Goal: Task Accomplishment & Management: Manage account settings

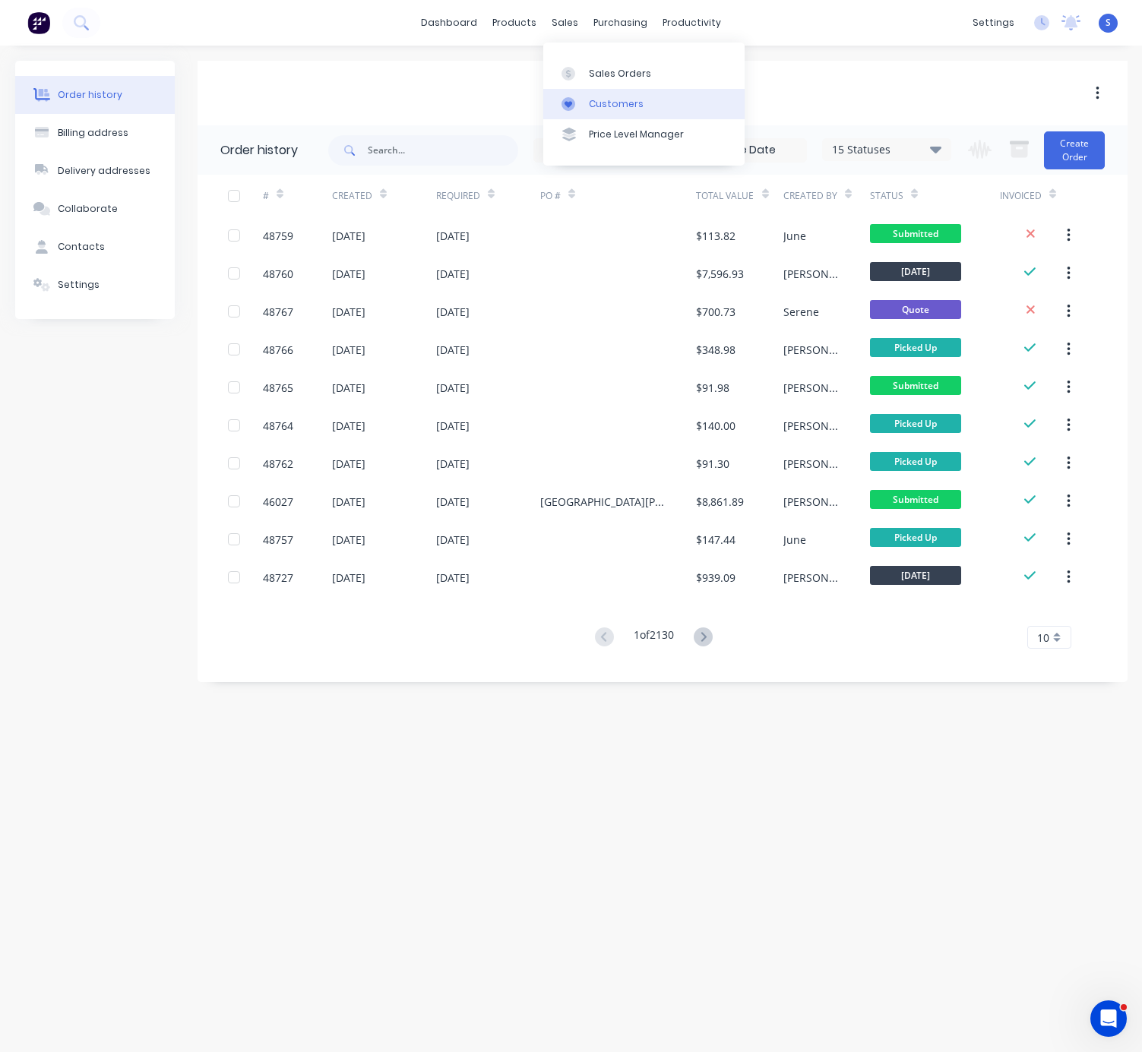
click at [621, 109] on div "Customers" at bounding box center [616, 104] width 55 height 14
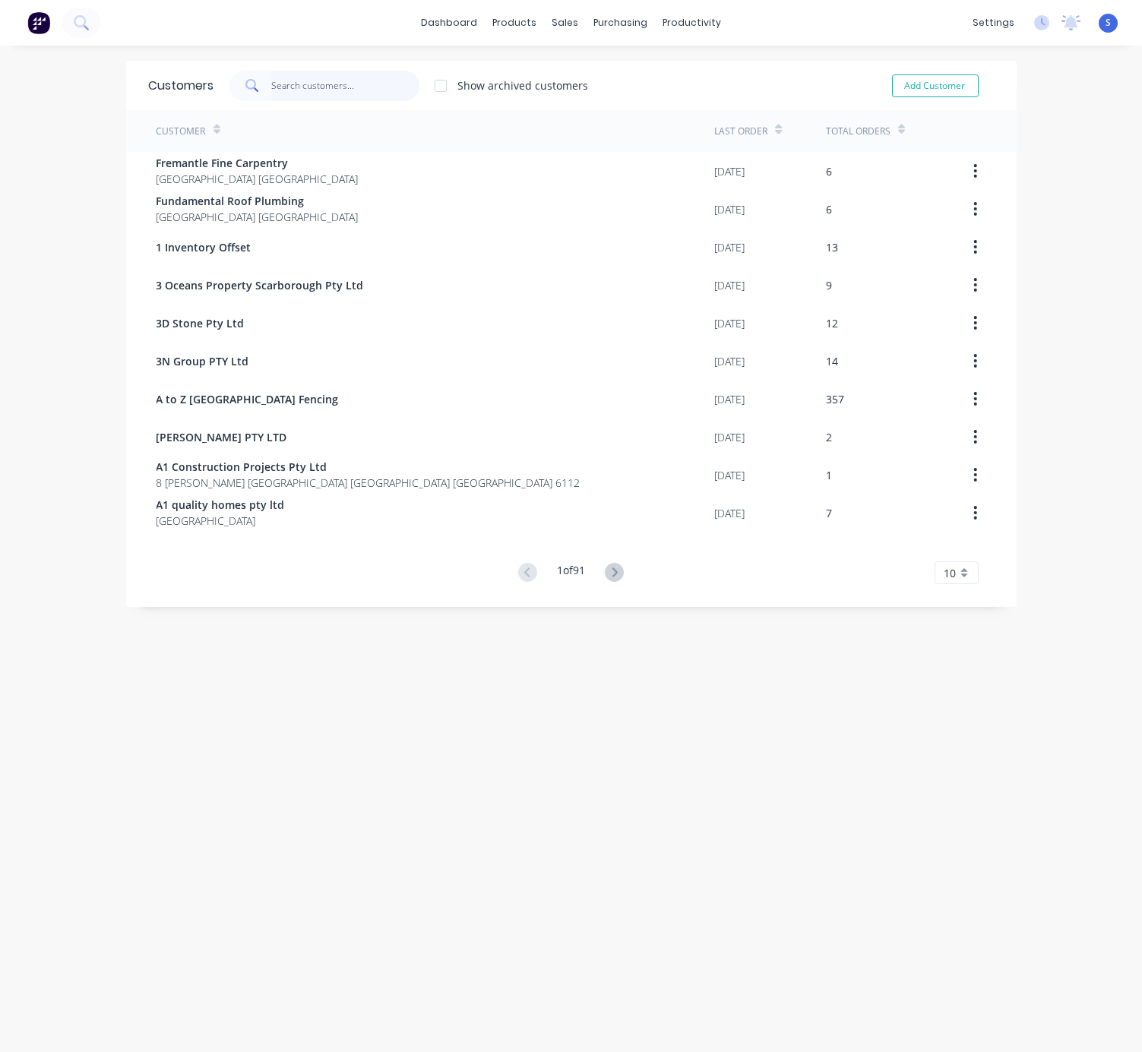
click at [335, 84] on input "text" at bounding box center [345, 86] width 148 height 30
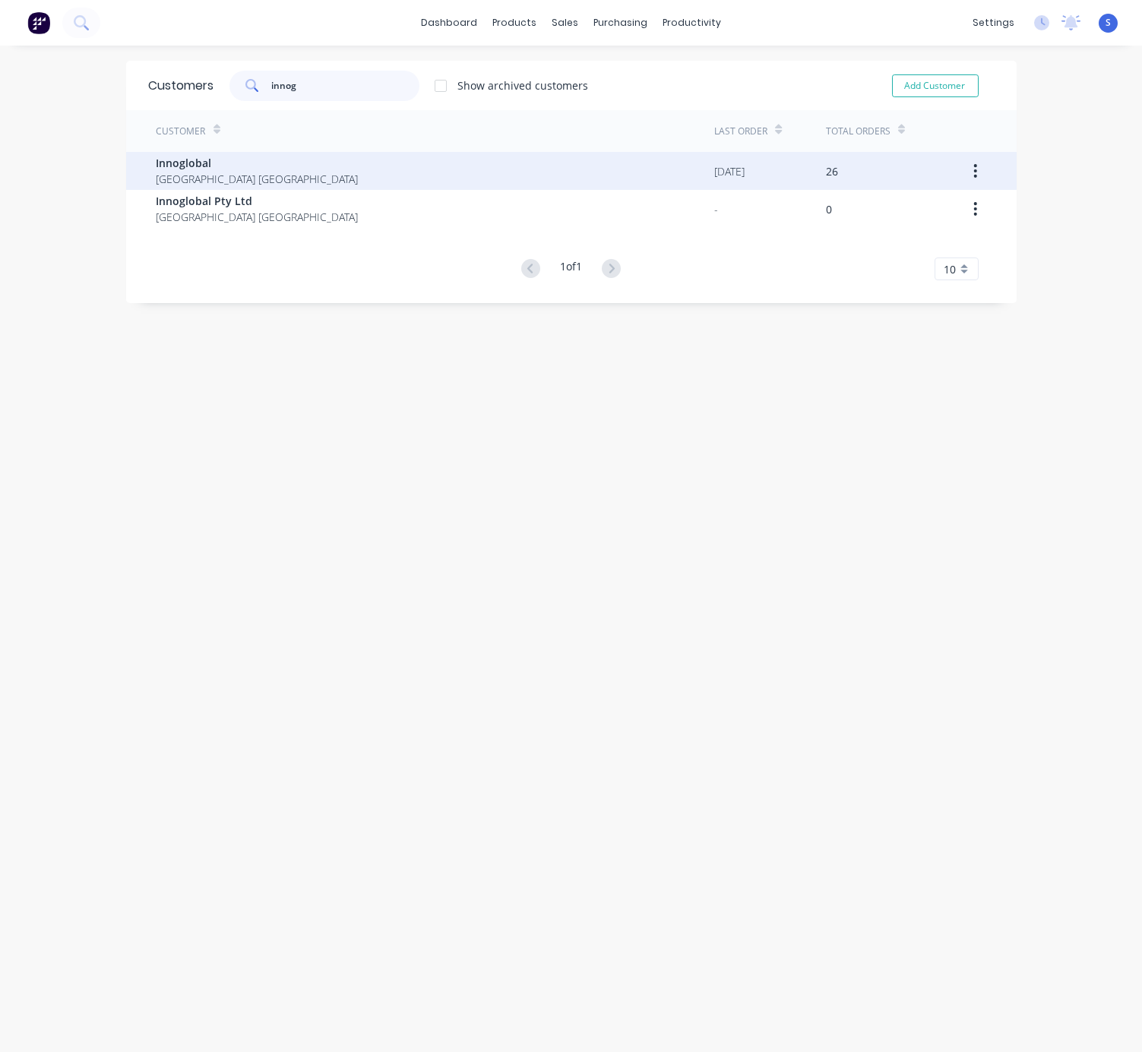
type input "innog"
click at [318, 178] on div "Innoglobal Western Australia Australia" at bounding box center [435, 171] width 558 height 38
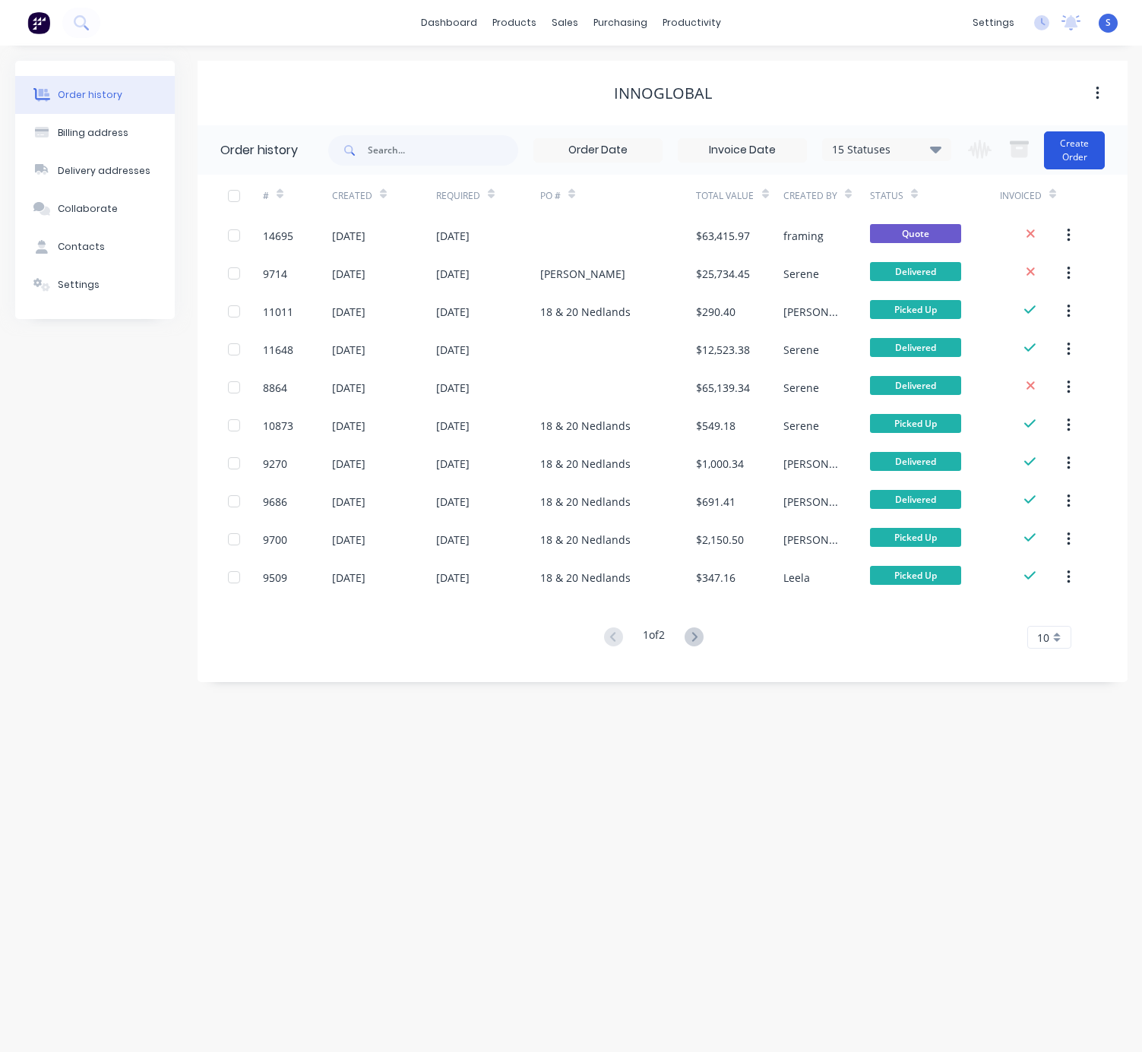
click at [1086, 148] on button "Create Order" at bounding box center [1074, 150] width 61 height 38
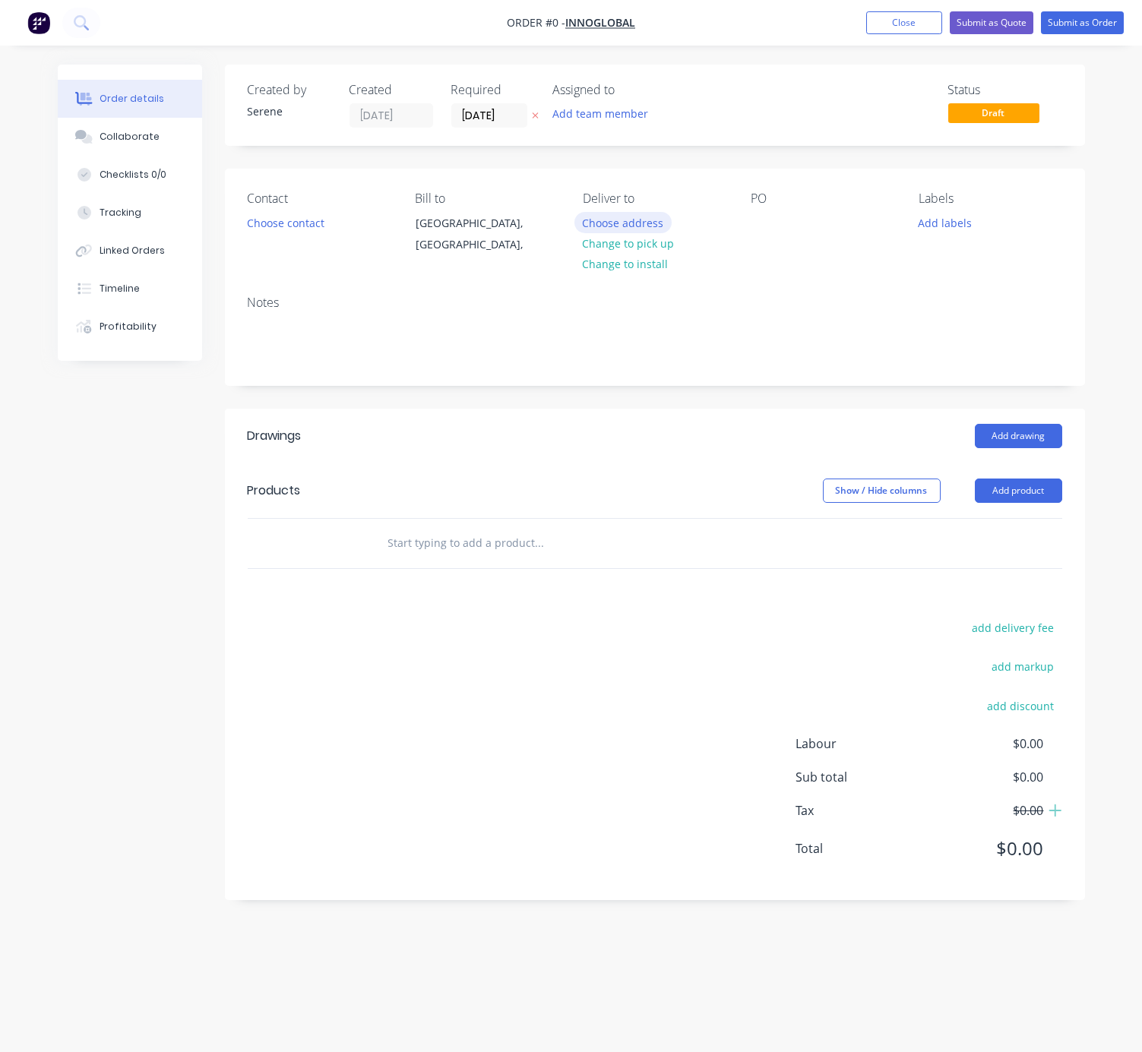
click at [612, 222] on button "Choose address" at bounding box center [622, 222] width 97 height 21
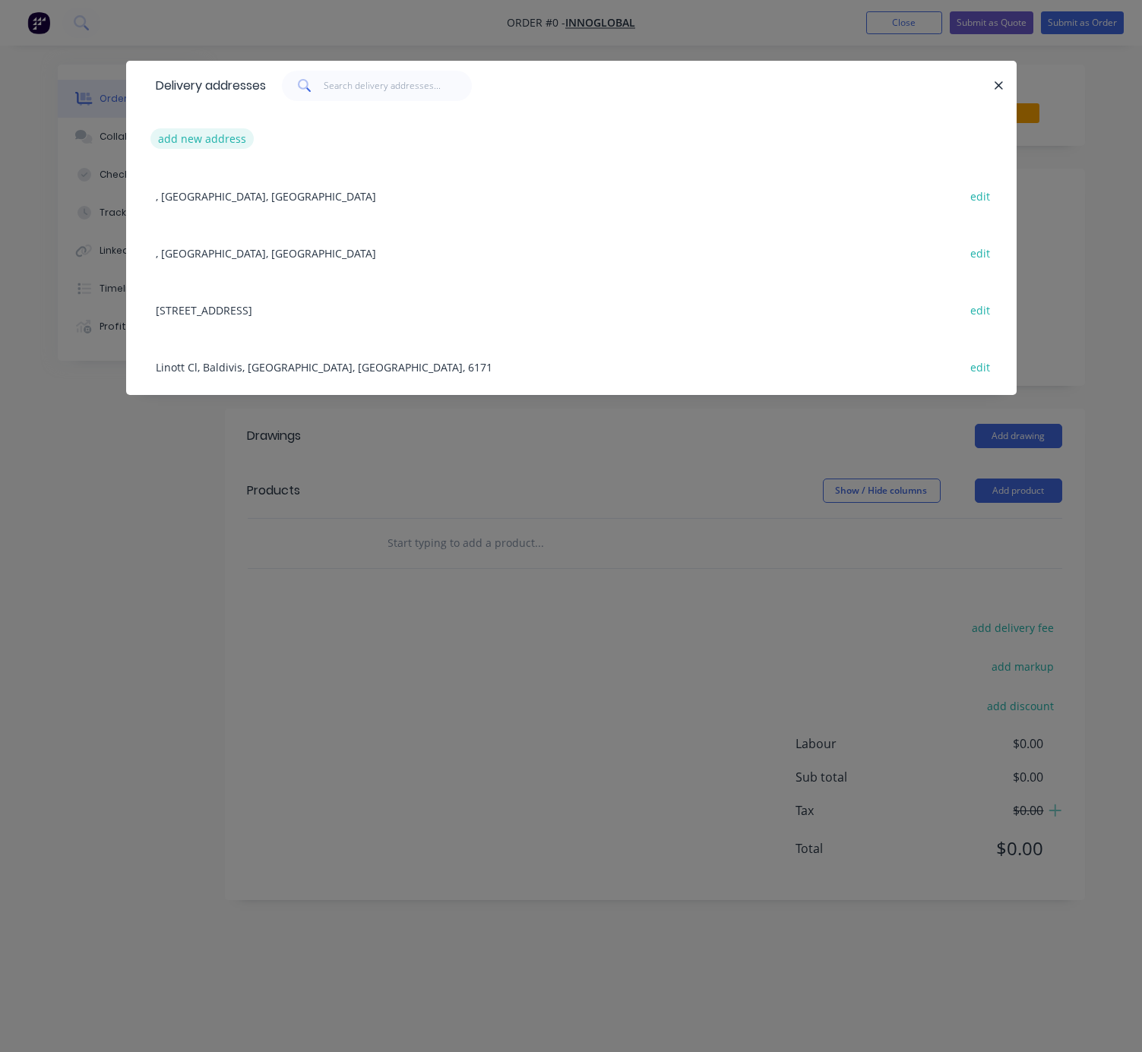
click at [197, 149] on button "add new address" at bounding box center [202, 138] width 104 height 21
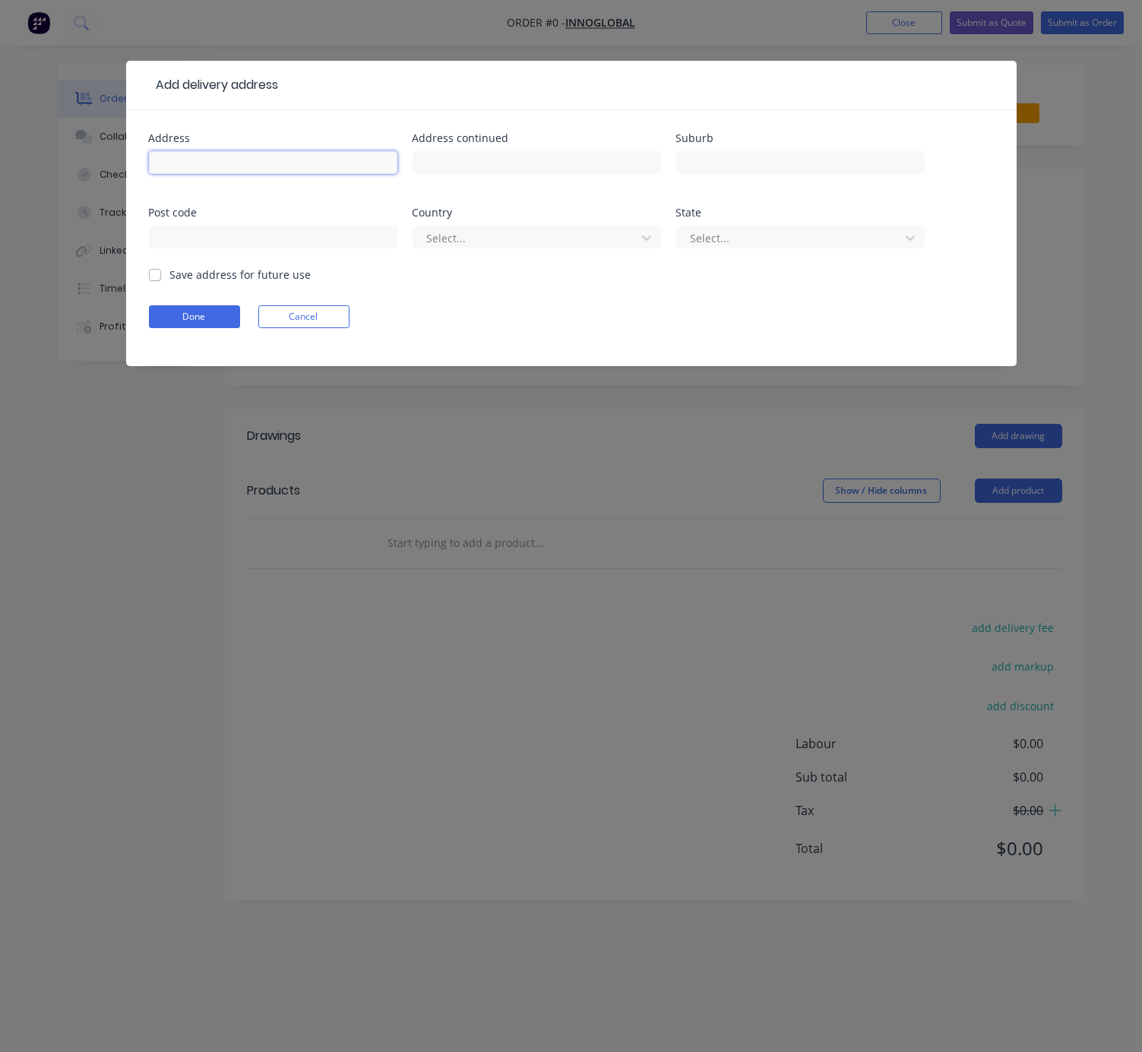
click at [204, 172] on input "text" at bounding box center [273, 162] width 248 height 23
type input "[STREET_ADDRESS][PERSON_NAME],"
type input "Como"
click at [481, 248] on div at bounding box center [526, 238] width 203 height 19
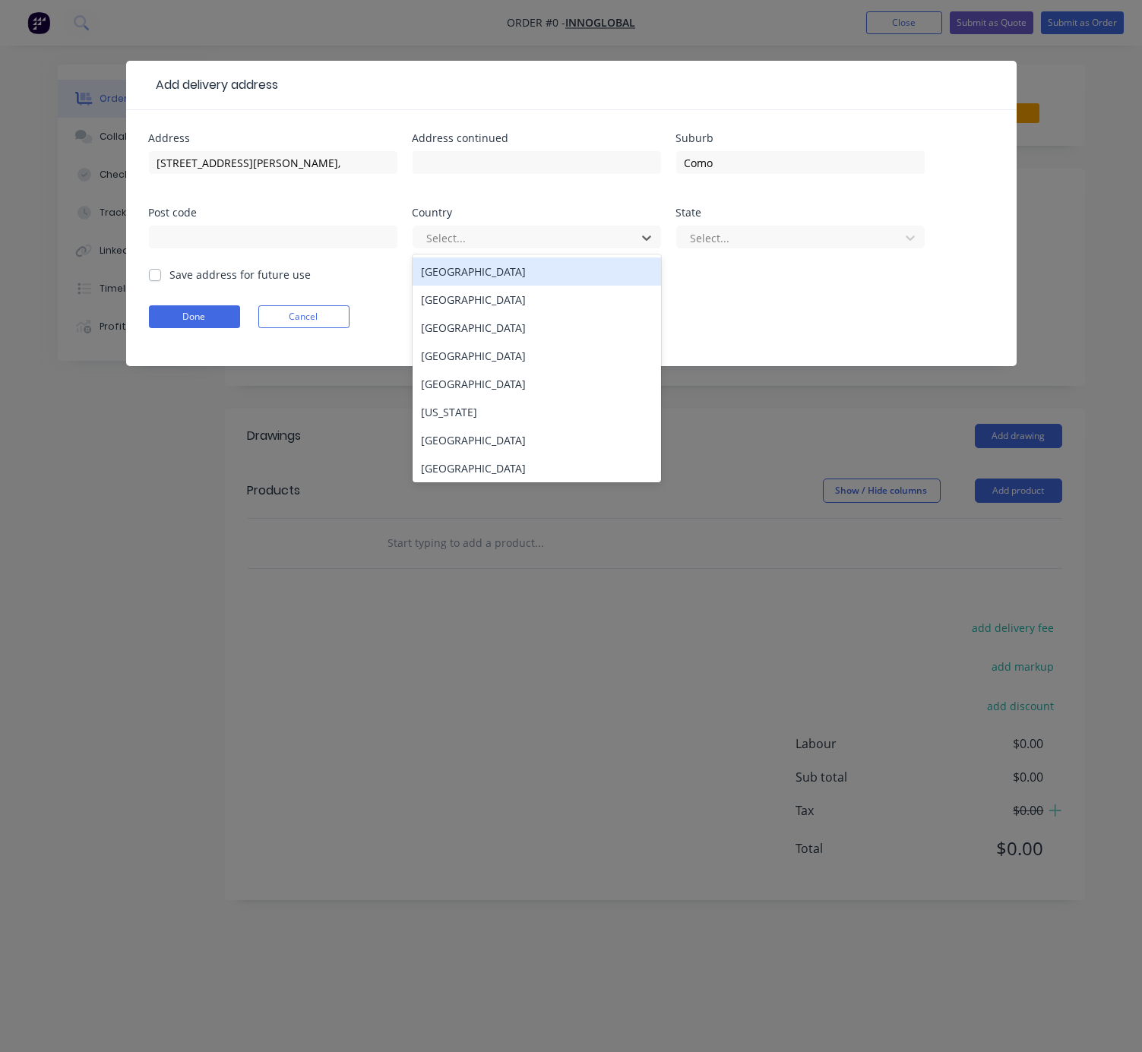
click at [472, 275] on div "Australia" at bounding box center [536, 271] width 248 height 28
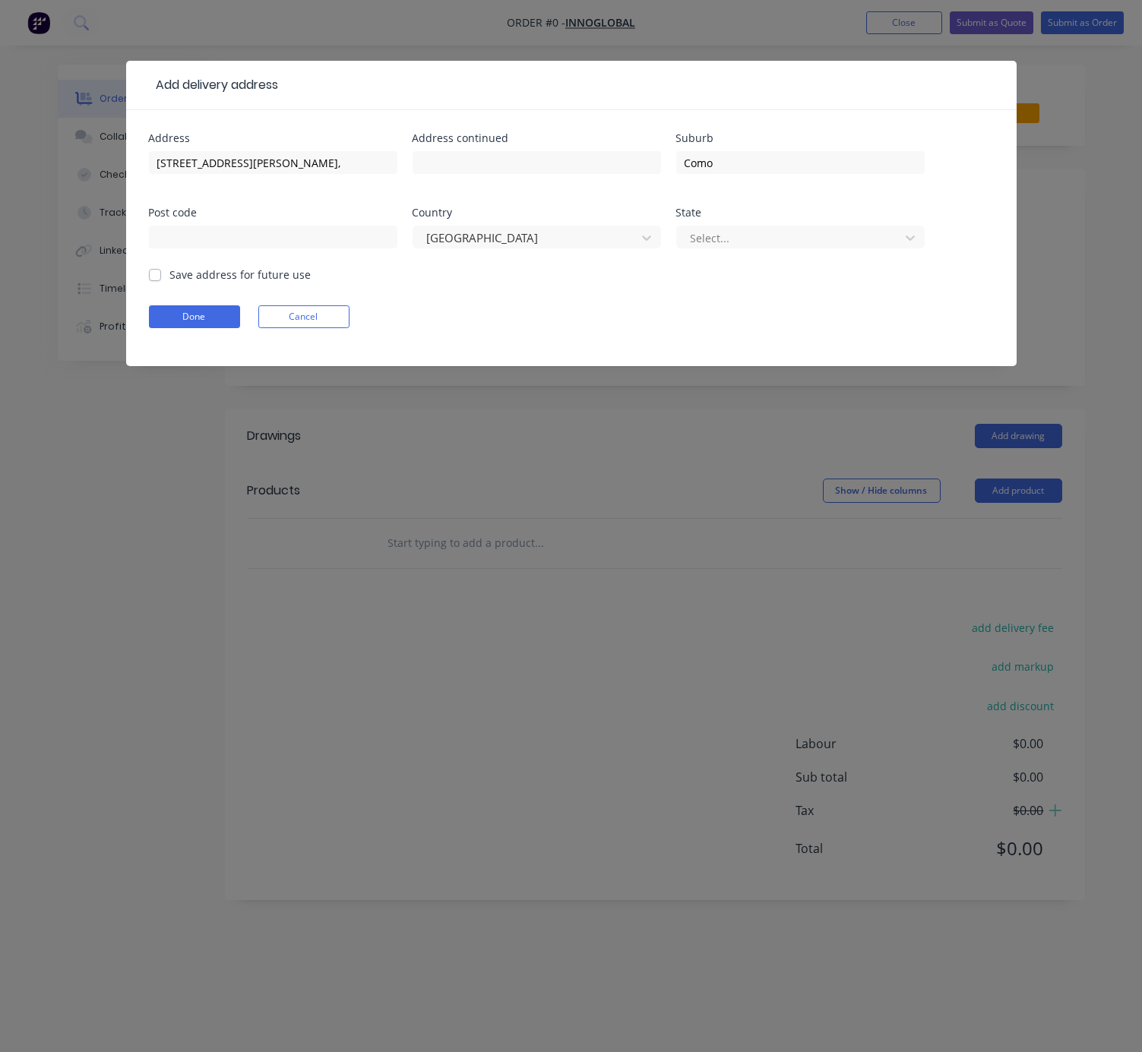
click at [764, 261] on div "Select..." at bounding box center [800, 244] width 248 height 45
click at [771, 248] on div at bounding box center [790, 238] width 203 height 19
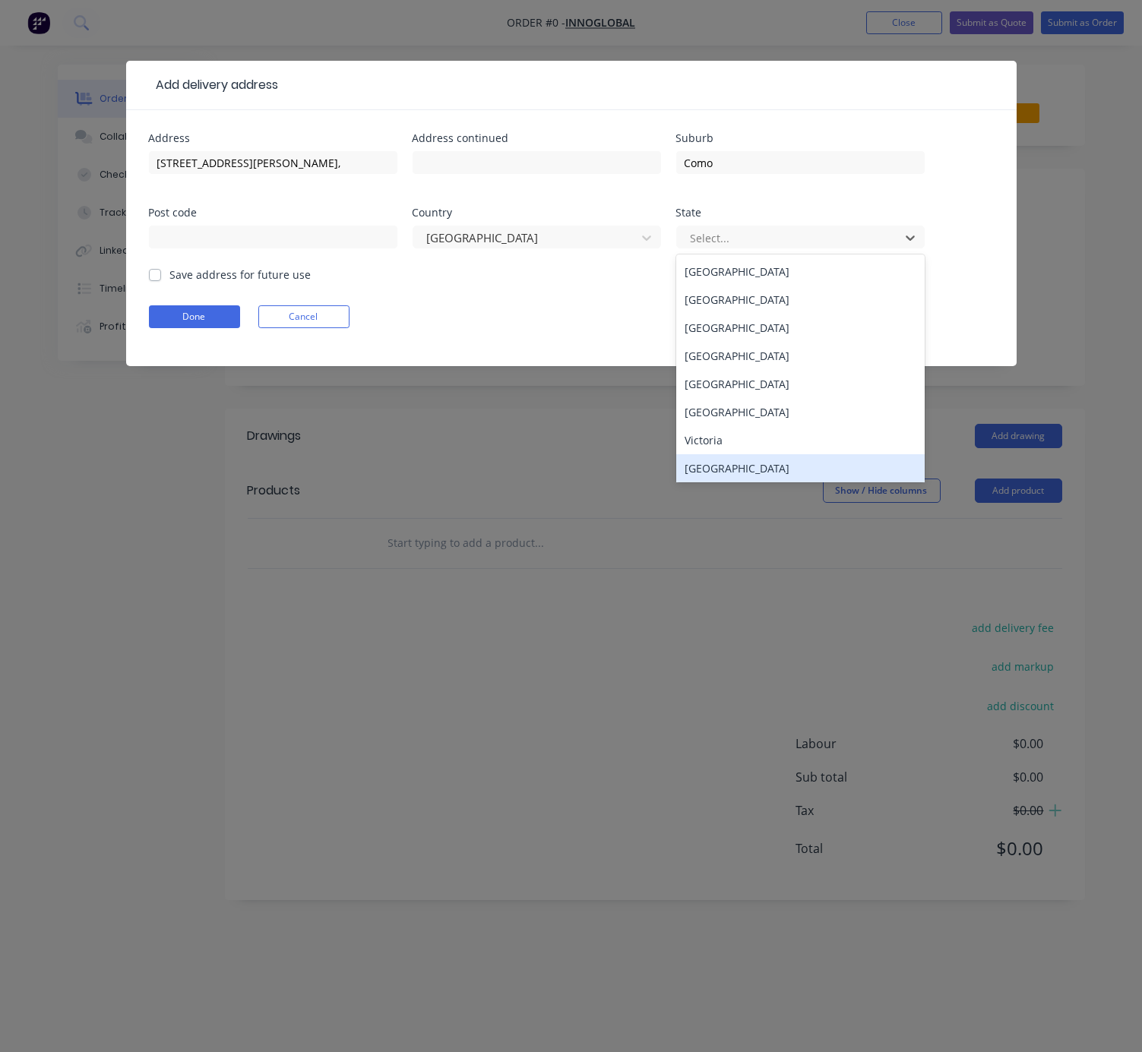
click at [753, 471] on div "Western Australia" at bounding box center [800, 468] width 248 height 28
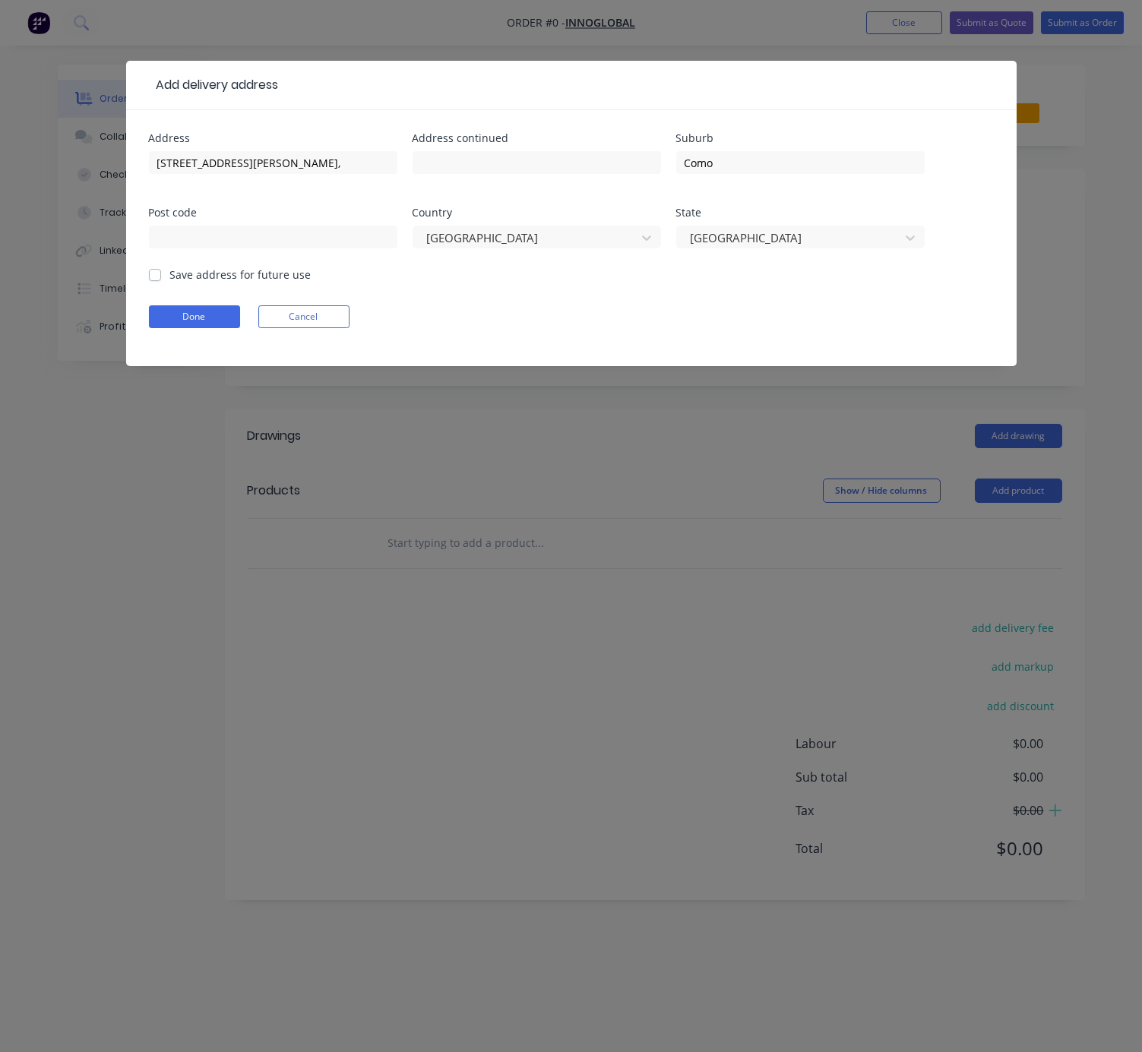
click at [170, 283] on label "Save address for future use" at bounding box center [240, 275] width 141 height 16
click at [154, 281] on input "Save address for future use" at bounding box center [155, 274] width 12 height 14
checkbox input "true"
click at [188, 328] on button "Done" at bounding box center [194, 316] width 91 height 23
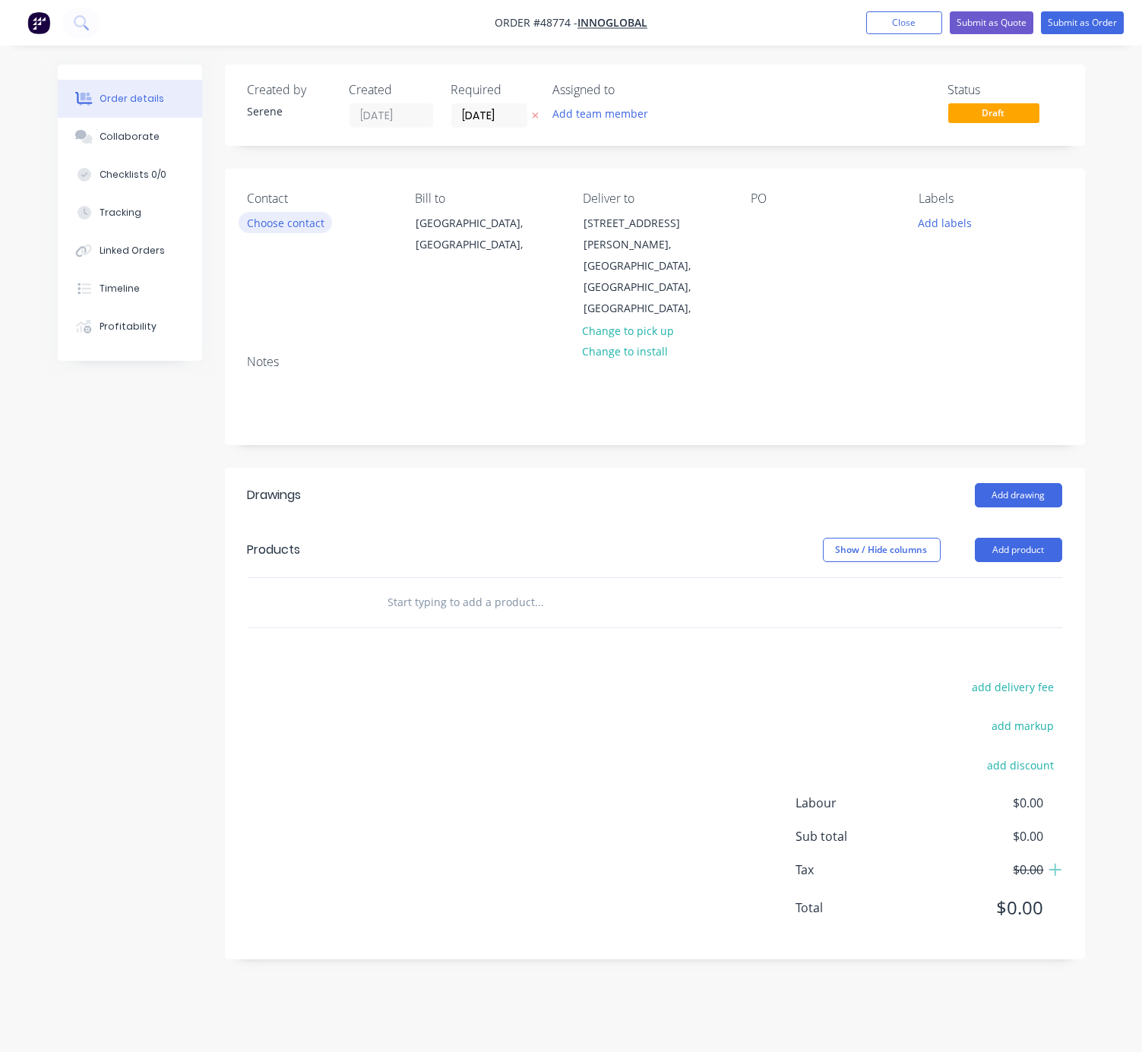
click at [301, 231] on button "Choose contact" at bounding box center [284, 222] width 93 height 21
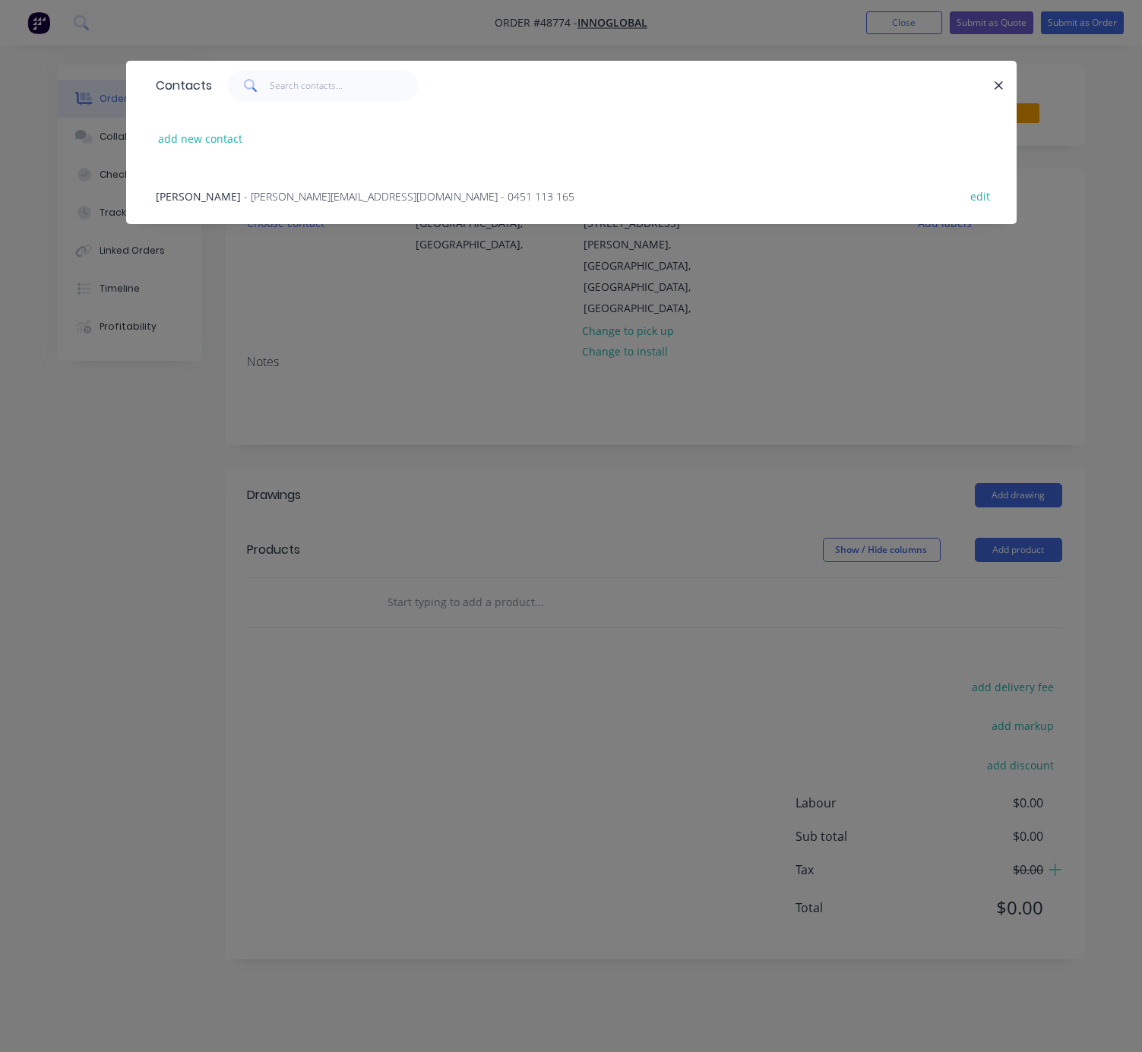
click at [251, 204] on span "- Clement@innogreen.com.au - 0451 113 165" at bounding box center [410, 196] width 330 height 14
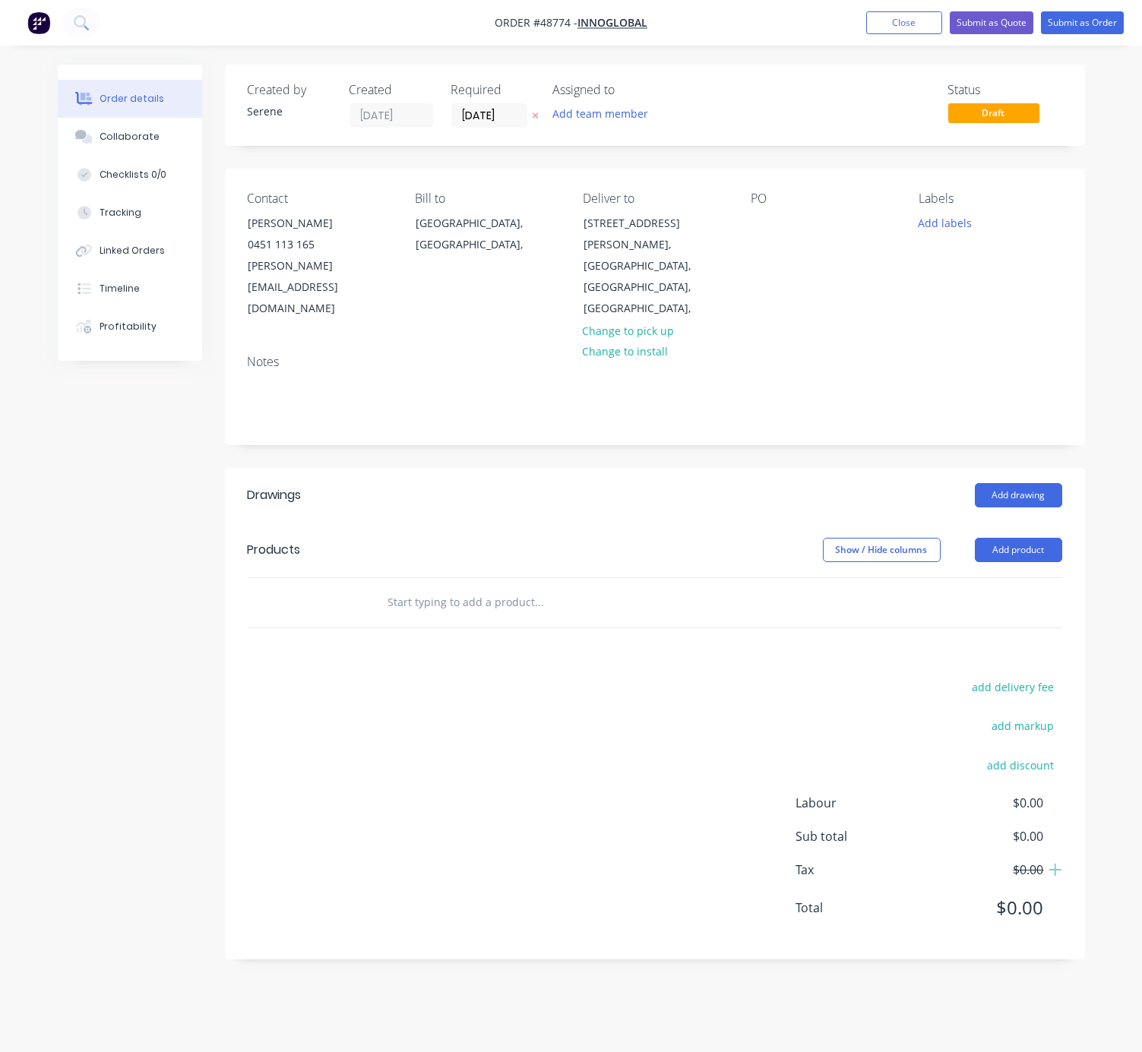
click at [580, 483] on div "Add drawing" at bounding box center [740, 495] width 641 height 24
click at [756, 229] on div at bounding box center [762, 223] width 24 height 22
click at [610, 494] on header "Drawings Add drawing" at bounding box center [655, 495] width 860 height 55
click at [126, 470] on div "Created by Serene Created 02/09/25 Required 02/09/25 Assigned to Add team membe…" at bounding box center [571, 524] width 1027 height 918
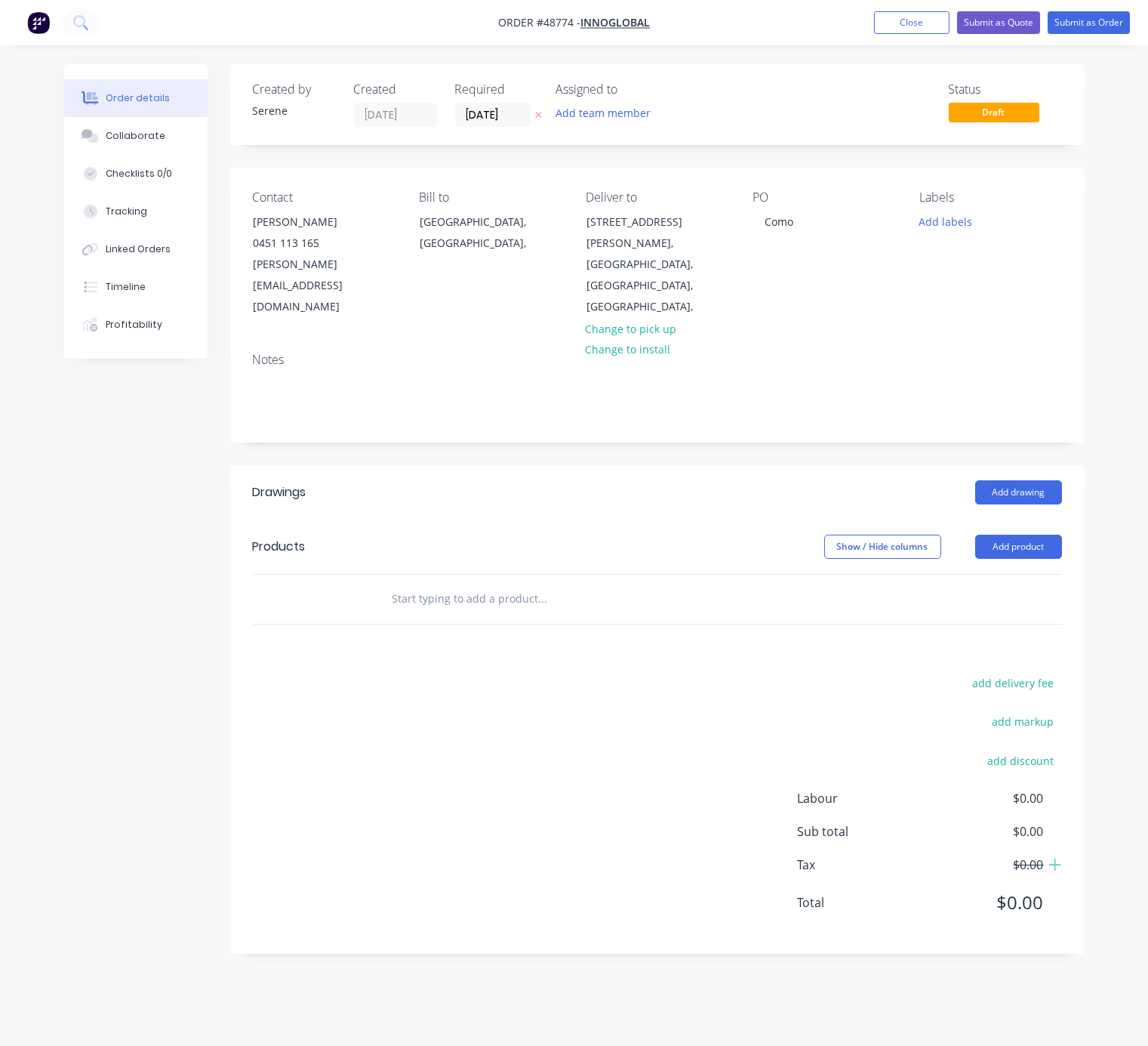
click at [74, 510] on div "Created by Serene Created 02/09/25 Required 02/09/25 Assigned to Add team membe…" at bounding box center [574, 521] width 1021 height 913
click at [95, 494] on div "Created by Serene Created 02/09/25 Required 02/09/25 Assigned to Add team membe…" at bounding box center [574, 521] width 1021 height 913
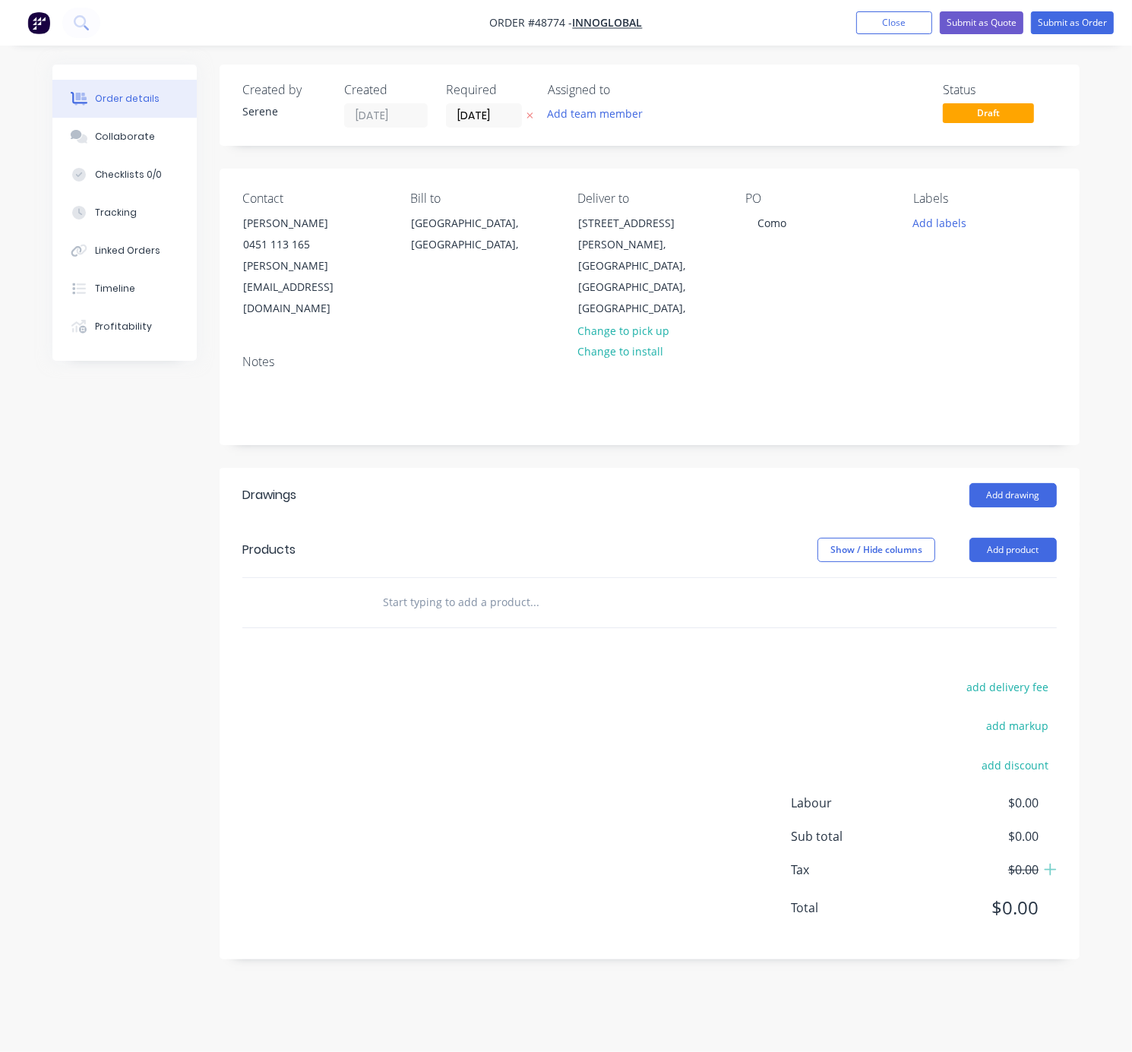
click at [100, 465] on div "Created by Serene Created 02/09/25 Required 02/09/25 Assigned to Add team membe…" at bounding box center [565, 524] width 1027 height 918
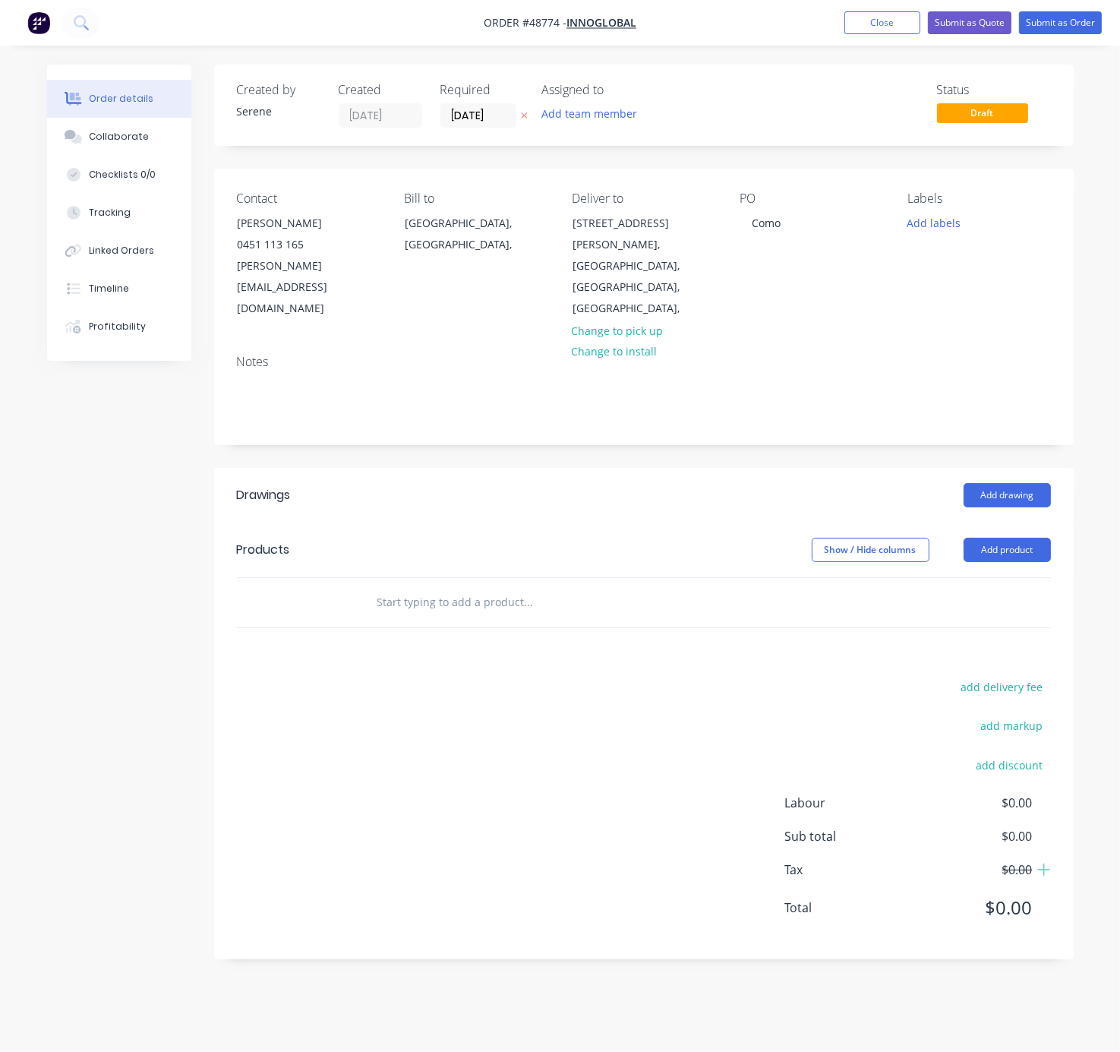
click at [64, 507] on div "Created by Serene Created 02/09/25 Required 02/09/25 Assigned to Add team membe…" at bounding box center [560, 524] width 1027 height 918
click at [125, 497] on div "Created by Serene Created 02/09/25 Required 02/09/25 Assigned to Add team membe…" at bounding box center [560, 524] width 1027 height 918
click at [127, 443] on div "Created by Serene Created 02/09/25 Required 02/09/25 Assigned to Add team membe…" at bounding box center [560, 524] width 1027 height 918
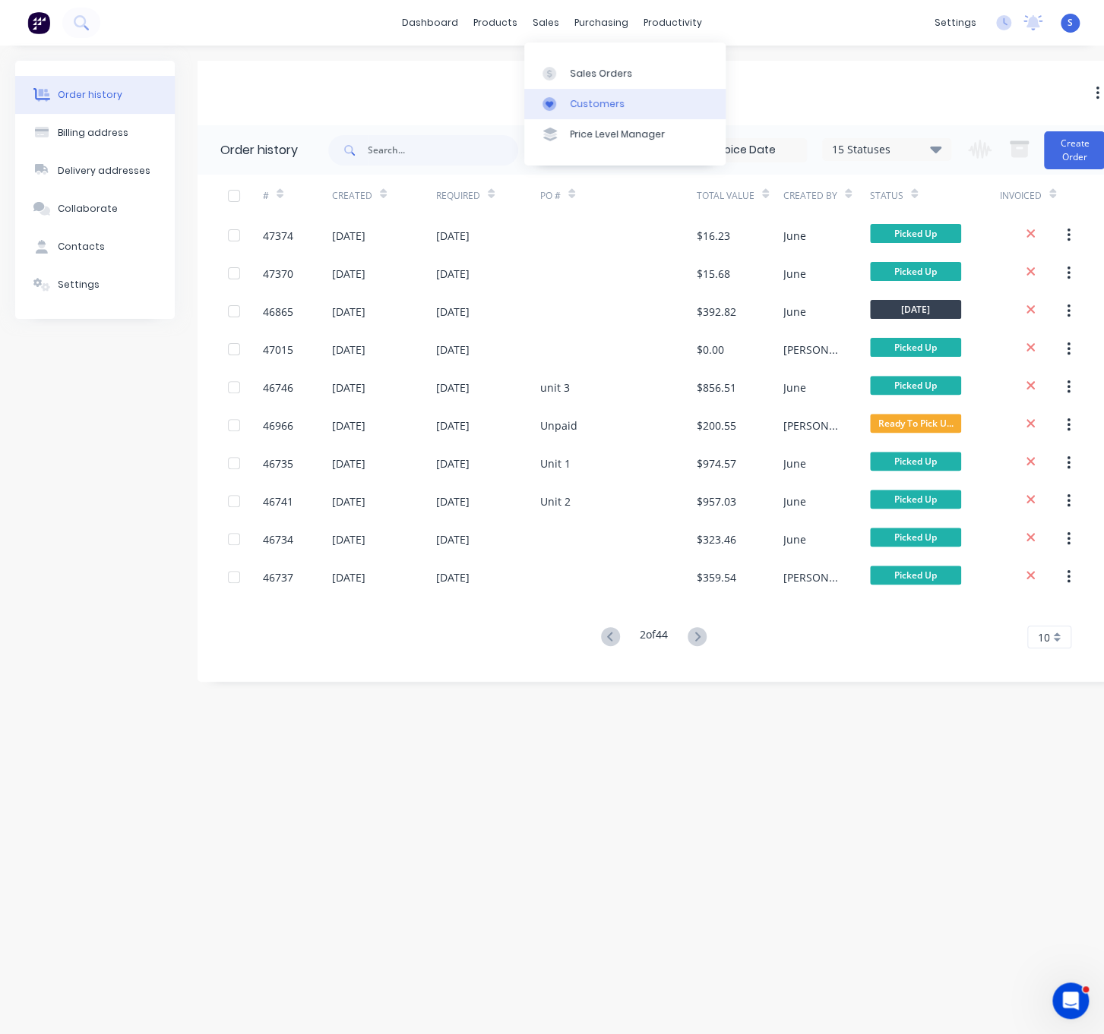
click at [605, 96] on link "Customers" at bounding box center [624, 104] width 201 height 30
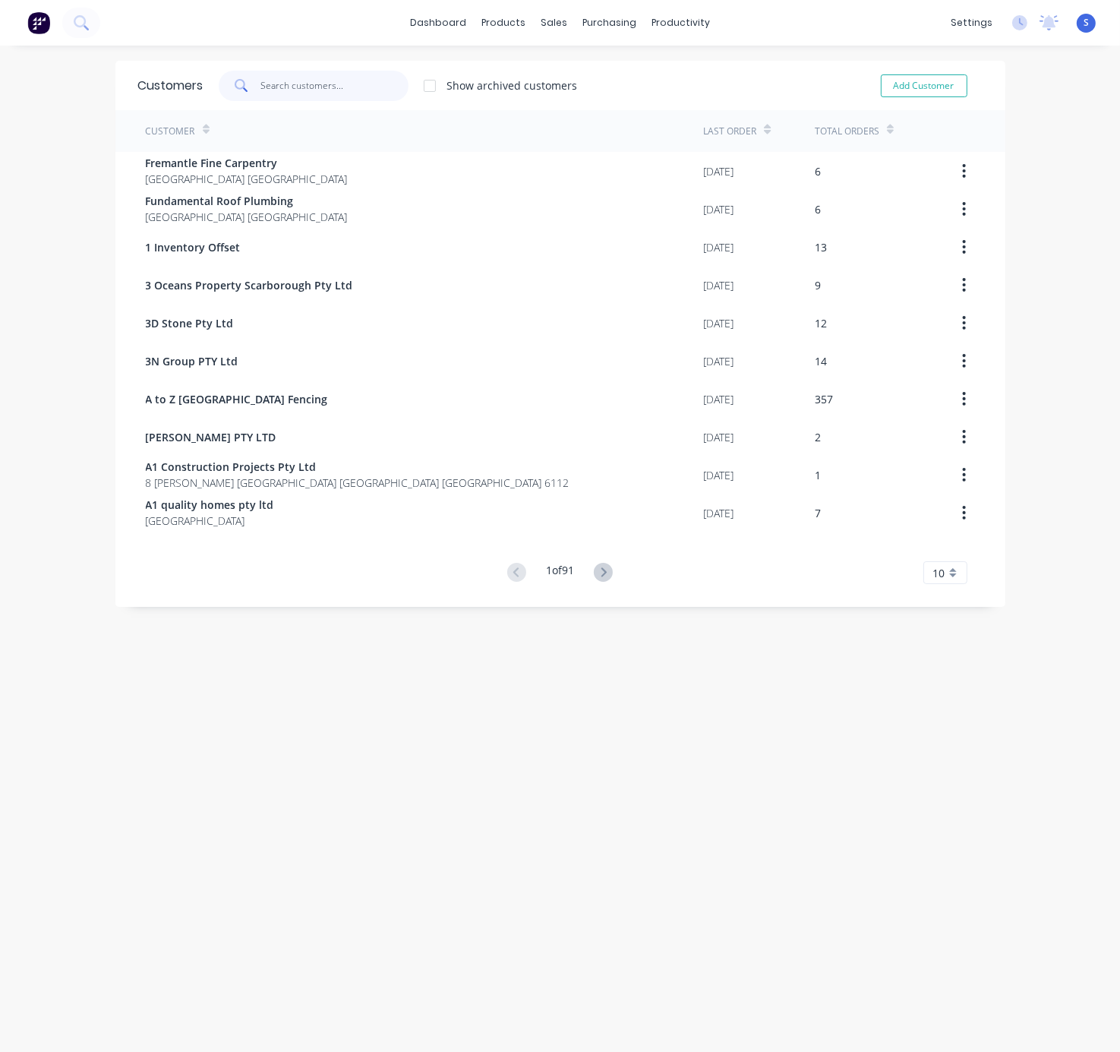
click at [347, 88] on input "text" at bounding box center [335, 86] width 148 height 30
type input "f"
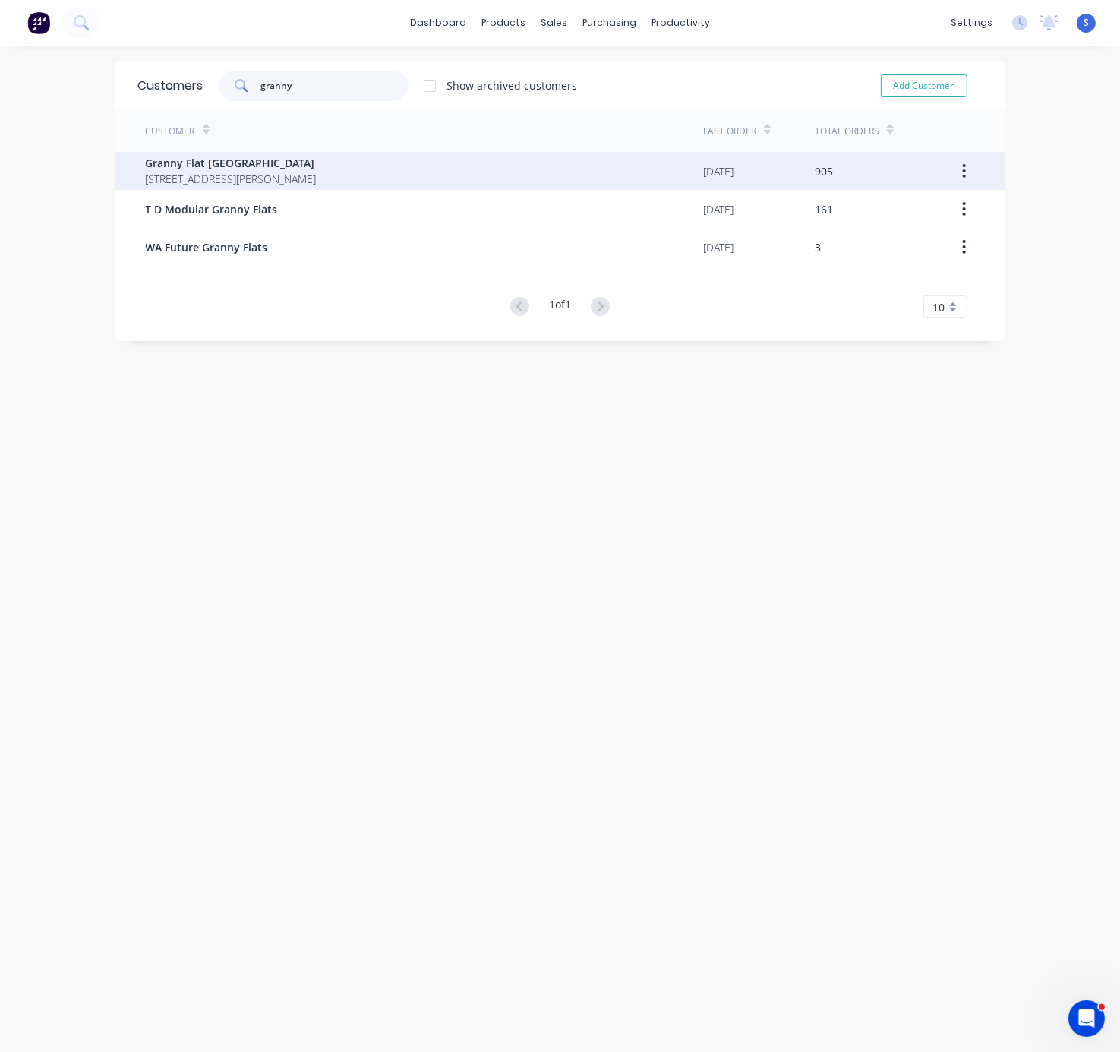
type input "granny"
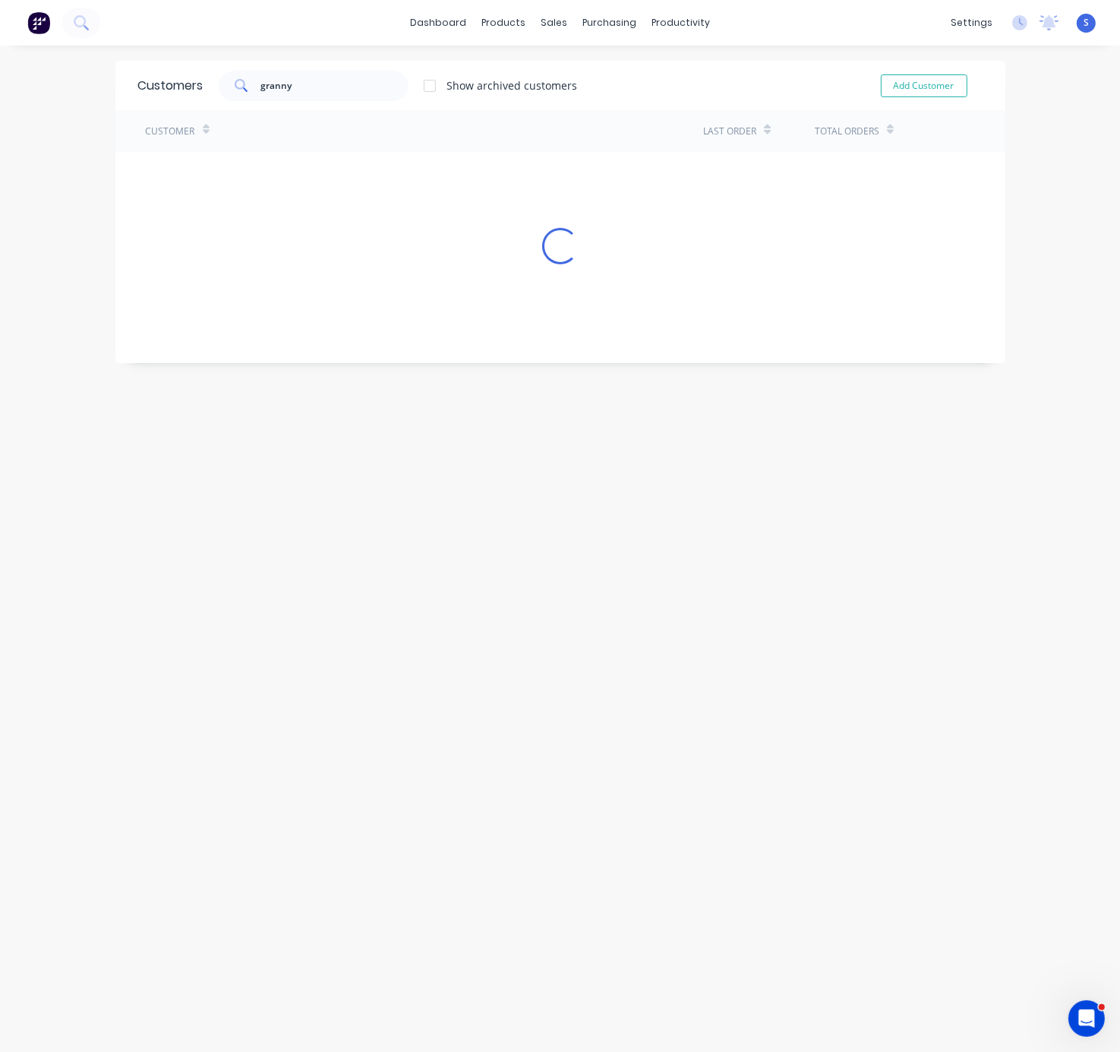
click at [333, 184] on div "Customer Last Order Total Orders Loading..." at bounding box center [560, 187] width 890 height 154
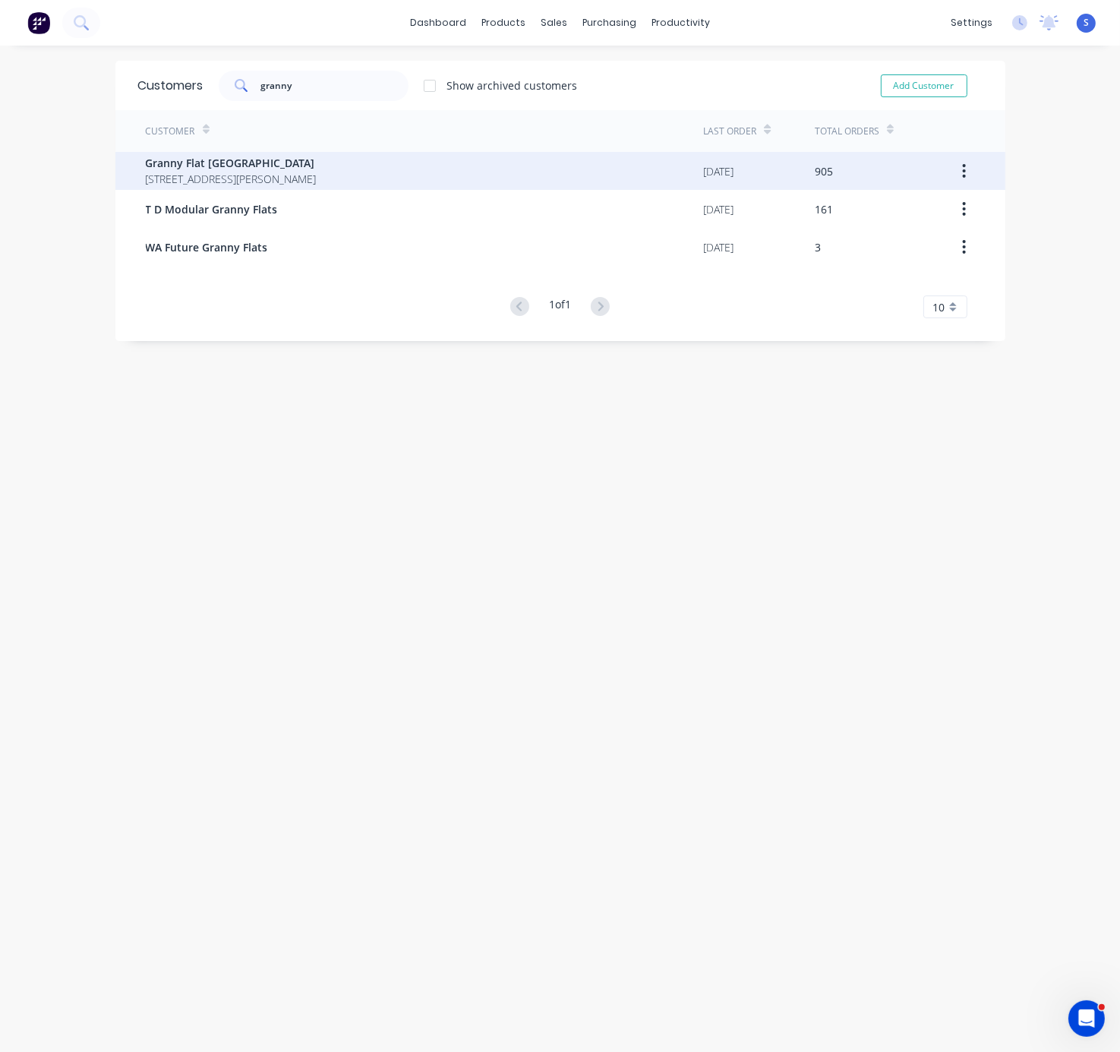
click at [242, 160] on span "Granny Flat [GEOGRAPHIC_DATA]" at bounding box center [231, 163] width 171 height 16
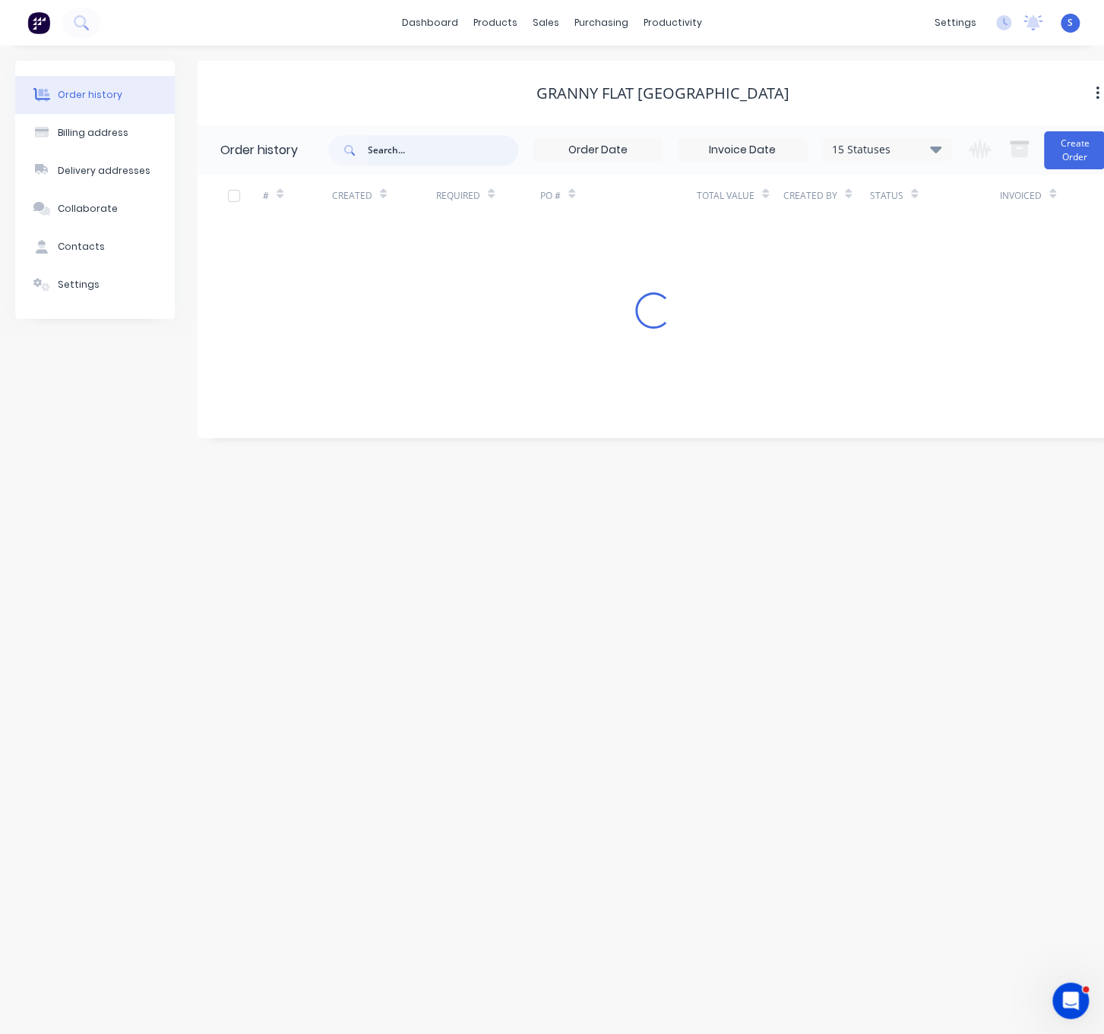
click at [372, 151] on input "text" at bounding box center [443, 150] width 150 height 30
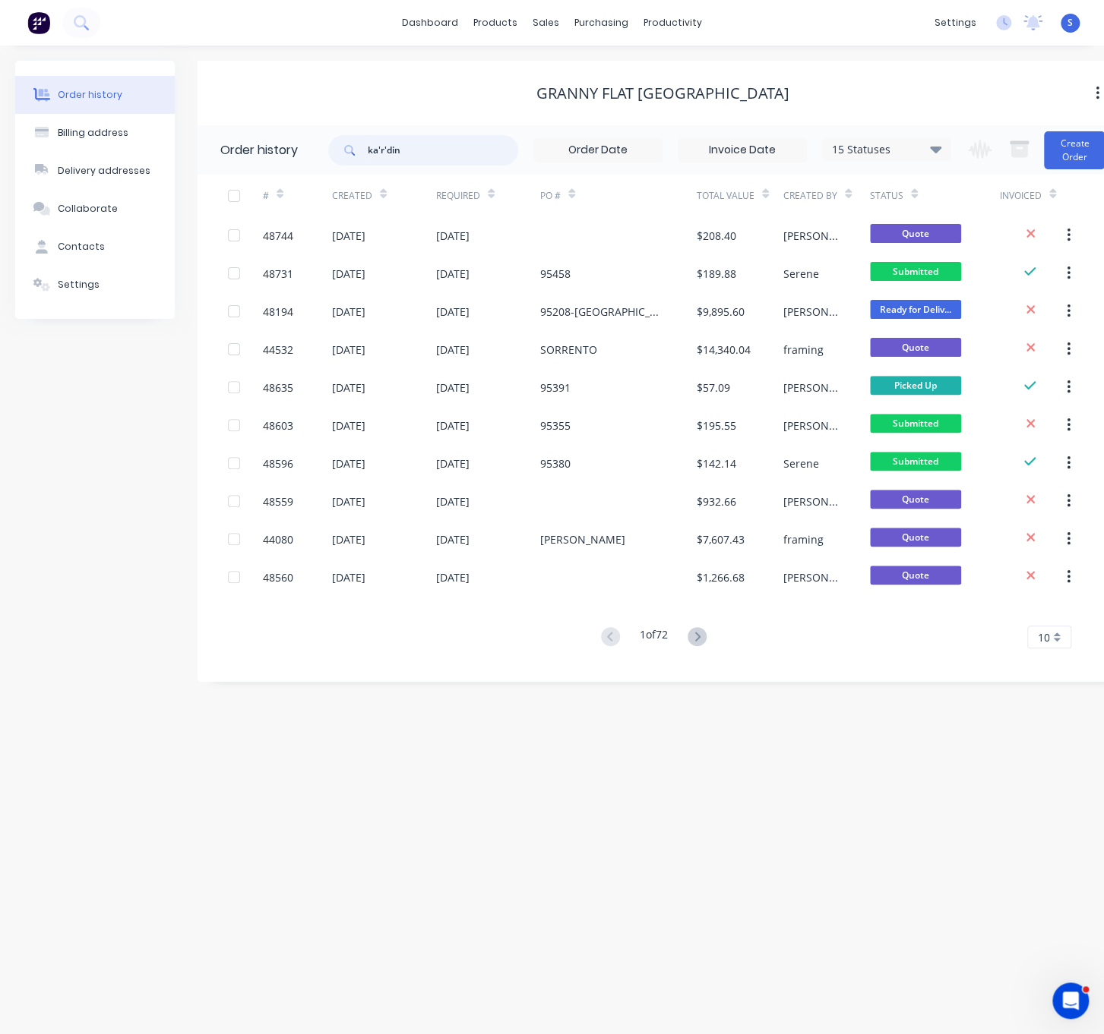
type input "kardin"
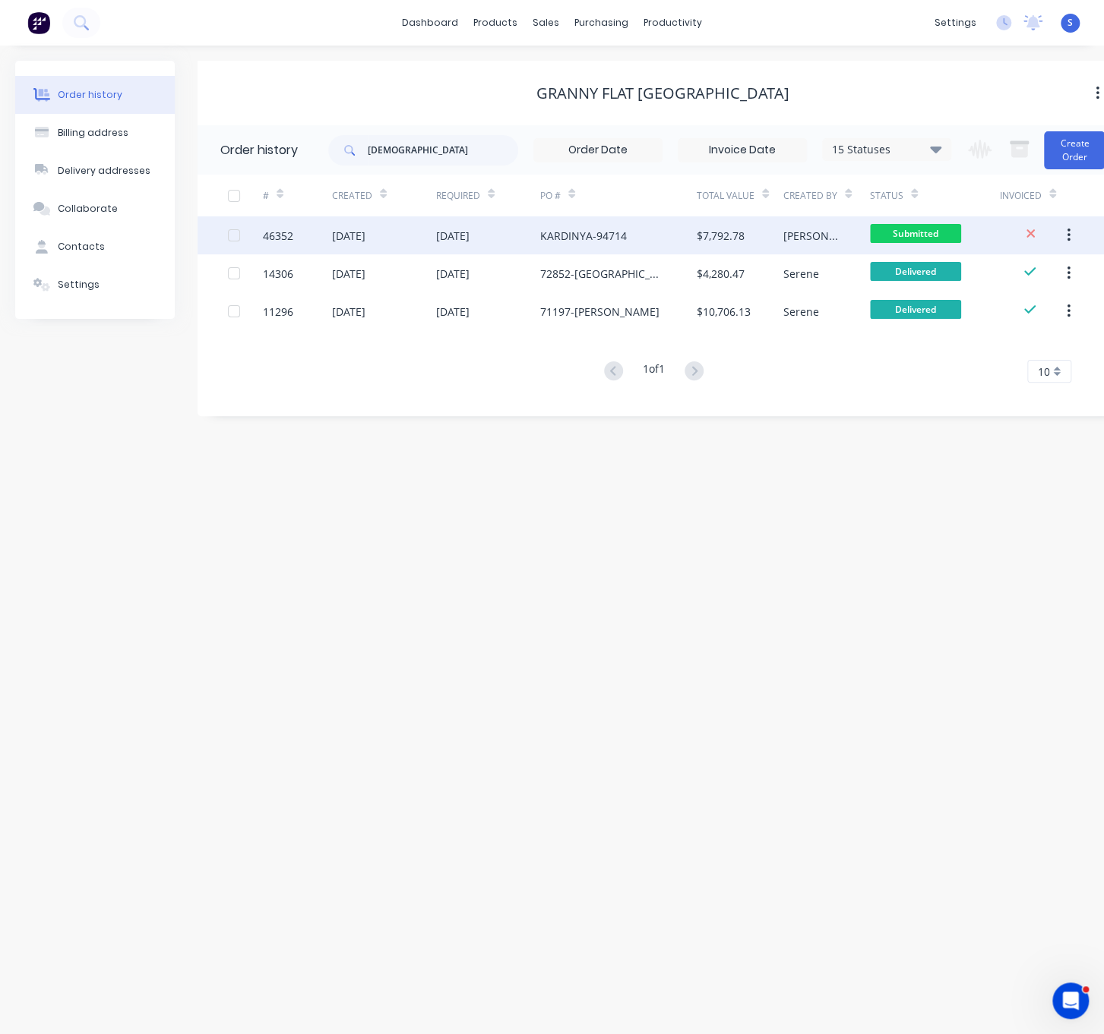
click at [548, 231] on div "KARDINYA-94714" at bounding box center [583, 236] width 87 height 16
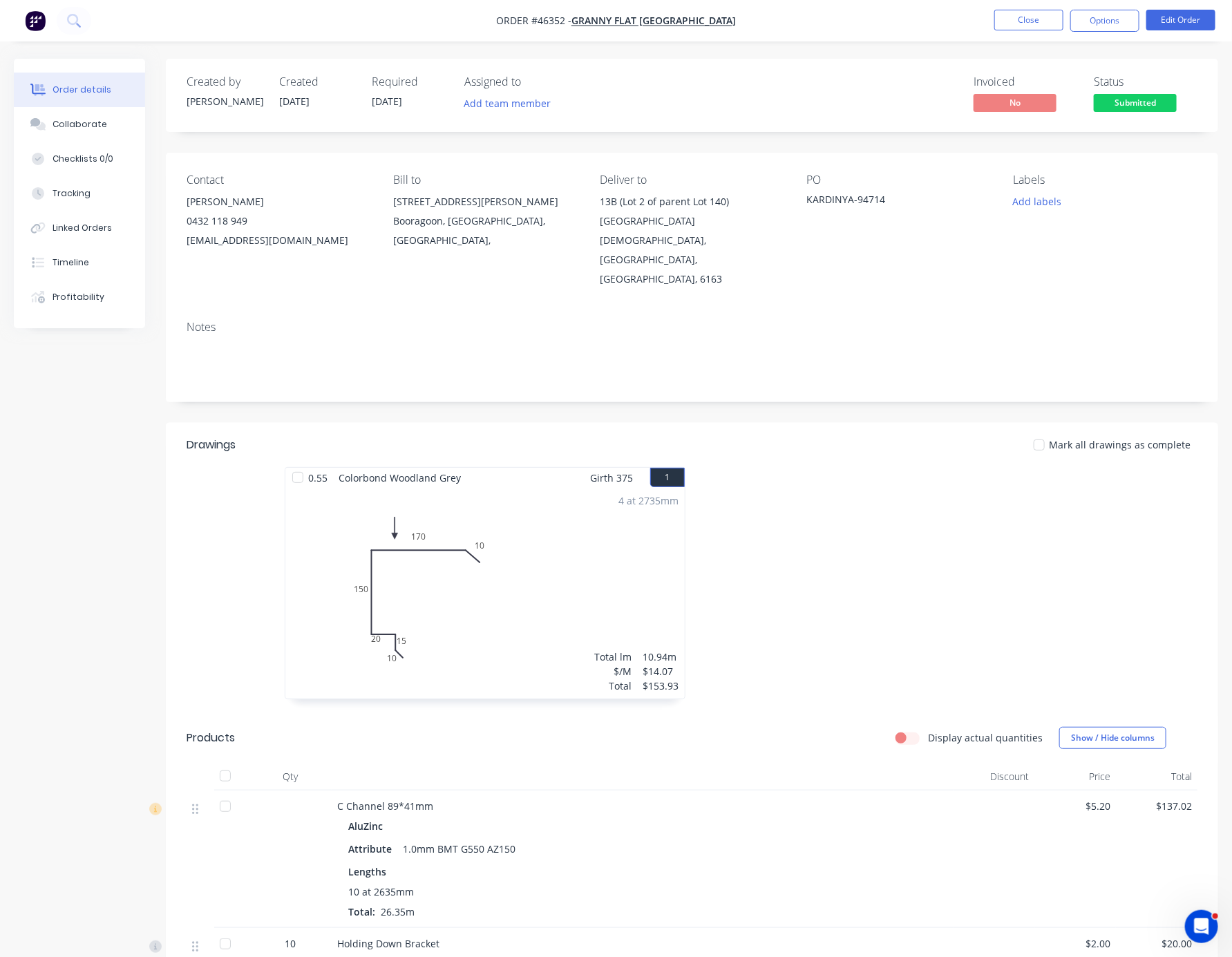
scroll to position [242, 0]
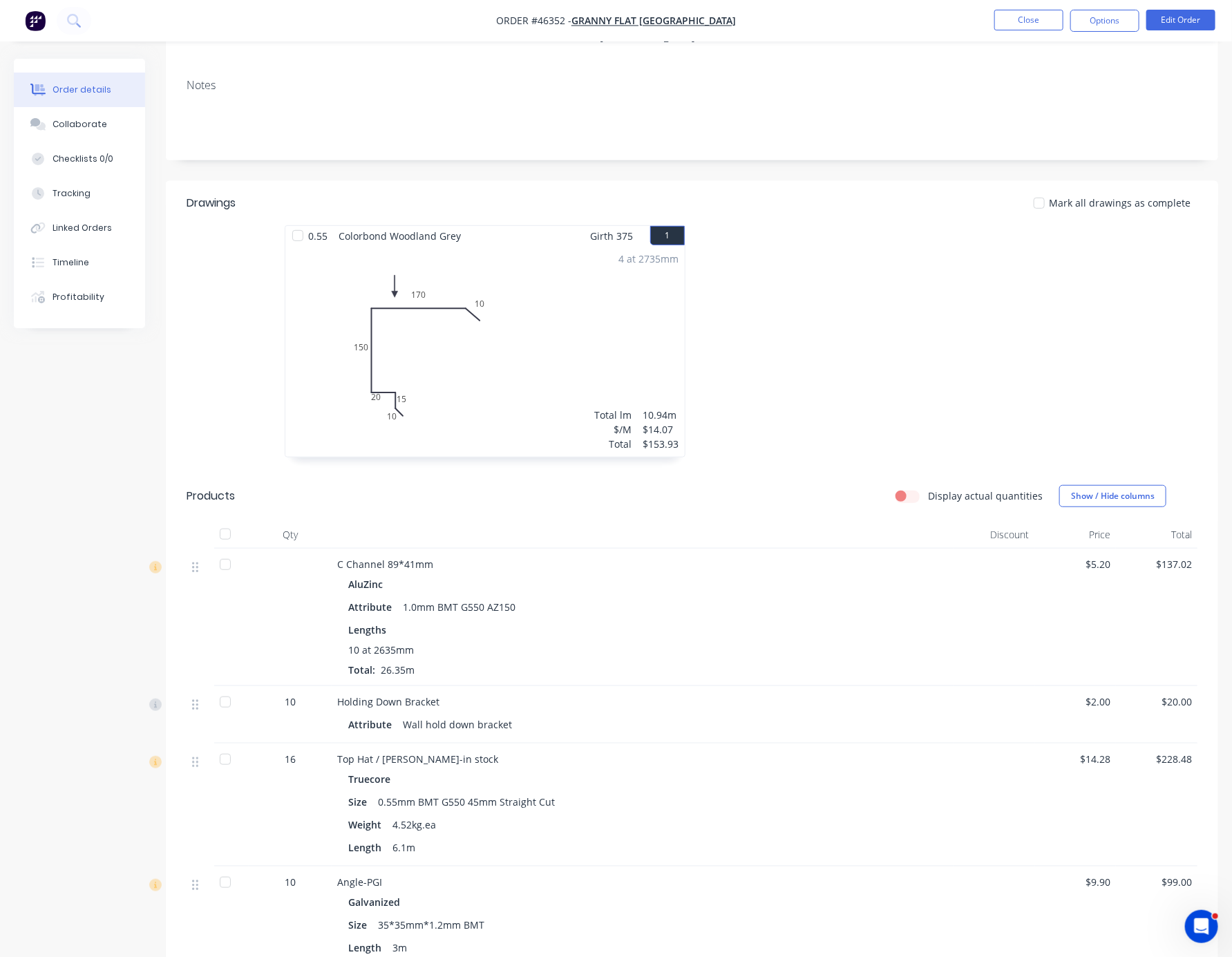
drag, startPoint x: 712, startPoint y: 622, endPoint x: 907, endPoint y: 636, distance: 195.5
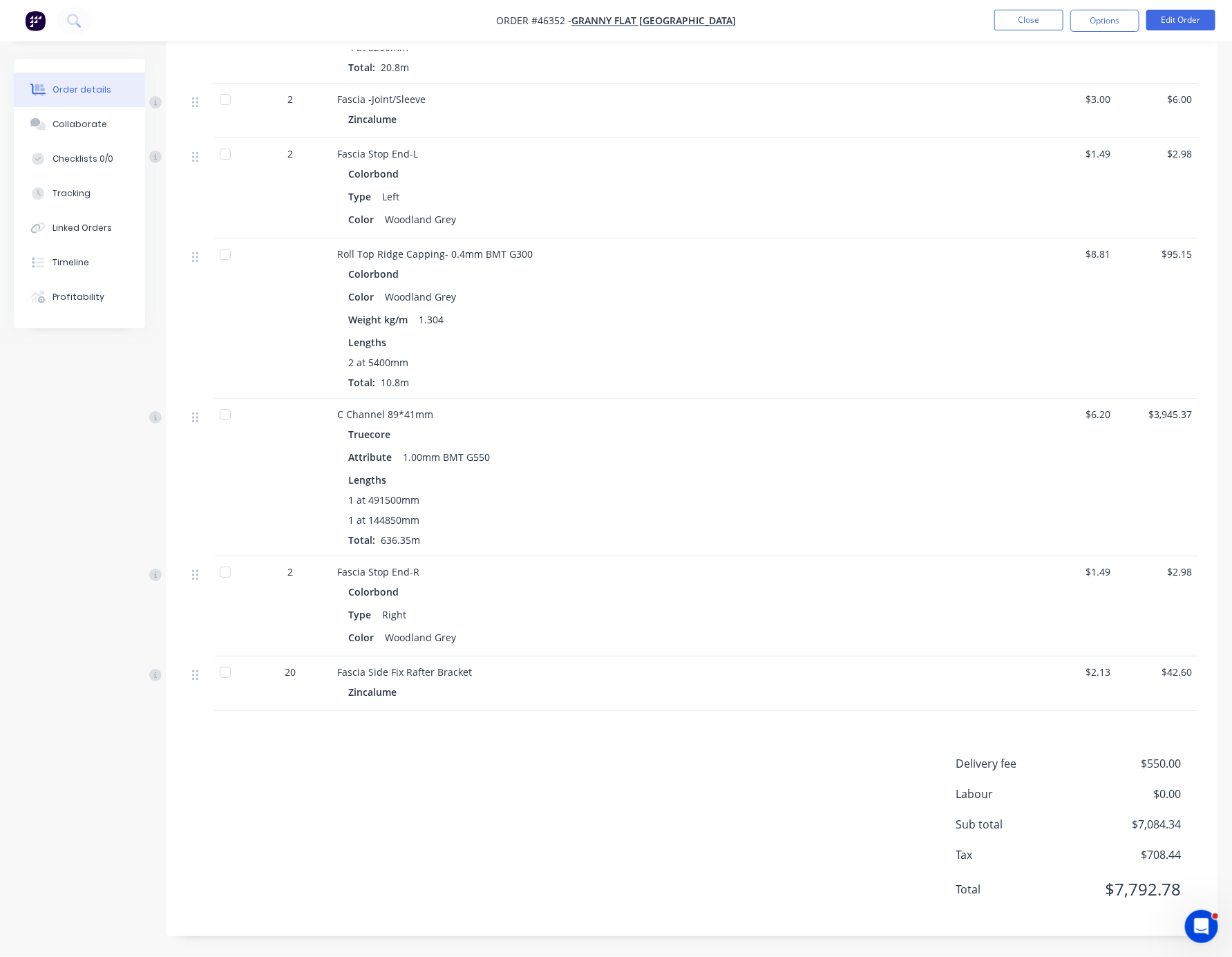
scroll to position [2595, 0]
drag, startPoint x: 1147, startPoint y: 464, endPoint x: 1156, endPoint y: 465, distance: 9.1
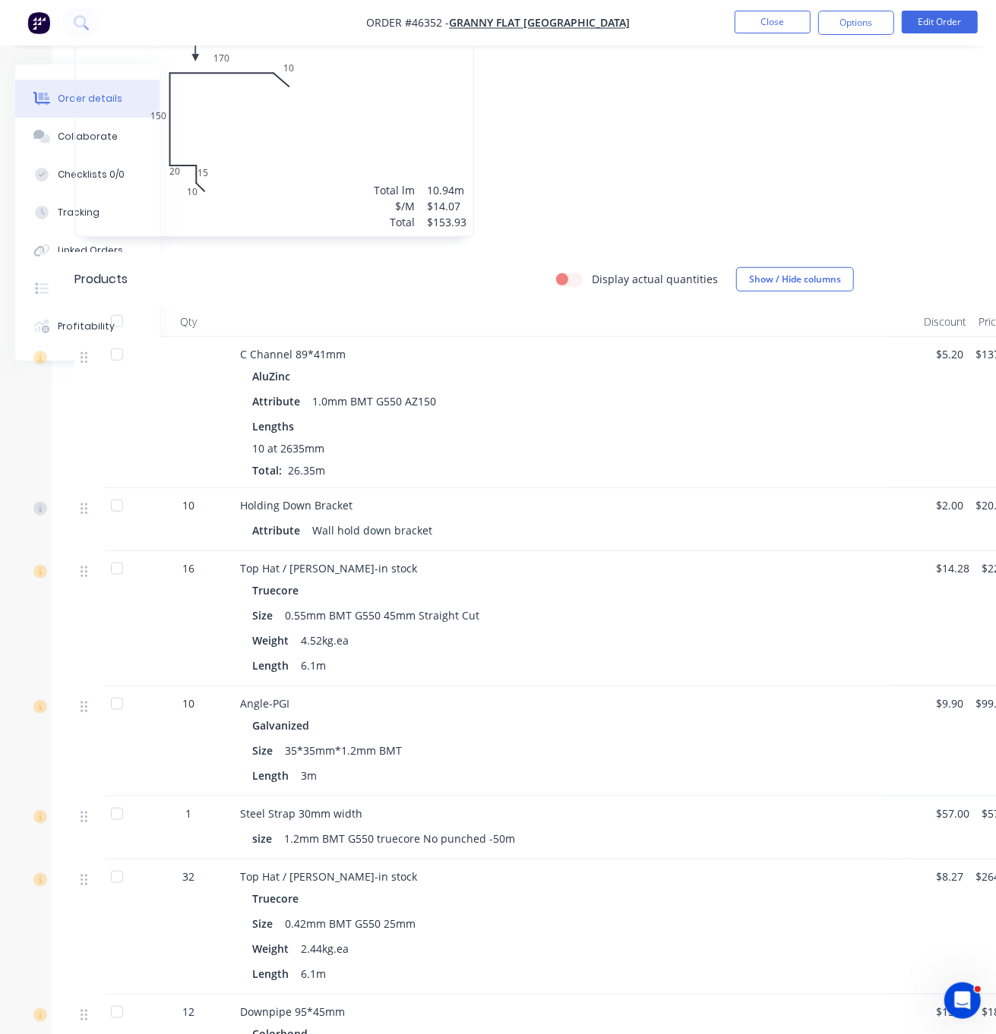
scroll to position [532, 182]
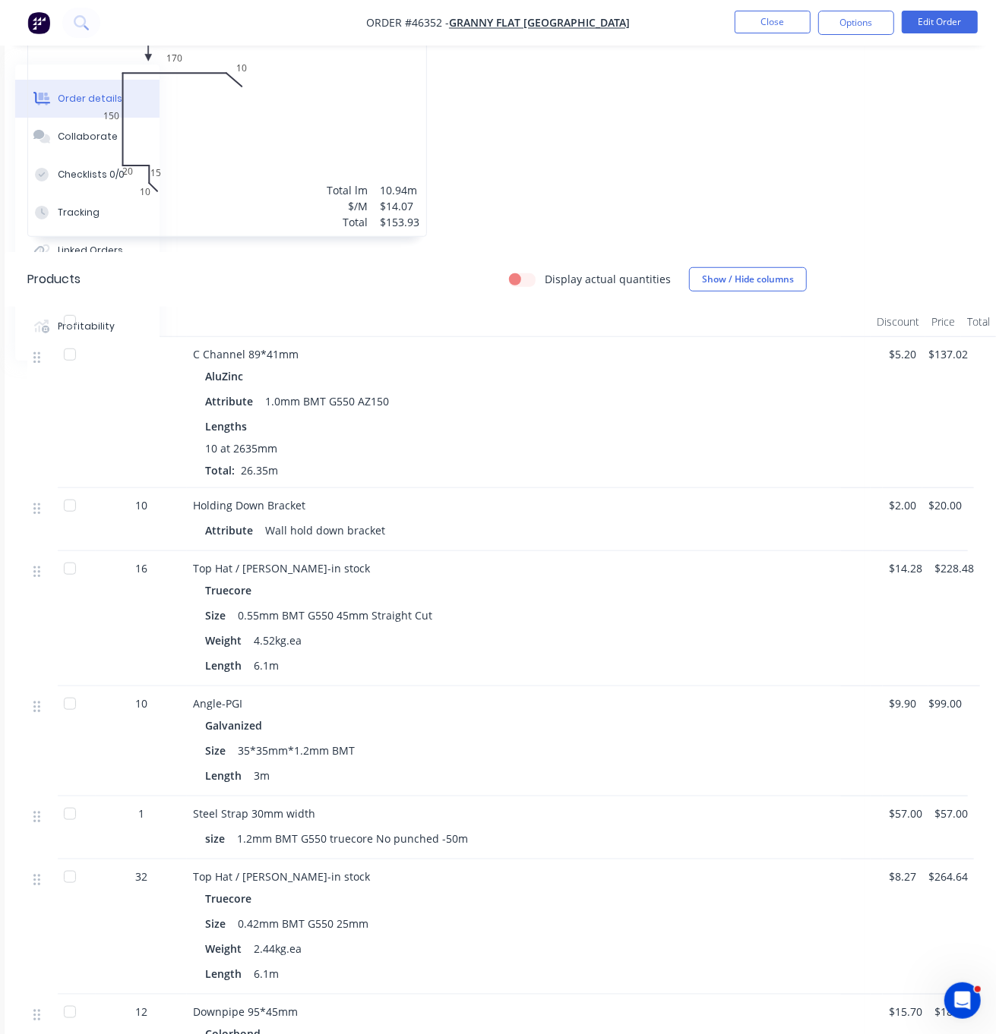
drag, startPoint x: 454, startPoint y: 289, endPoint x: 651, endPoint y: 314, distance: 198.3
drag, startPoint x: 0, startPoint y: 286, endPoint x: -11, endPoint y: 283, distance: 11.8
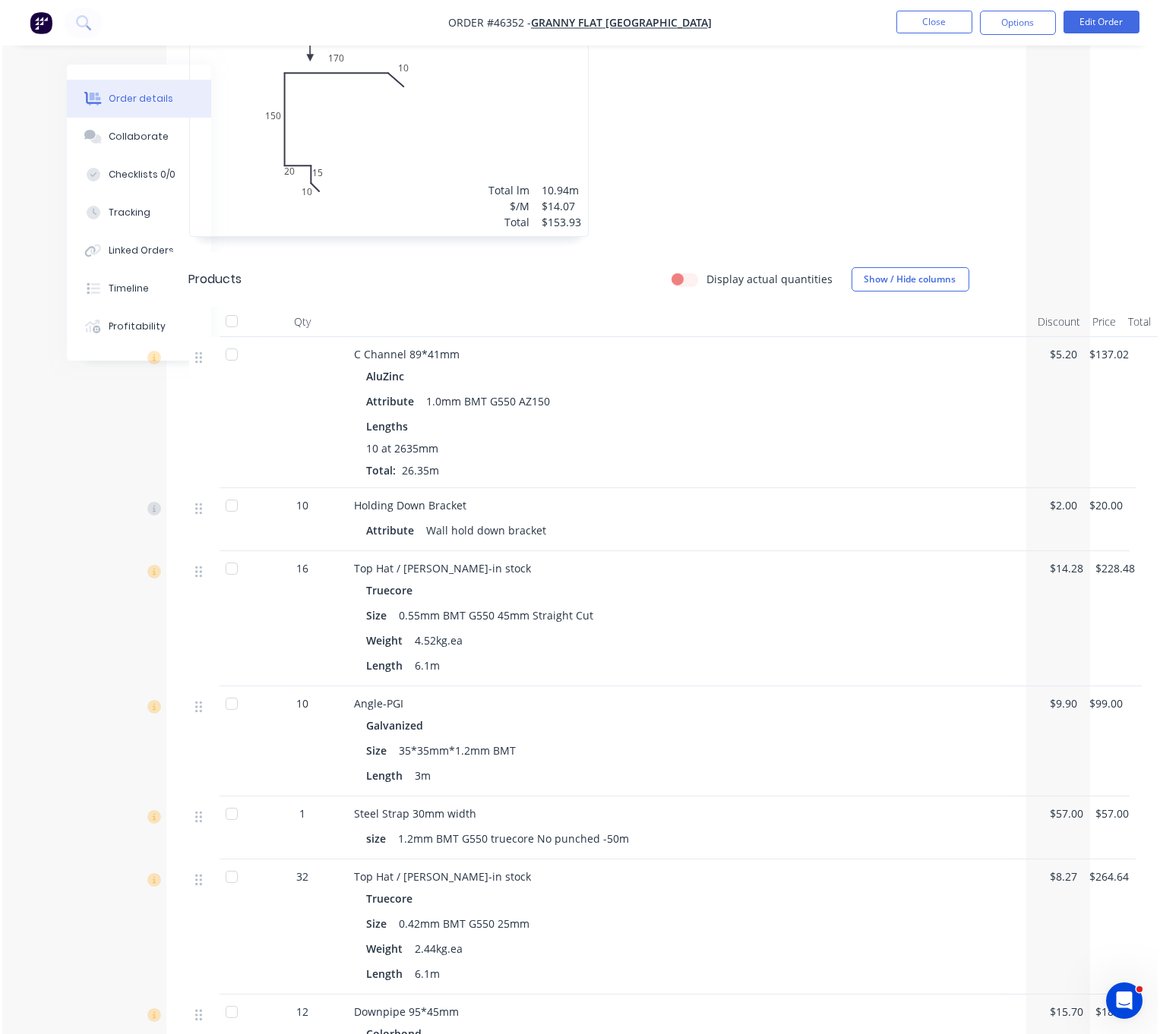
scroll to position [532, 68]
click at [485, 283] on div "Display actual quantities Show / Hide columns" at bounding box center [684, 279] width 641 height 24
drag, startPoint x: 422, startPoint y: 327, endPoint x: 610, endPoint y: 309, distance: 189.2
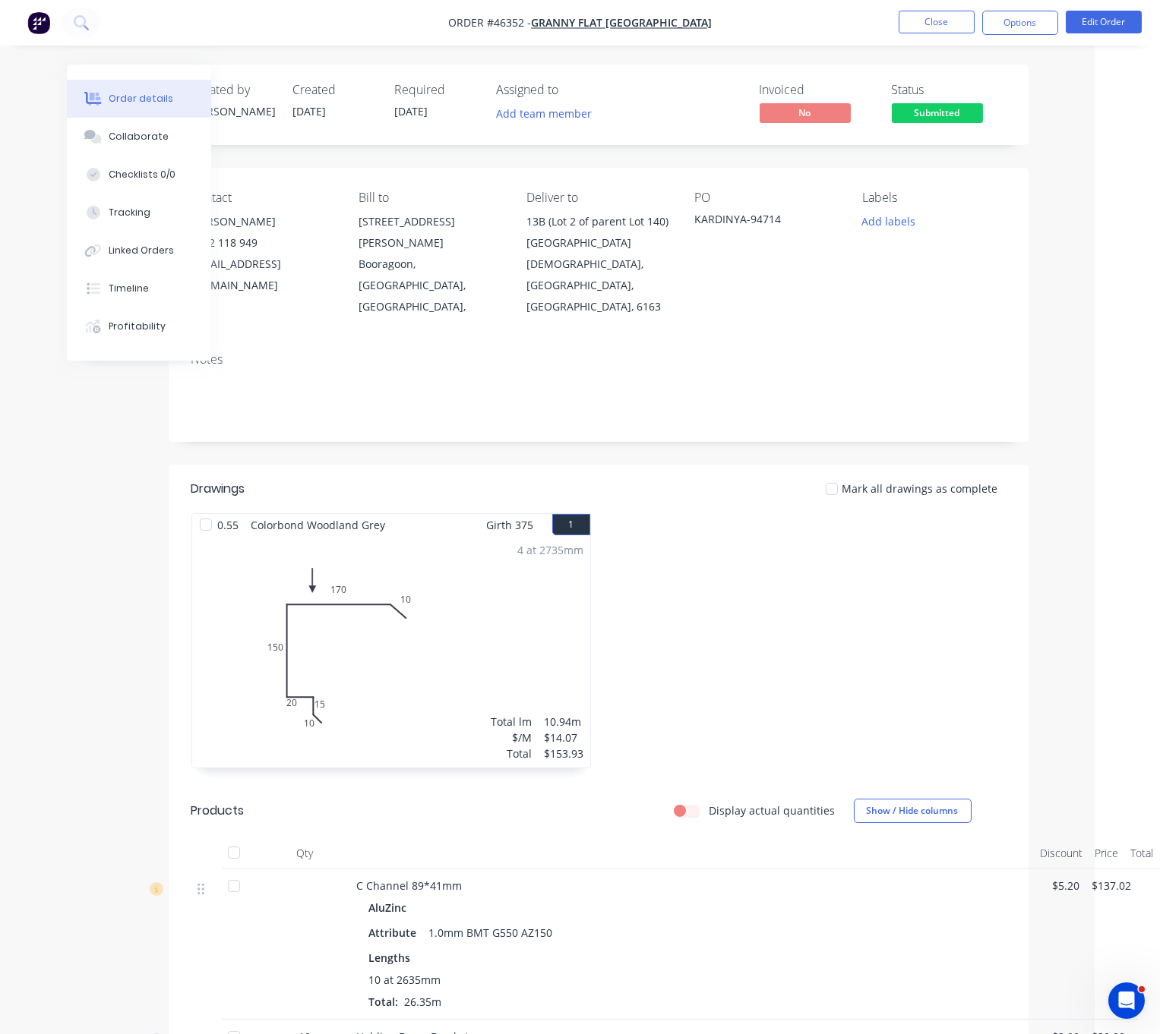
drag, startPoint x: 791, startPoint y: 553, endPoint x: 877, endPoint y: 551, distance: 85.1
click at [674, 489] on div "Mark all drawings as complete" at bounding box center [684, 489] width 641 height 16
drag, startPoint x: 309, startPoint y: 463, endPoint x: 356, endPoint y: 460, distance: 47.2
drag, startPoint x: 633, startPoint y: 468, endPoint x: 662, endPoint y: 469, distance: 29.7
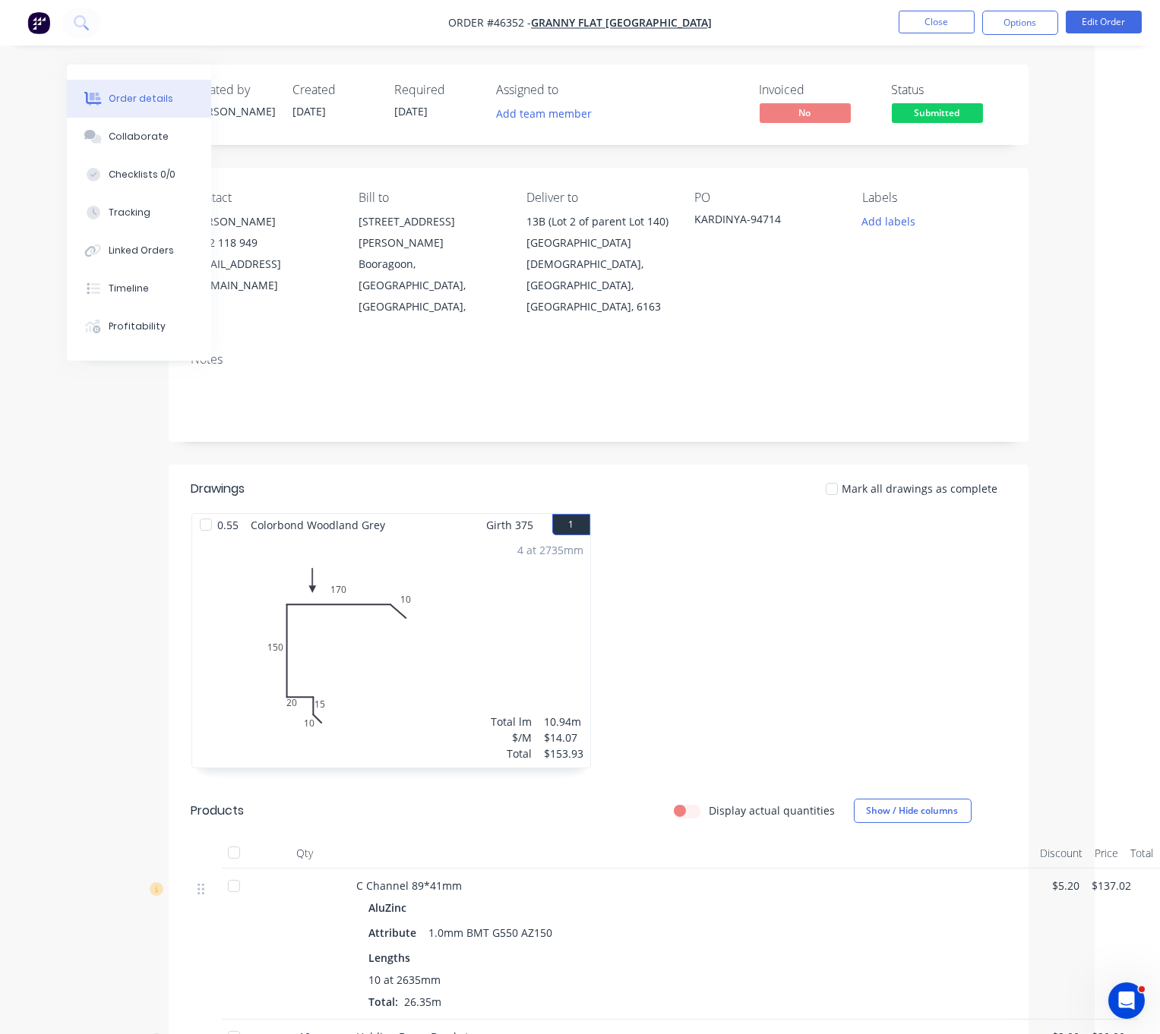
drag, startPoint x: 654, startPoint y: 460, endPoint x: 775, endPoint y: 453, distance: 121.7
click at [709, 595] on div at bounding box center [806, 648] width 415 height 270
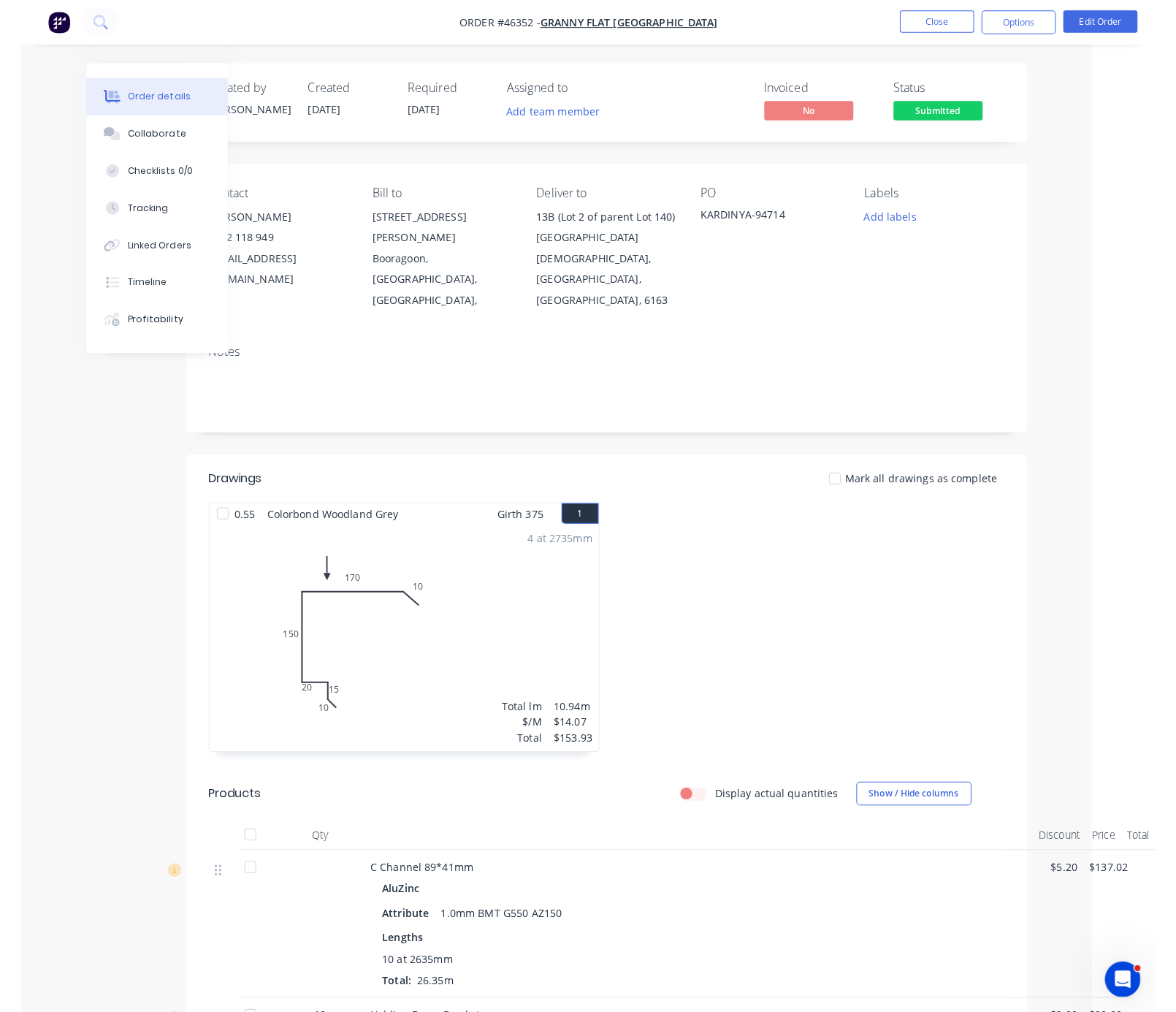
scroll to position [0, 0]
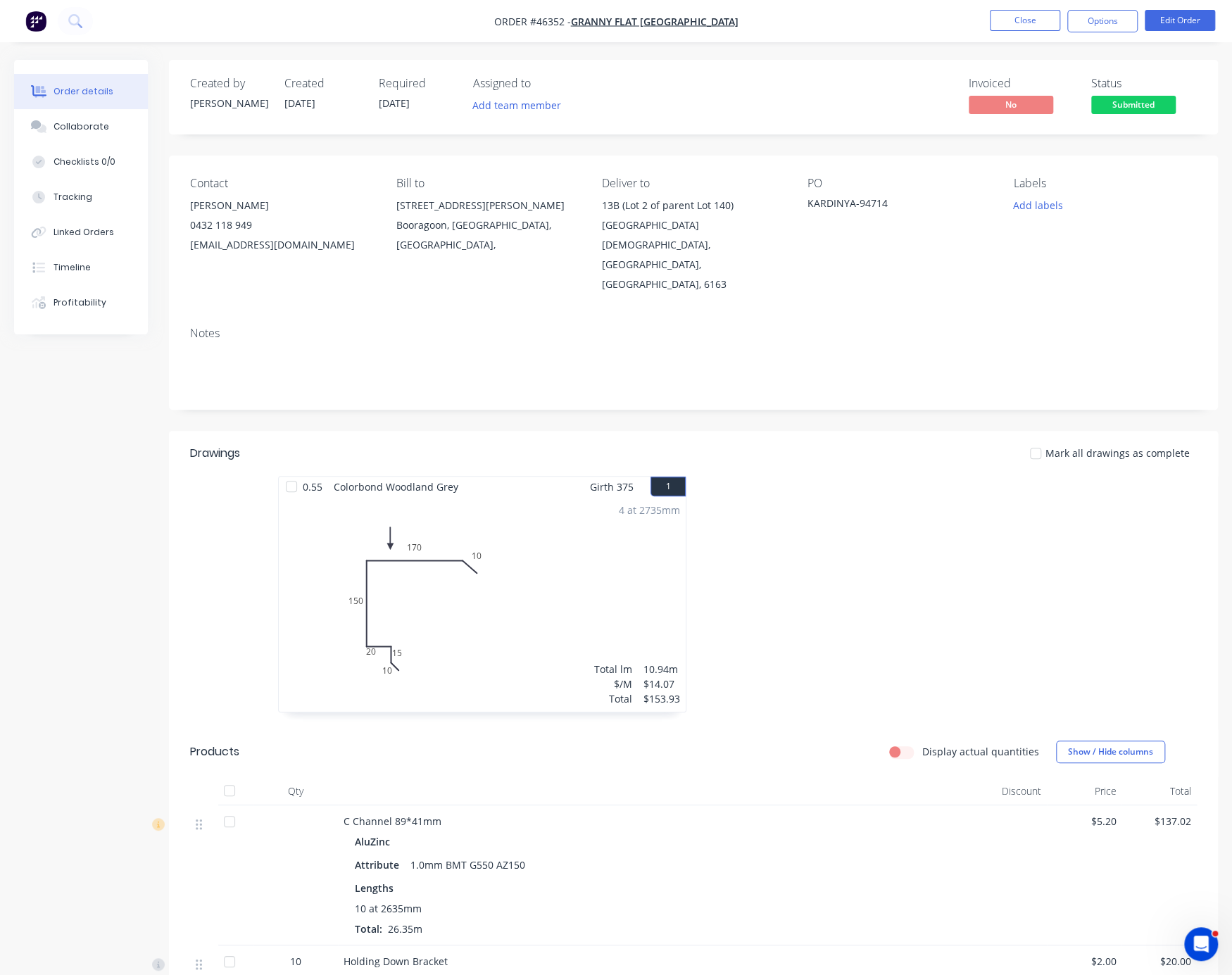
drag, startPoint x: 821, startPoint y: 507, endPoint x: 1013, endPoint y: 518, distance: 192.3
click at [1018, 25] on button "Close" at bounding box center [1025, 20] width 70 height 21
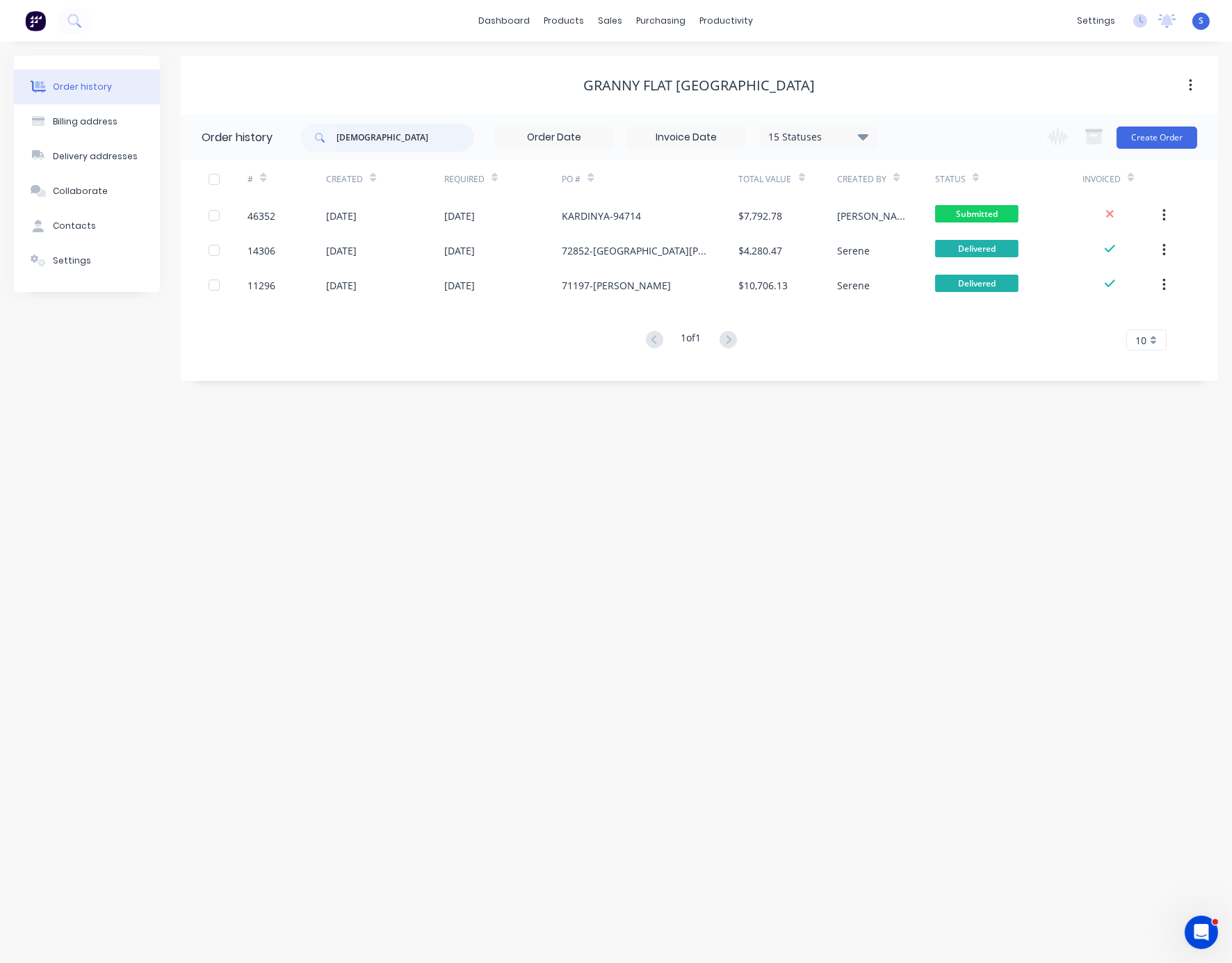
drag, startPoint x: 386, startPoint y: 137, endPoint x: 292, endPoint y: 152, distance: 95.2
click at [302, 148] on div "kardin" at bounding box center [387, 137] width 174 height 27
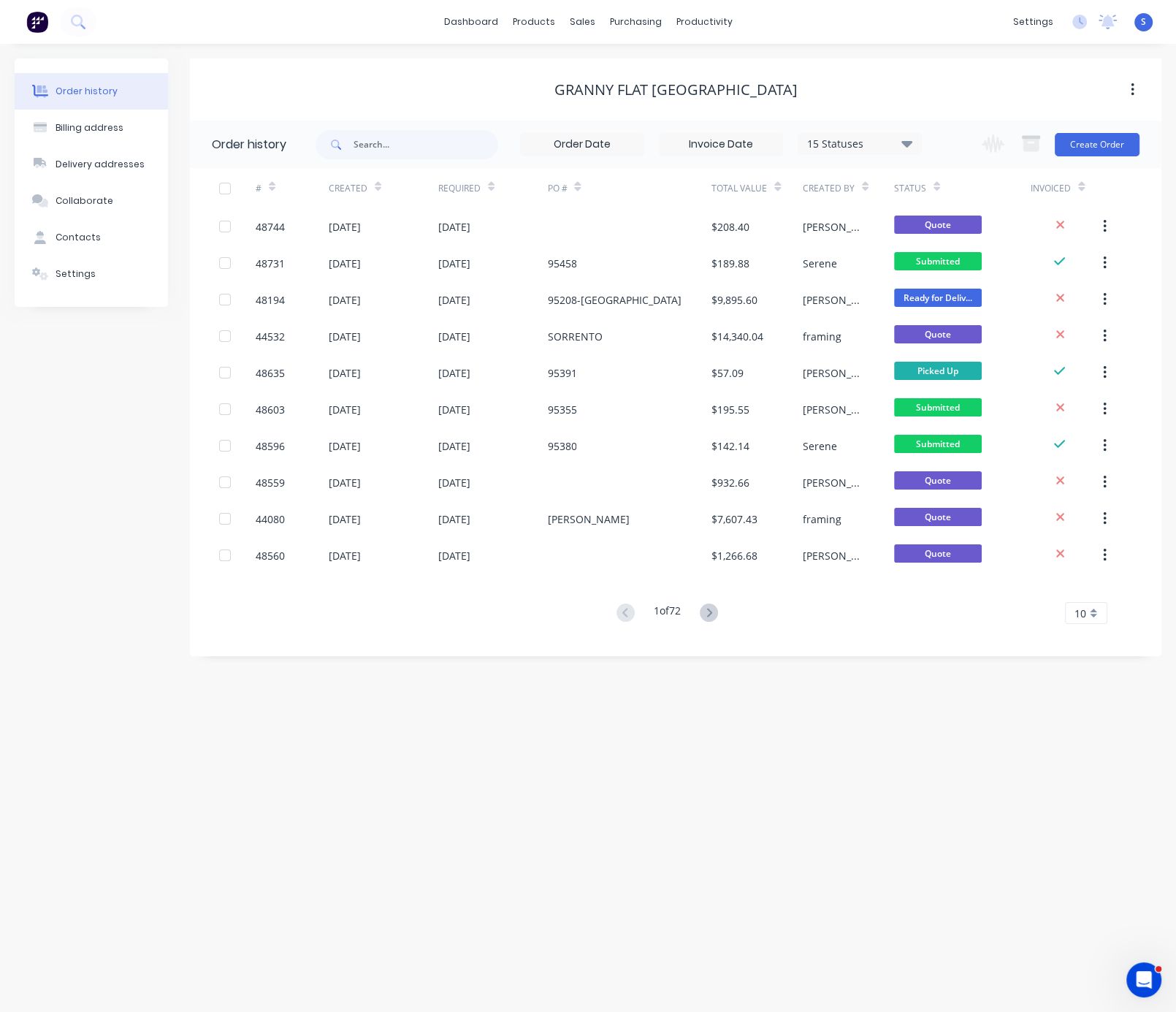
click at [97, 512] on div "Order history Billing address Delivery addresses Collaborate Contacts Settings" at bounding box center [91, 357] width 154 height 597
click at [615, 65] on div "Sales Orders" at bounding box center [635, 71] width 60 height 13
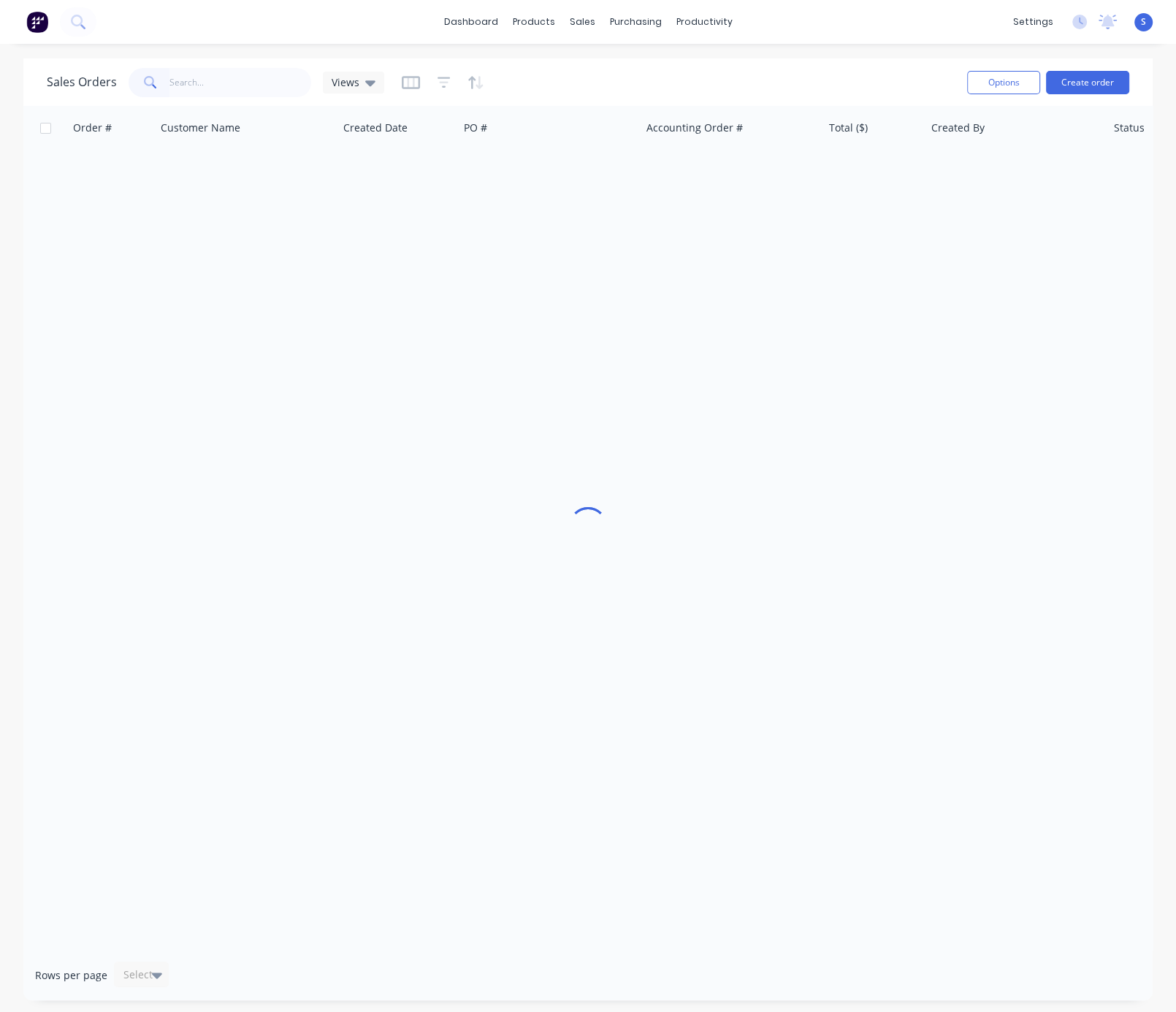
click at [237, 82] on input "text" at bounding box center [240, 83] width 142 height 29
type input "46839"
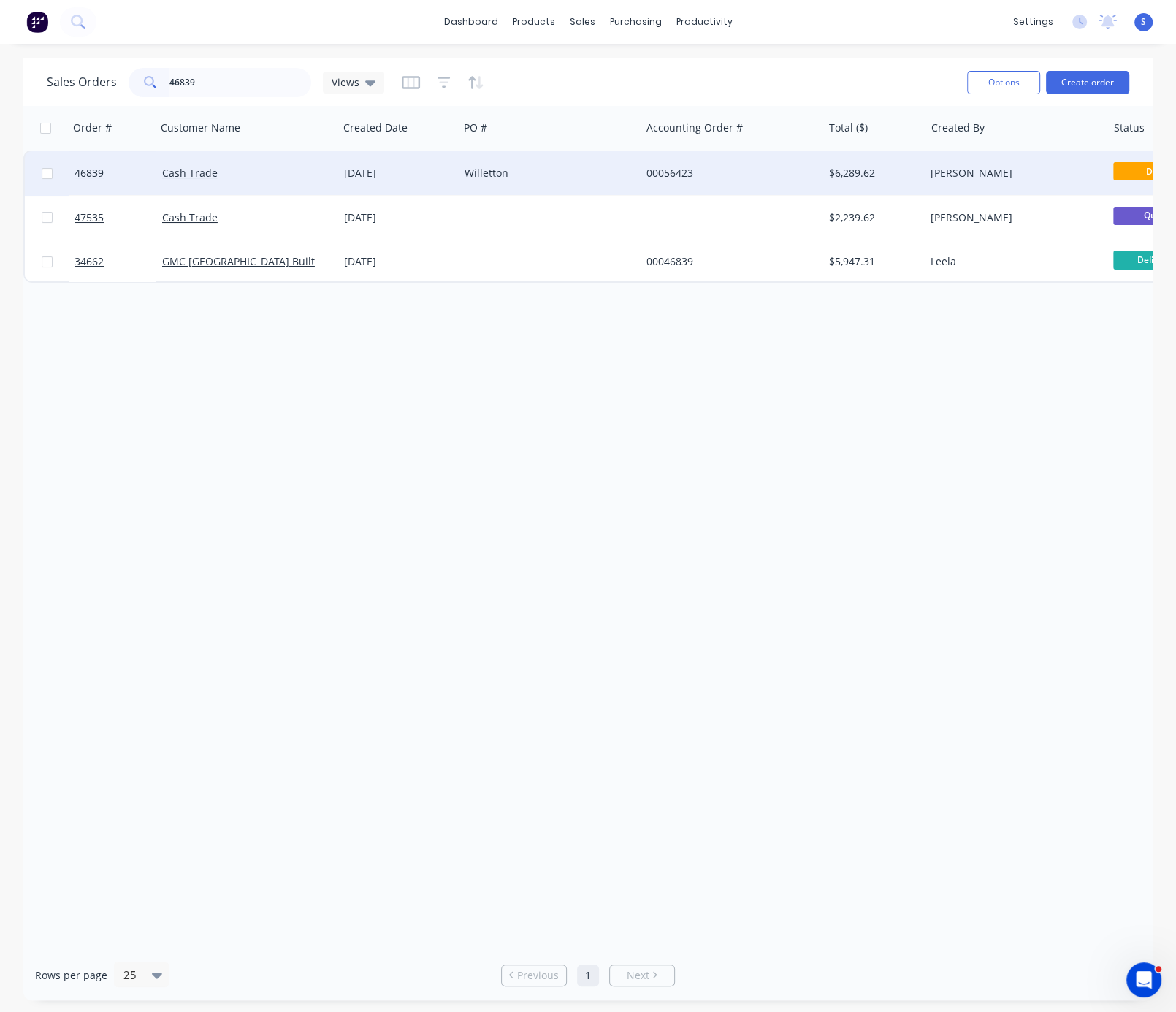
click at [576, 183] on div "Willetton" at bounding box center [549, 173] width 182 height 44
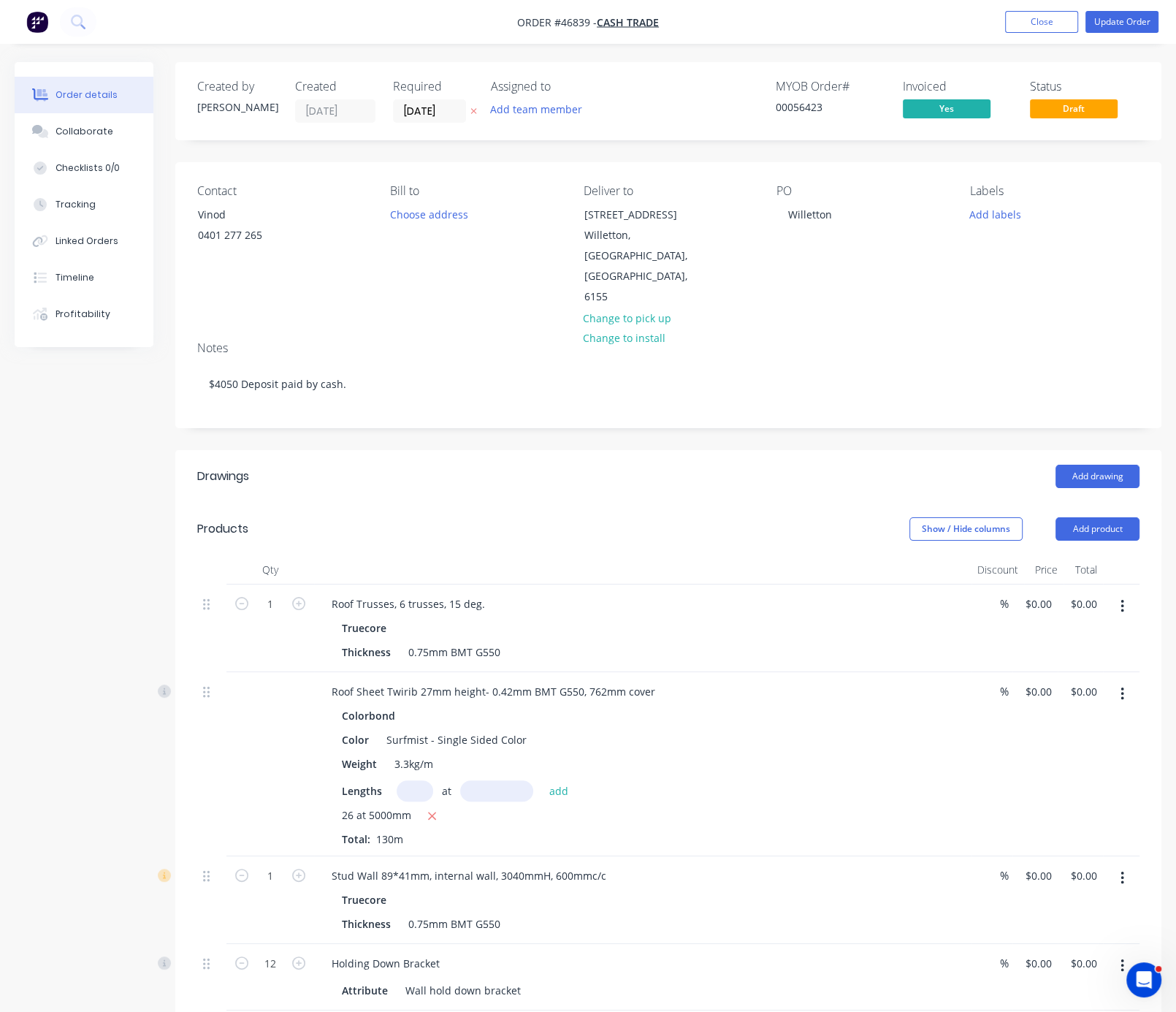
type input "$1,843.04"
type input "$15.42"
type input "$2,004.60"
type input "$878.40"
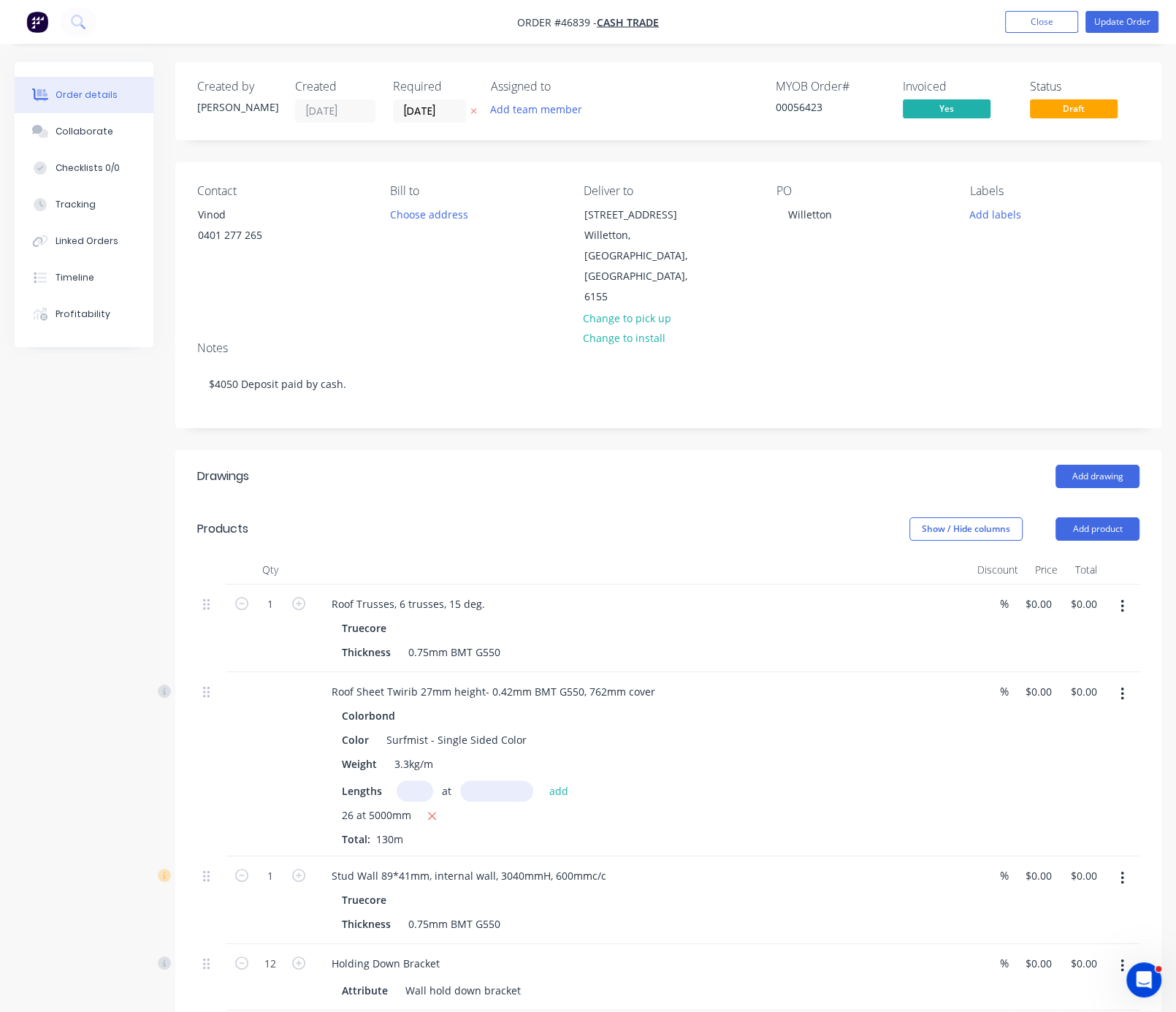
type input "$878.40"
type input "$2.50"
type input "$30.00"
type input "$0.70"
type input "$8.40"
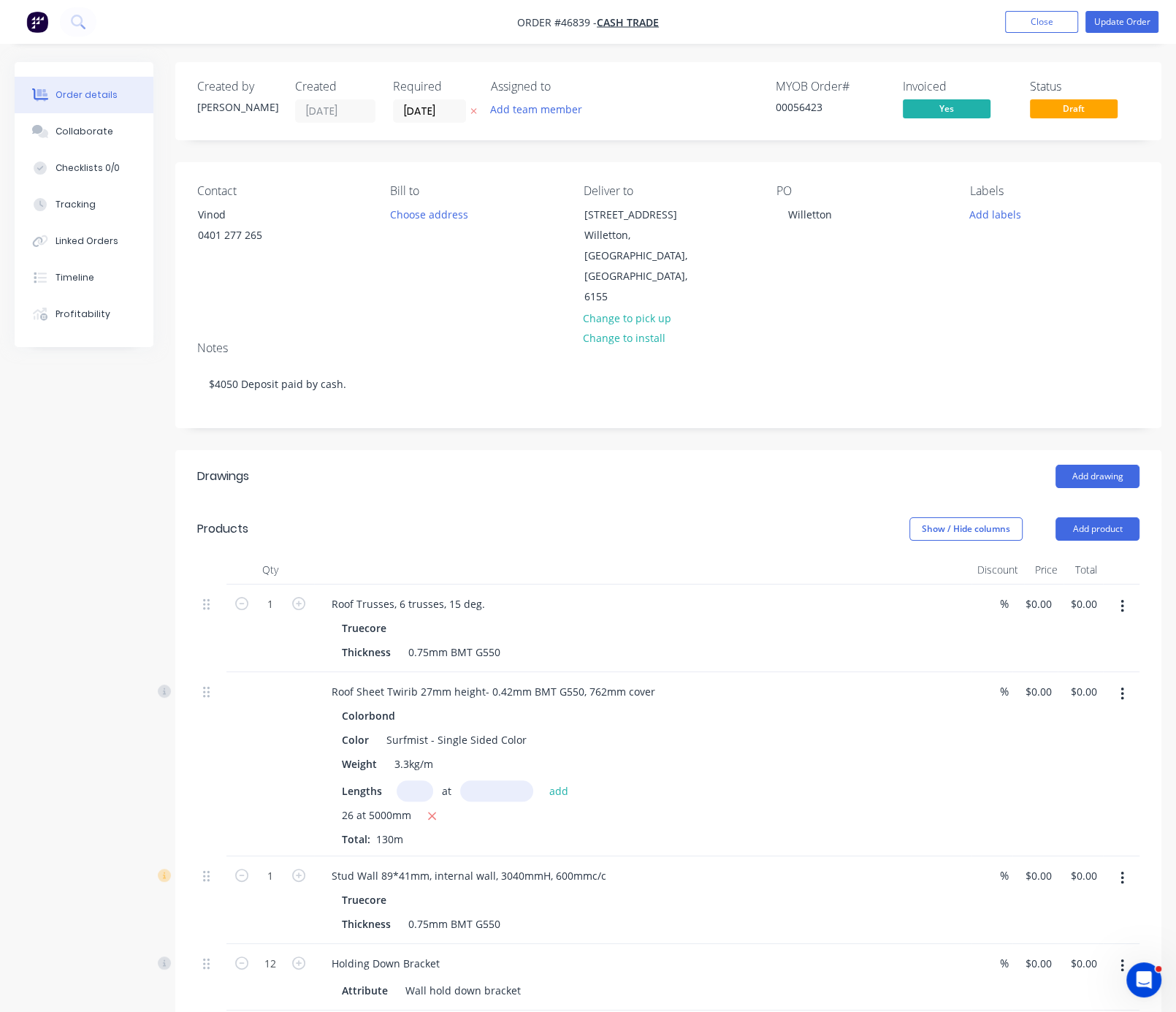
type input "$1.20"
type input "$14.40"
type input "$10.74"
type input "$494.04"
type input "$18.54"
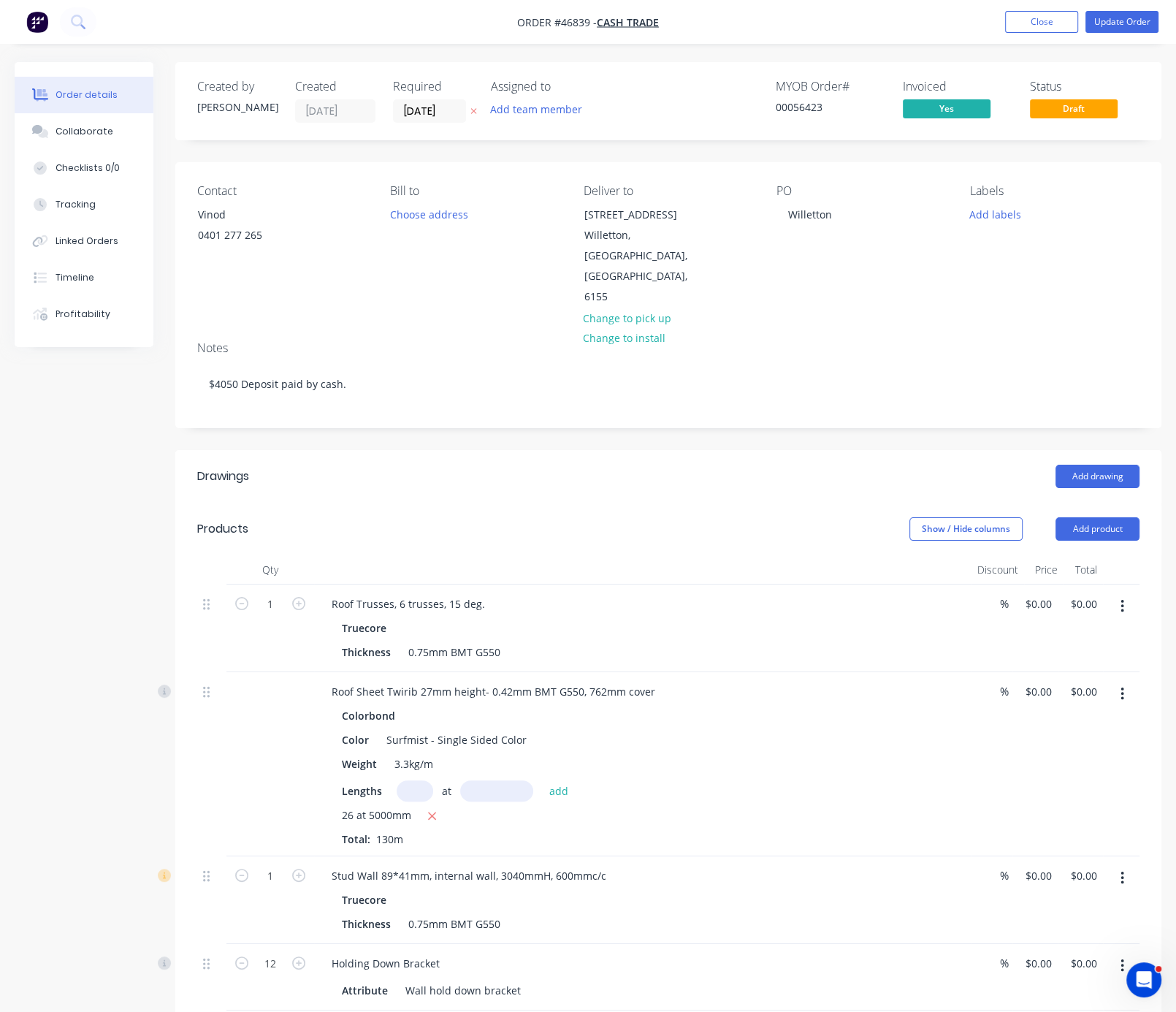
type input "$444.96"
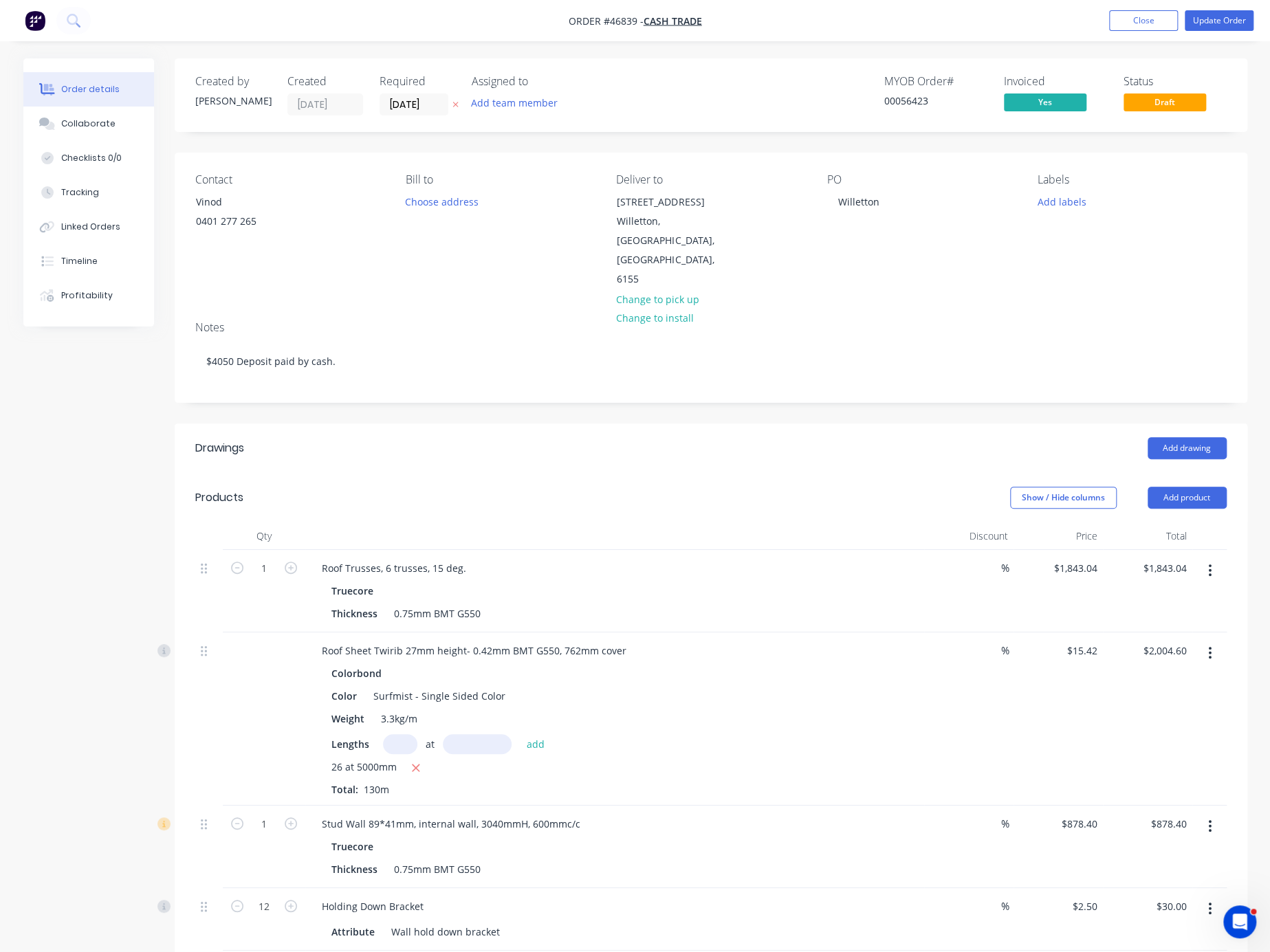
click at [685, 455] on div "Add drawing" at bounding box center [819, 448] width 812 height 22
click at [627, 471] on header "Drawings Add drawing" at bounding box center [711, 448] width 1073 height 50
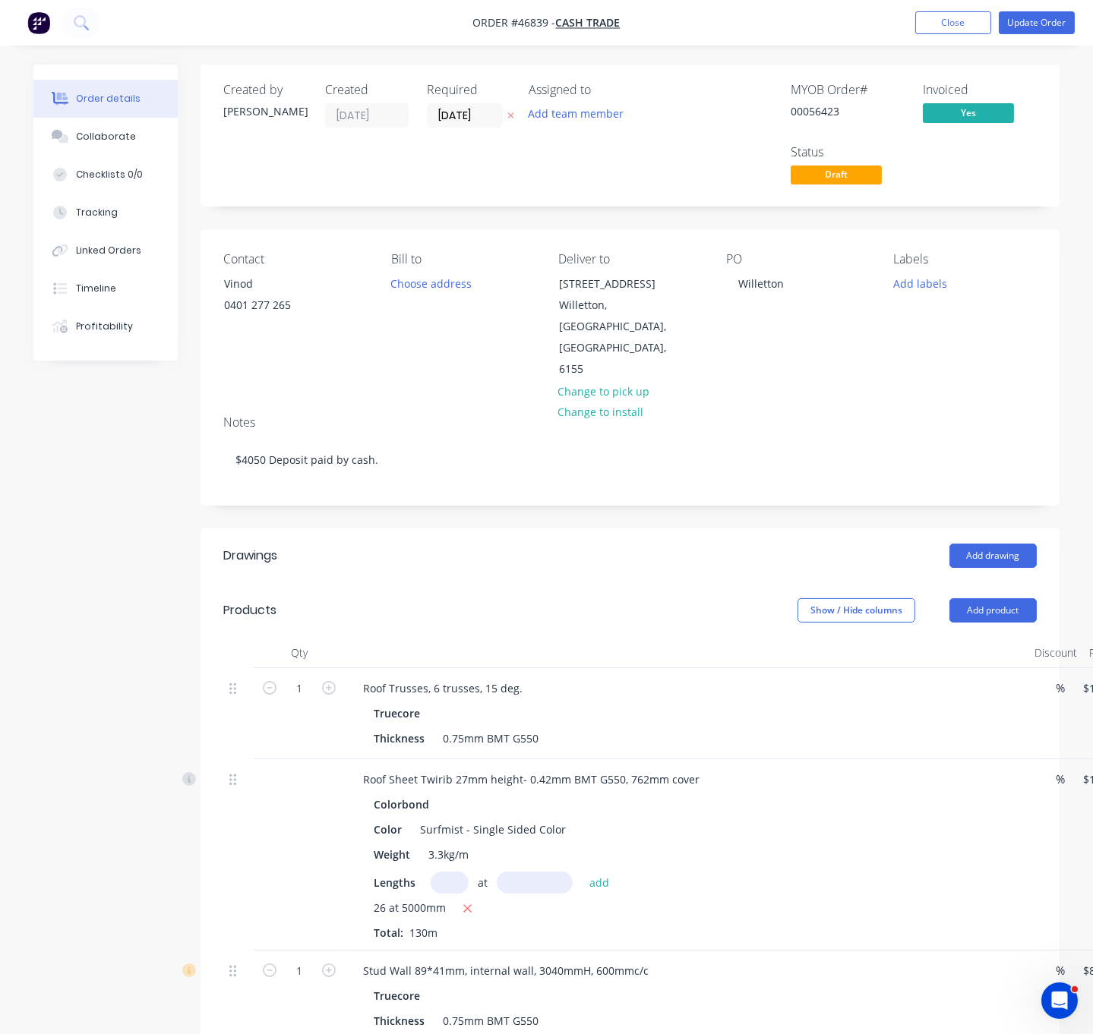
drag, startPoint x: 580, startPoint y: 580, endPoint x: 614, endPoint y: 586, distance: 34.0
click at [683, 595] on header "Products Show / Hide columns Add product" at bounding box center [630, 610] width 859 height 55
drag, startPoint x: 488, startPoint y: 551, endPoint x: 489, endPoint y: 523, distance: 28.1
click at [488, 551] on div "Add drawing" at bounding box center [716, 556] width 640 height 24
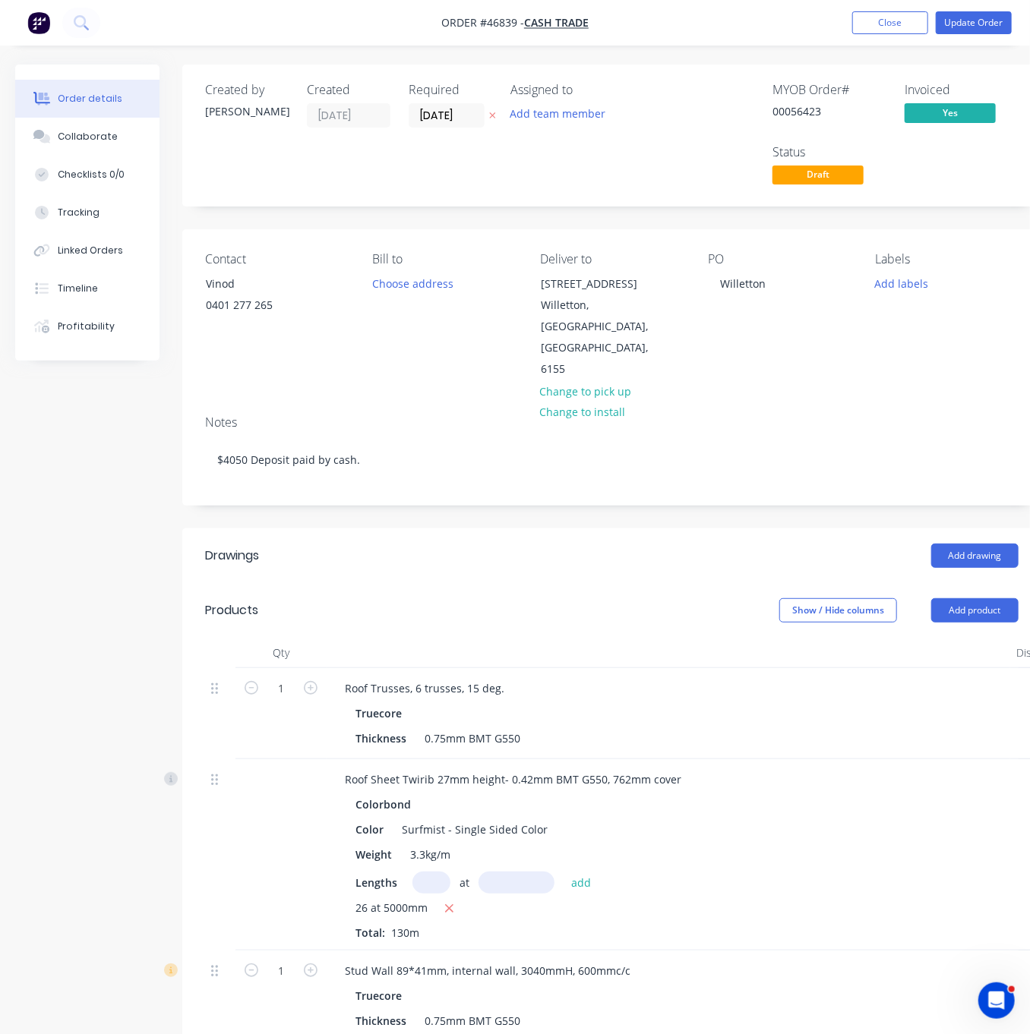
click at [483, 611] on div "Show / Hide columns Add product" at bounding box center [698, 611] width 640 height 24
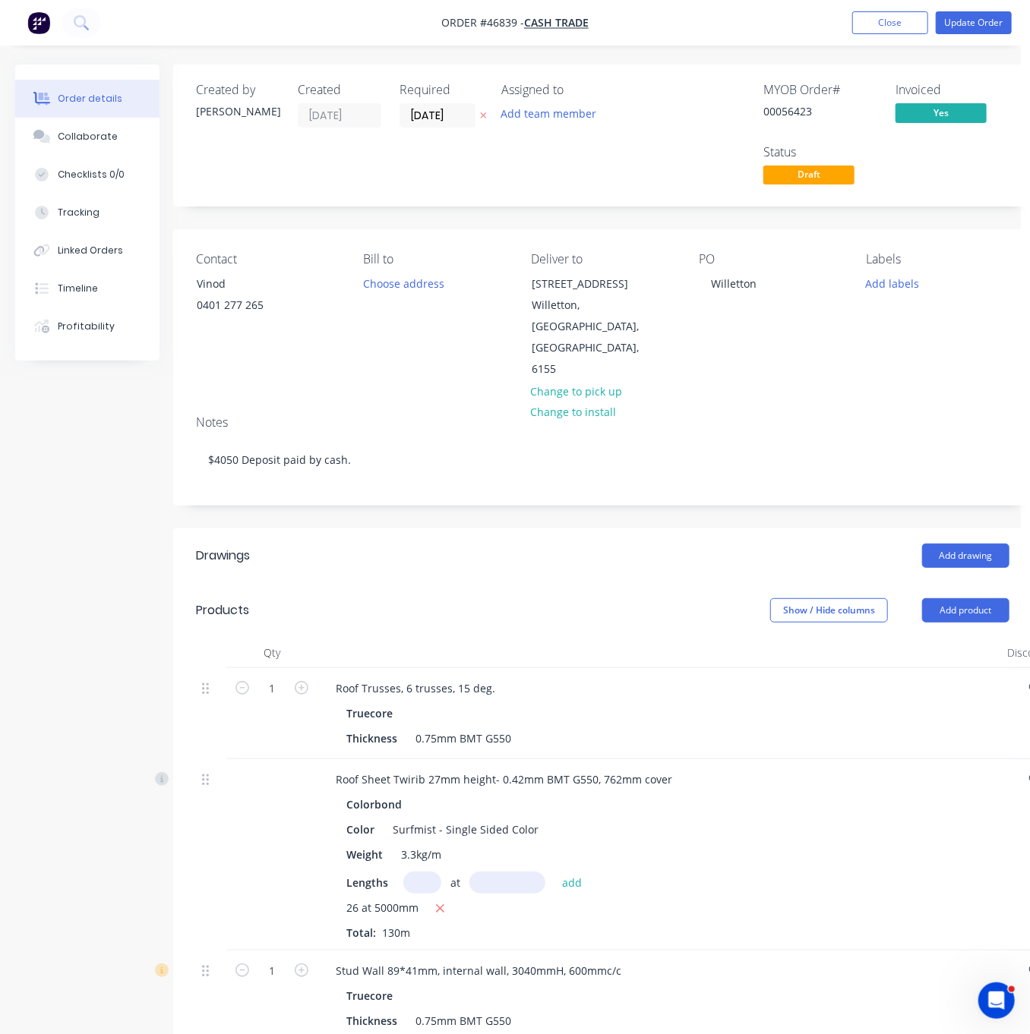
drag, startPoint x: 561, startPoint y: 581, endPoint x: 695, endPoint y: 593, distance: 134.2
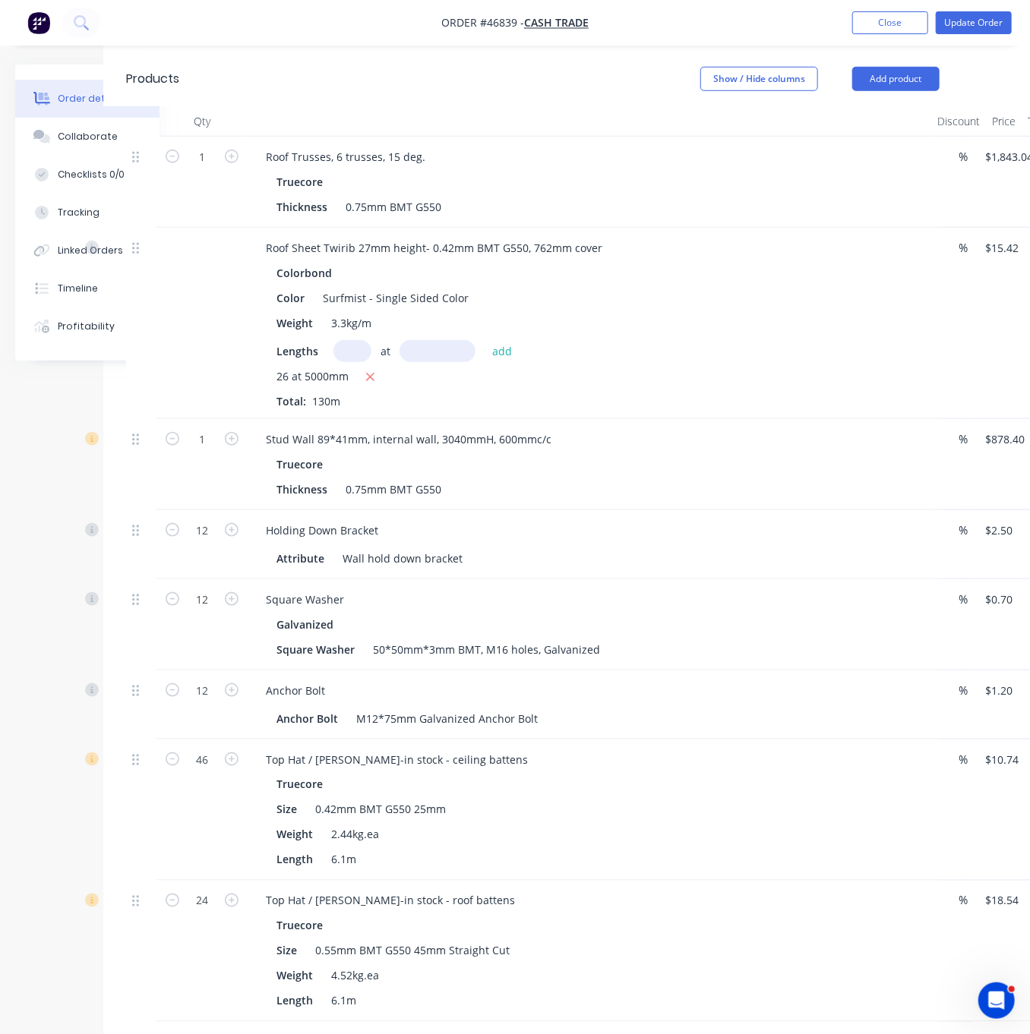
scroll to position [0, 79]
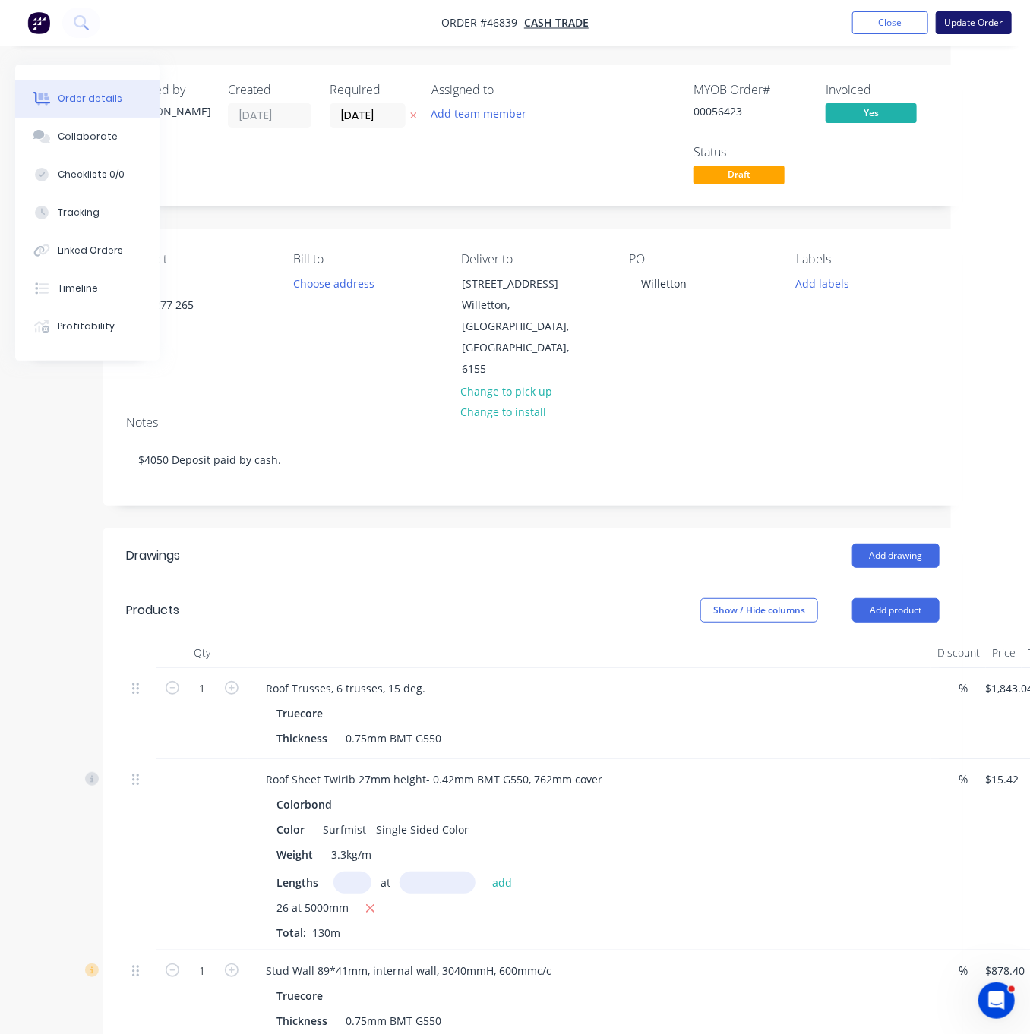
click at [957, 15] on button "Update Order" at bounding box center [974, 22] width 76 height 23
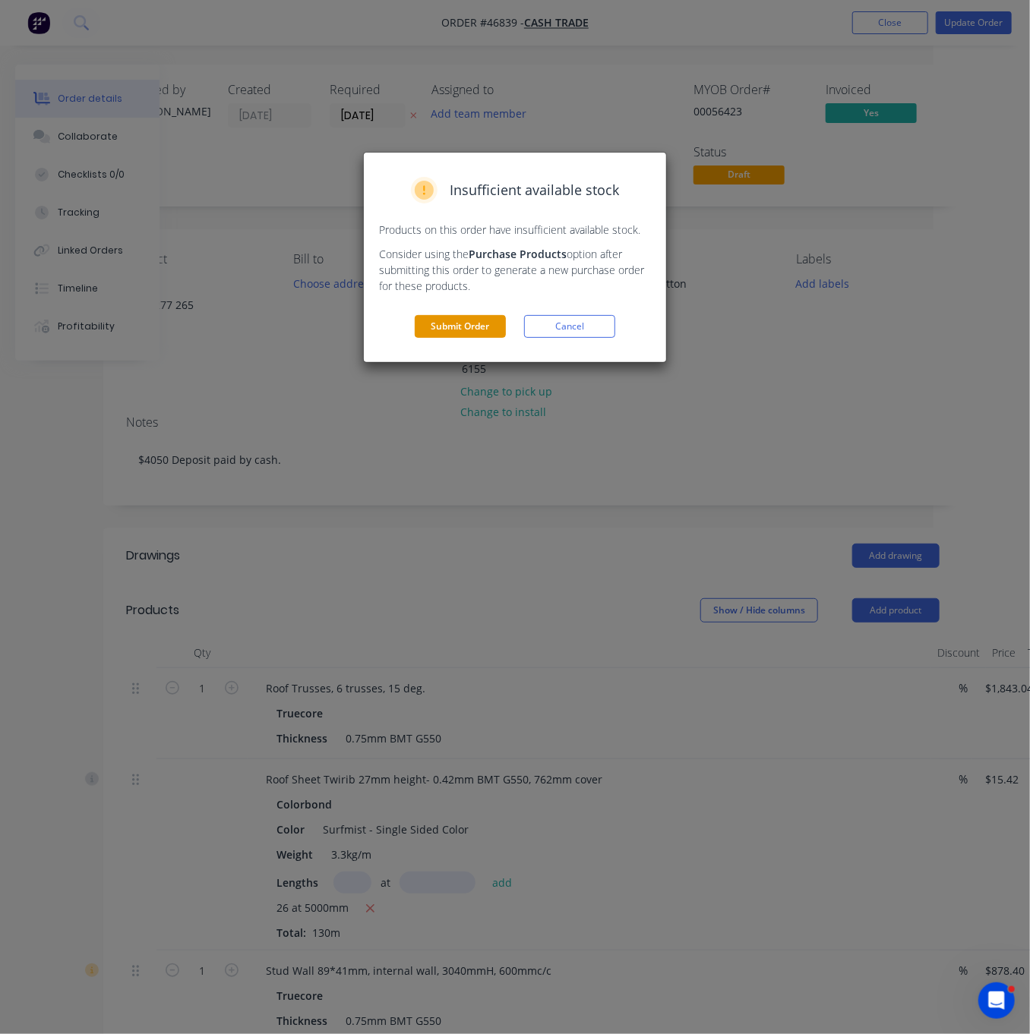
click at [482, 338] on button "Submit Order" at bounding box center [460, 326] width 91 height 23
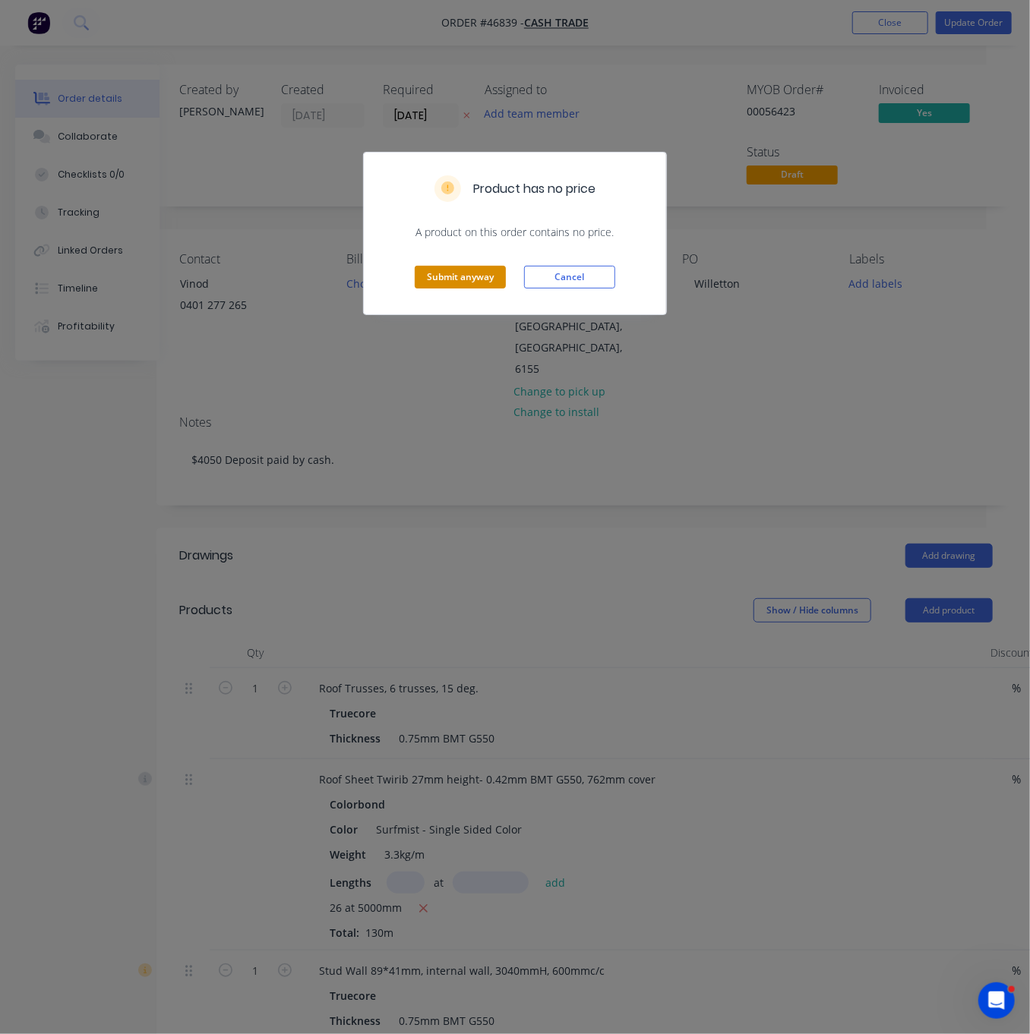
click at [489, 289] on button "Submit anyway" at bounding box center [460, 277] width 91 height 23
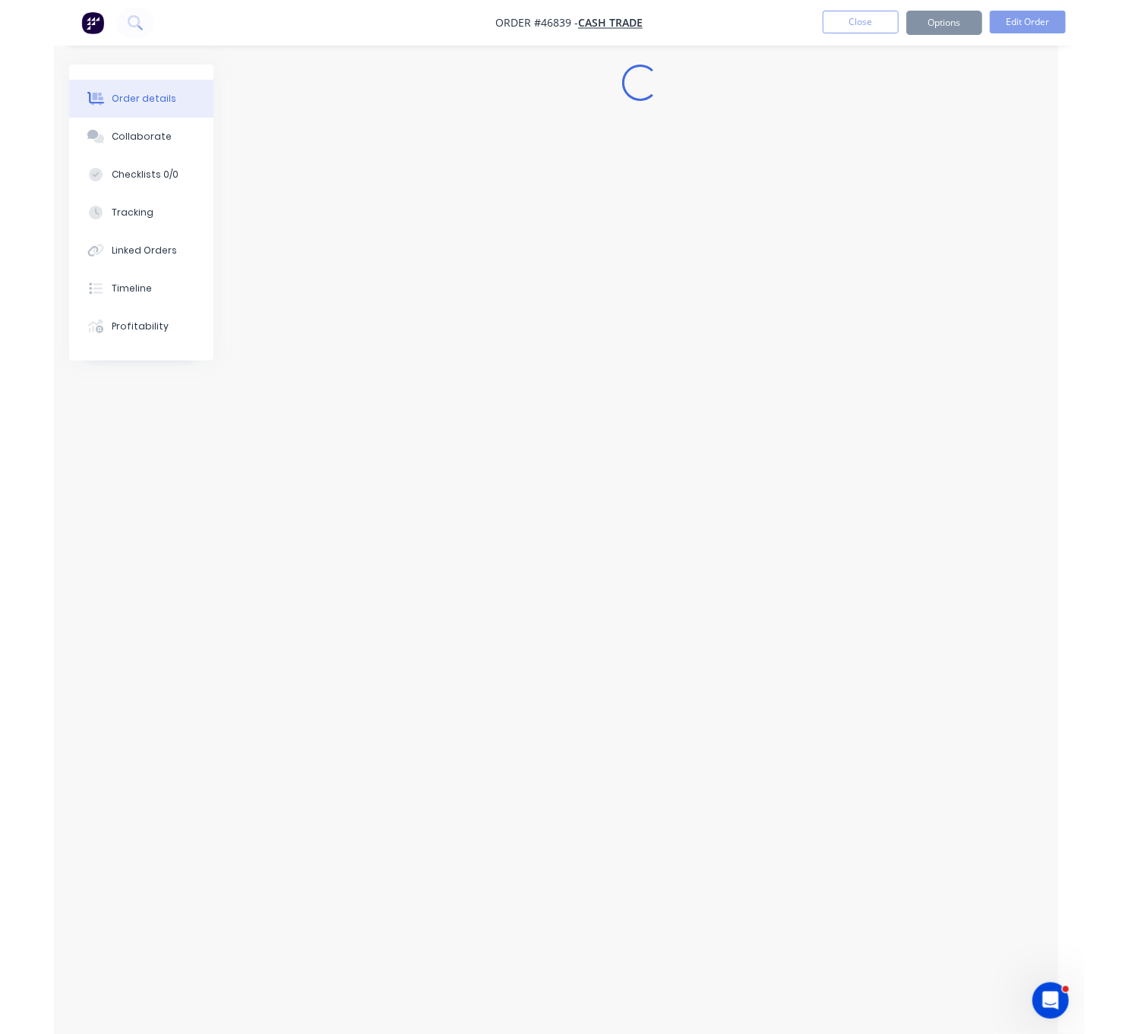
scroll to position [0, 0]
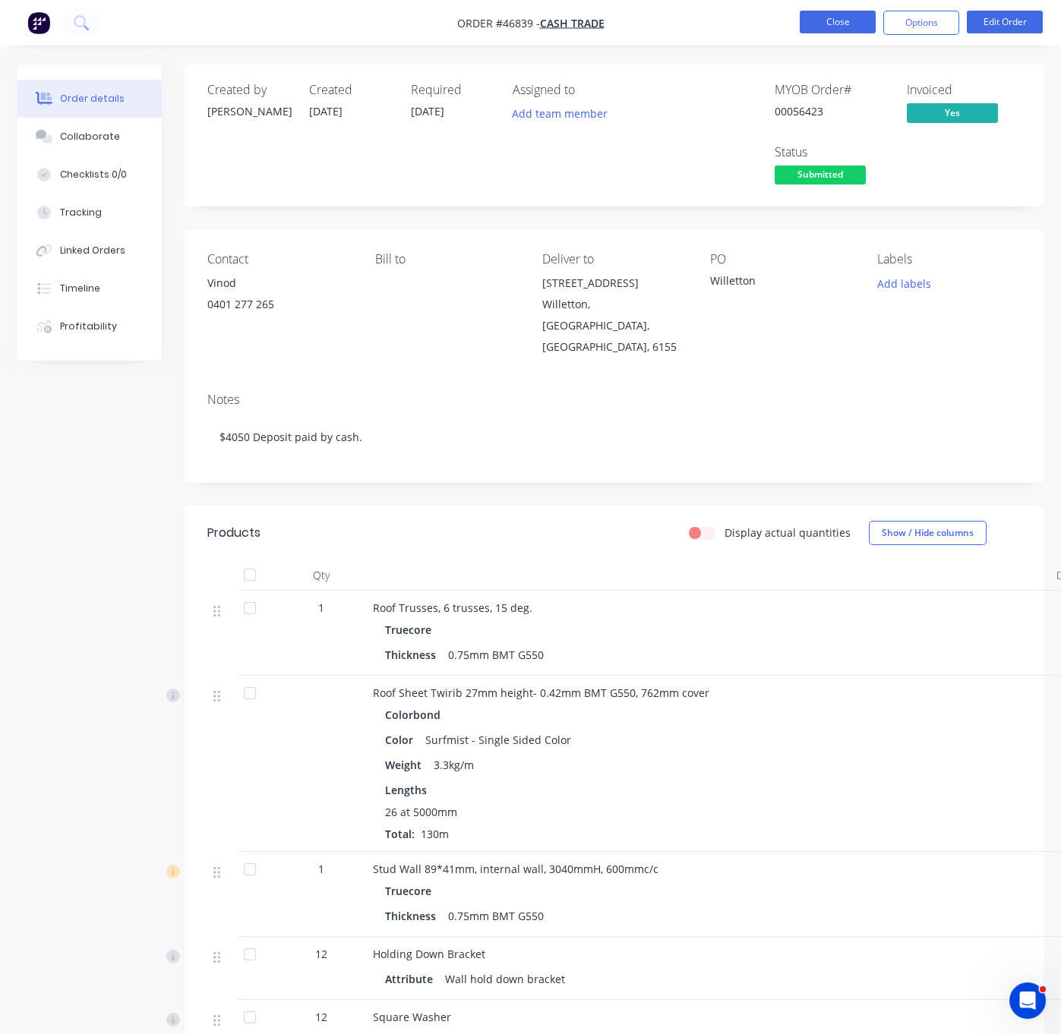
click at [847, 29] on button "Close" at bounding box center [838, 22] width 76 height 23
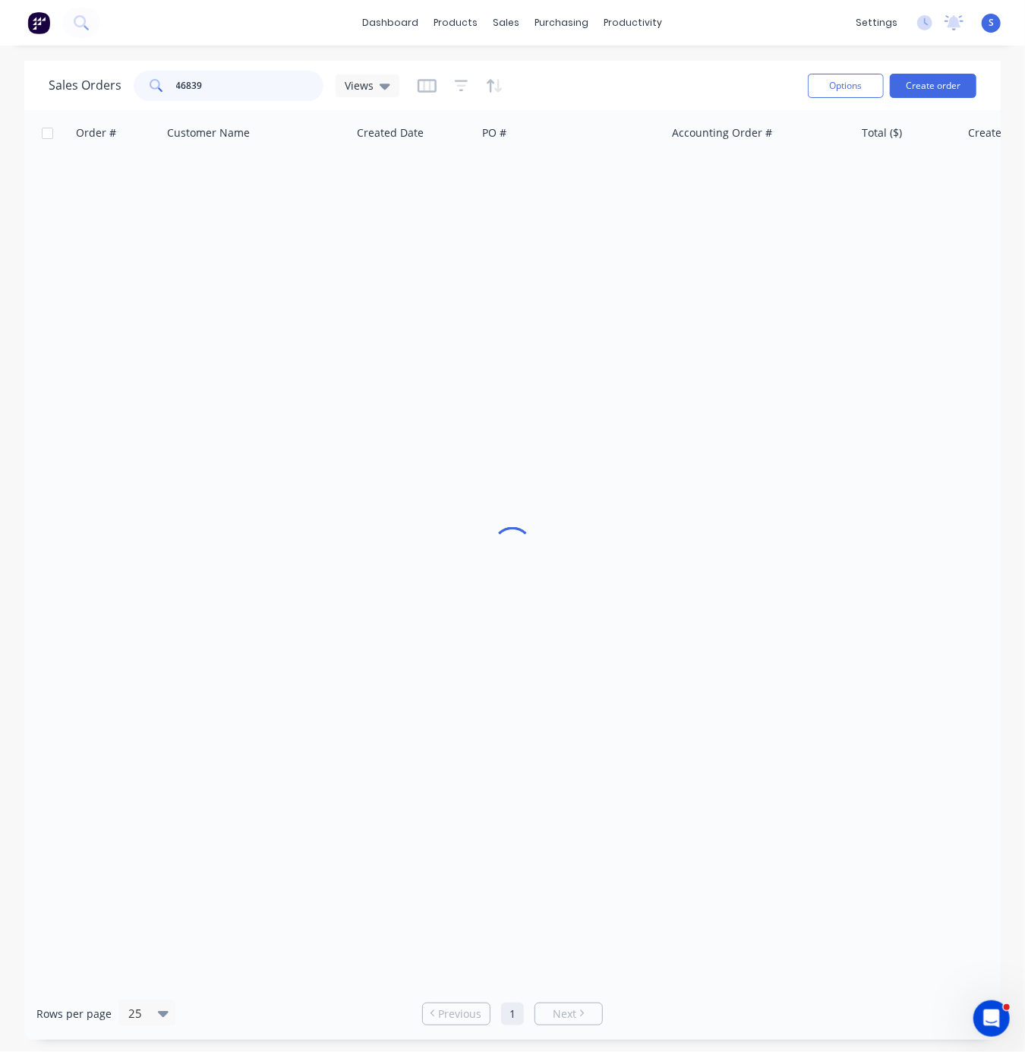
drag, startPoint x: 176, startPoint y: 89, endPoint x: 152, endPoint y: 88, distance: 24.3
click at [159, 88] on div "46839" at bounding box center [229, 86] width 190 height 30
click at [323, 61] on div "Sales Orders Views Options Create order" at bounding box center [512, 85] width 977 height 49
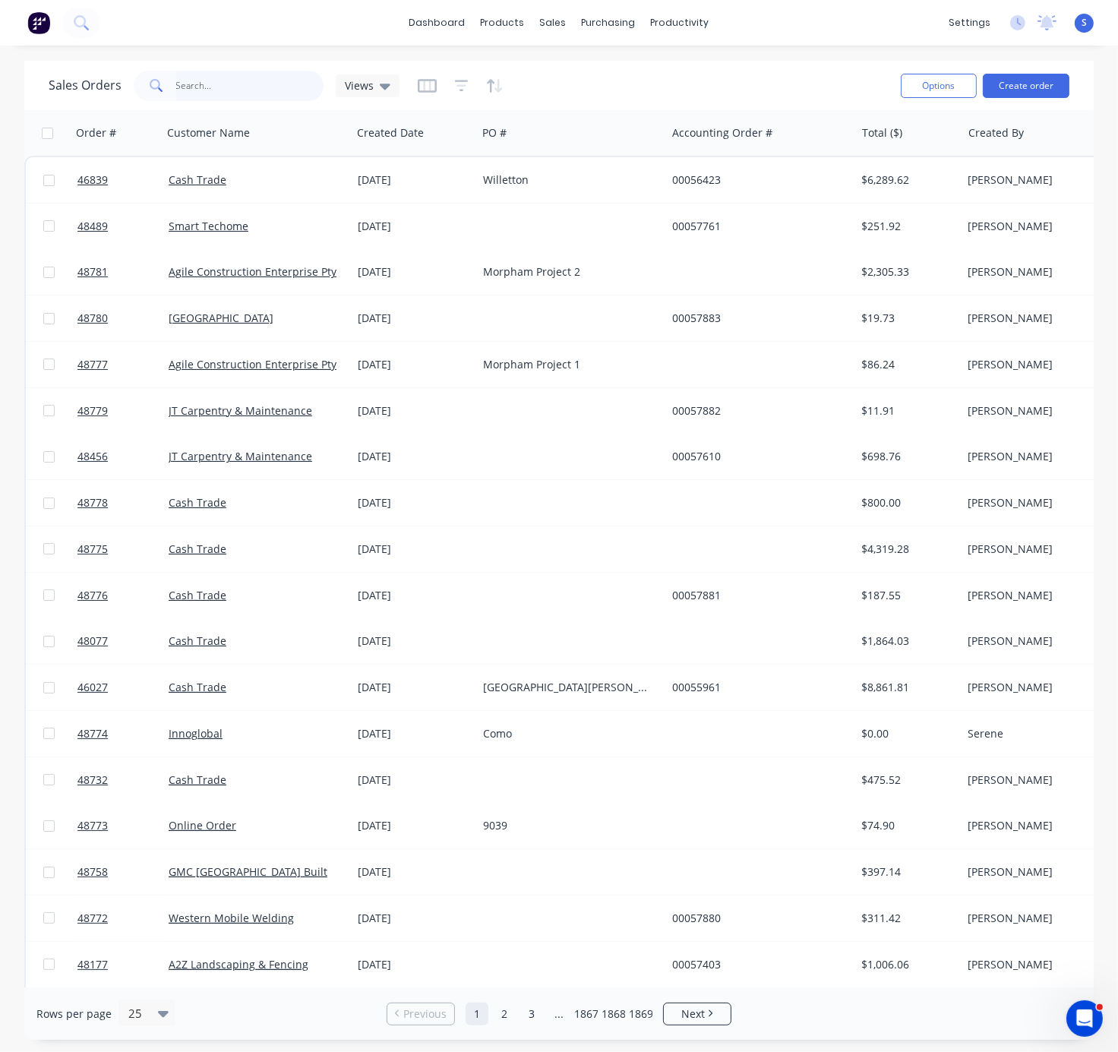
click at [229, 77] on input "text" at bounding box center [250, 86] width 148 height 30
type input "48403"
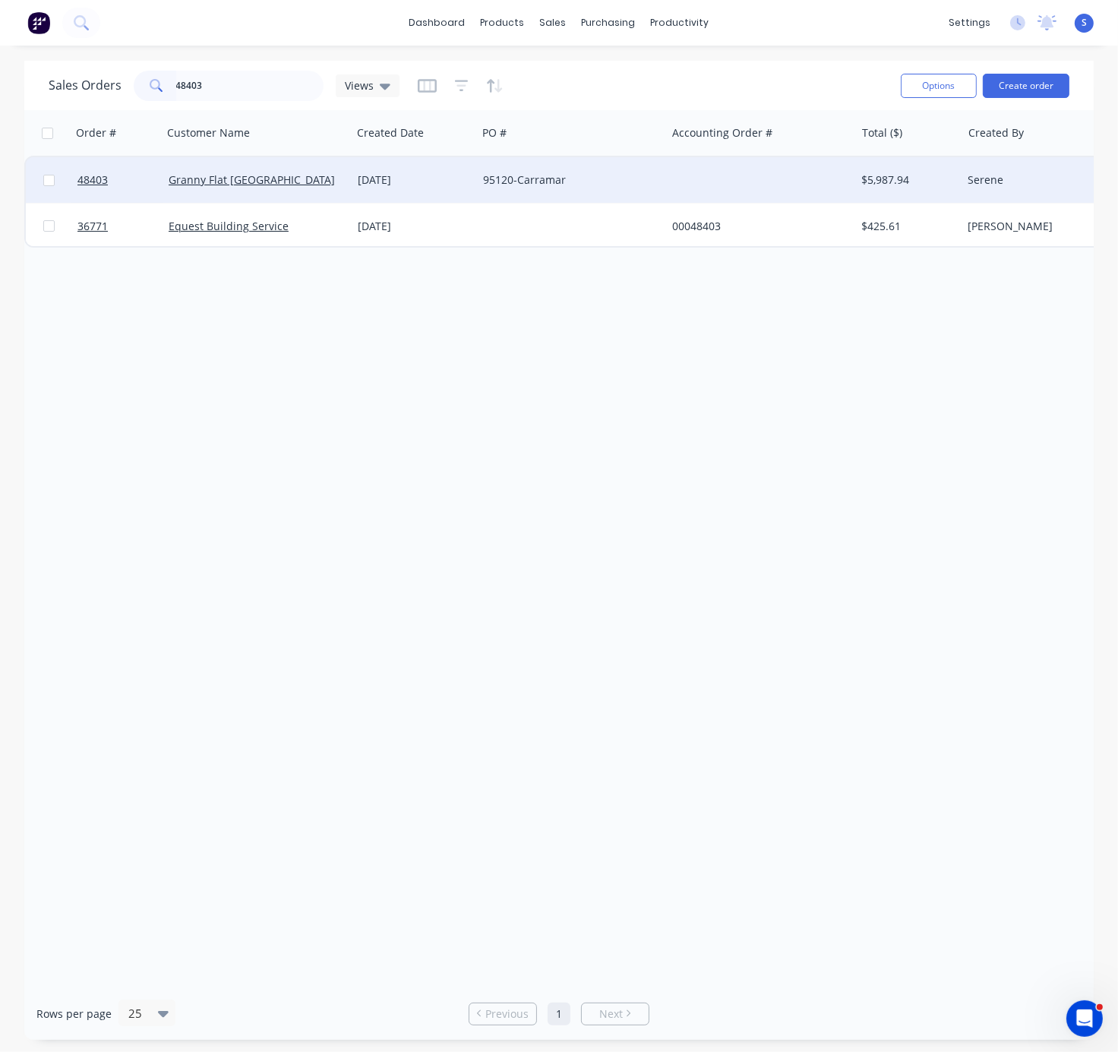
click at [507, 188] on div "95120-Carramar" at bounding box center [571, 180] width 189 height 46
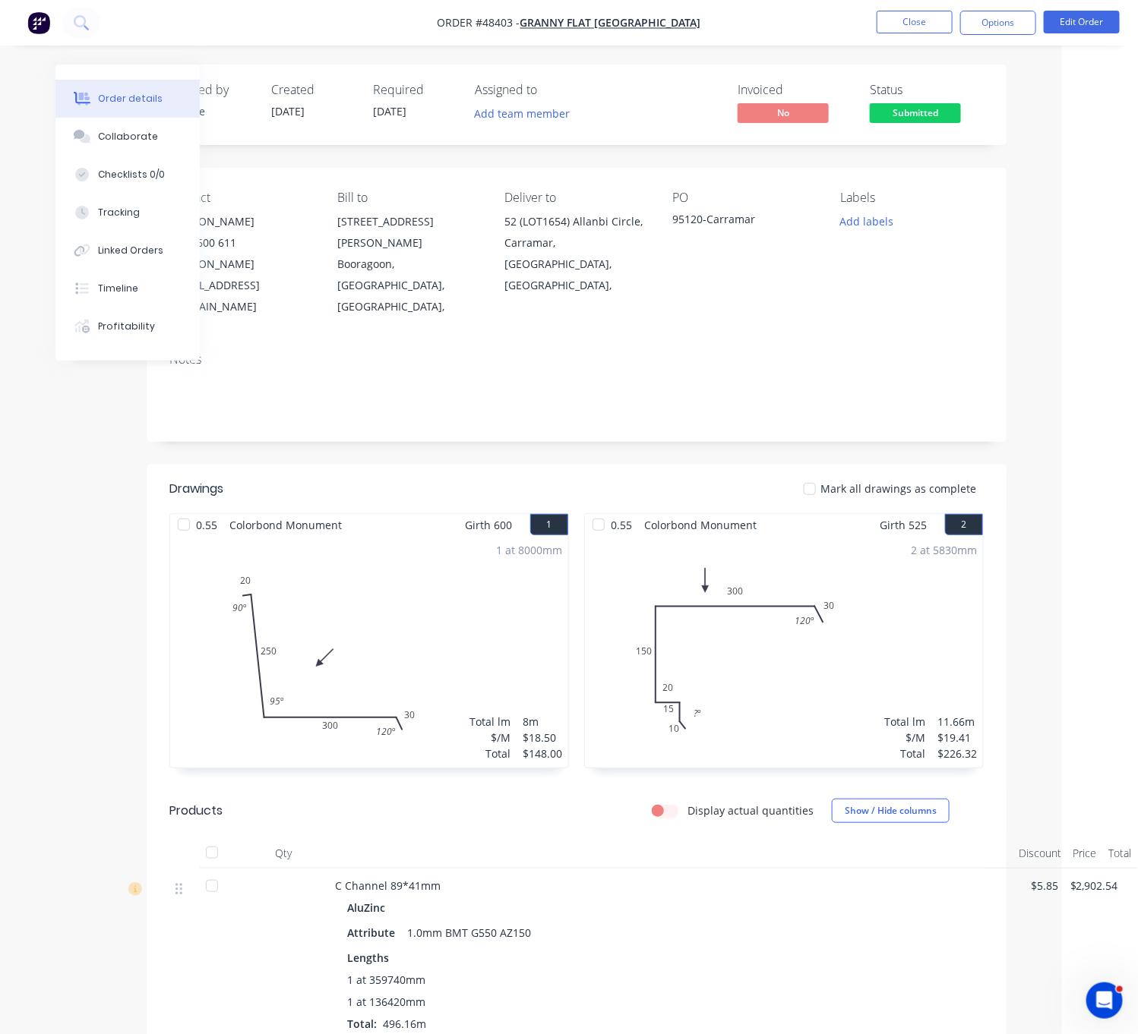
drag, startPoint x: 529, startPoint y: 474, endPoint x: 740, endPoint y: 460, distance: 211.6
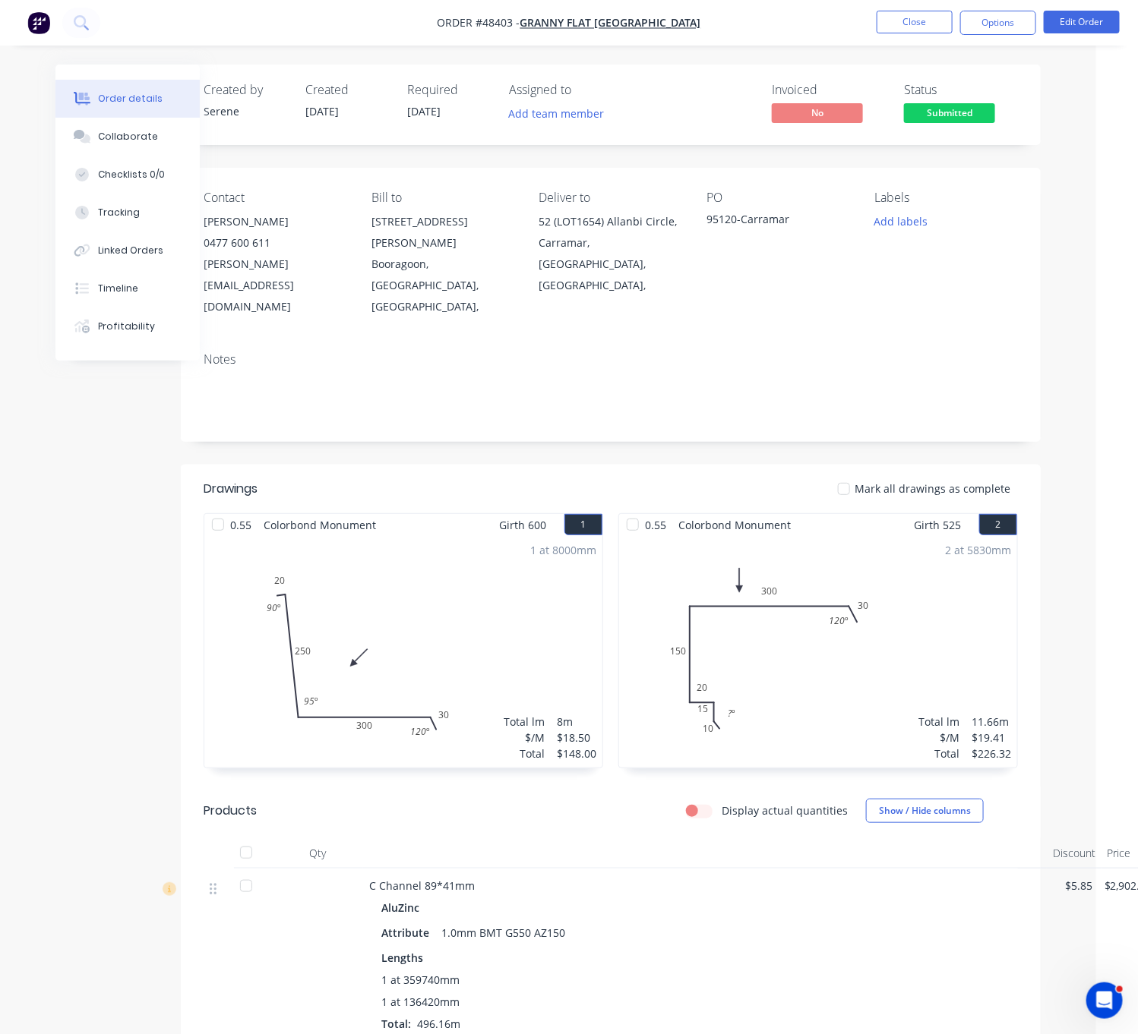
scroll to position [0, 8]
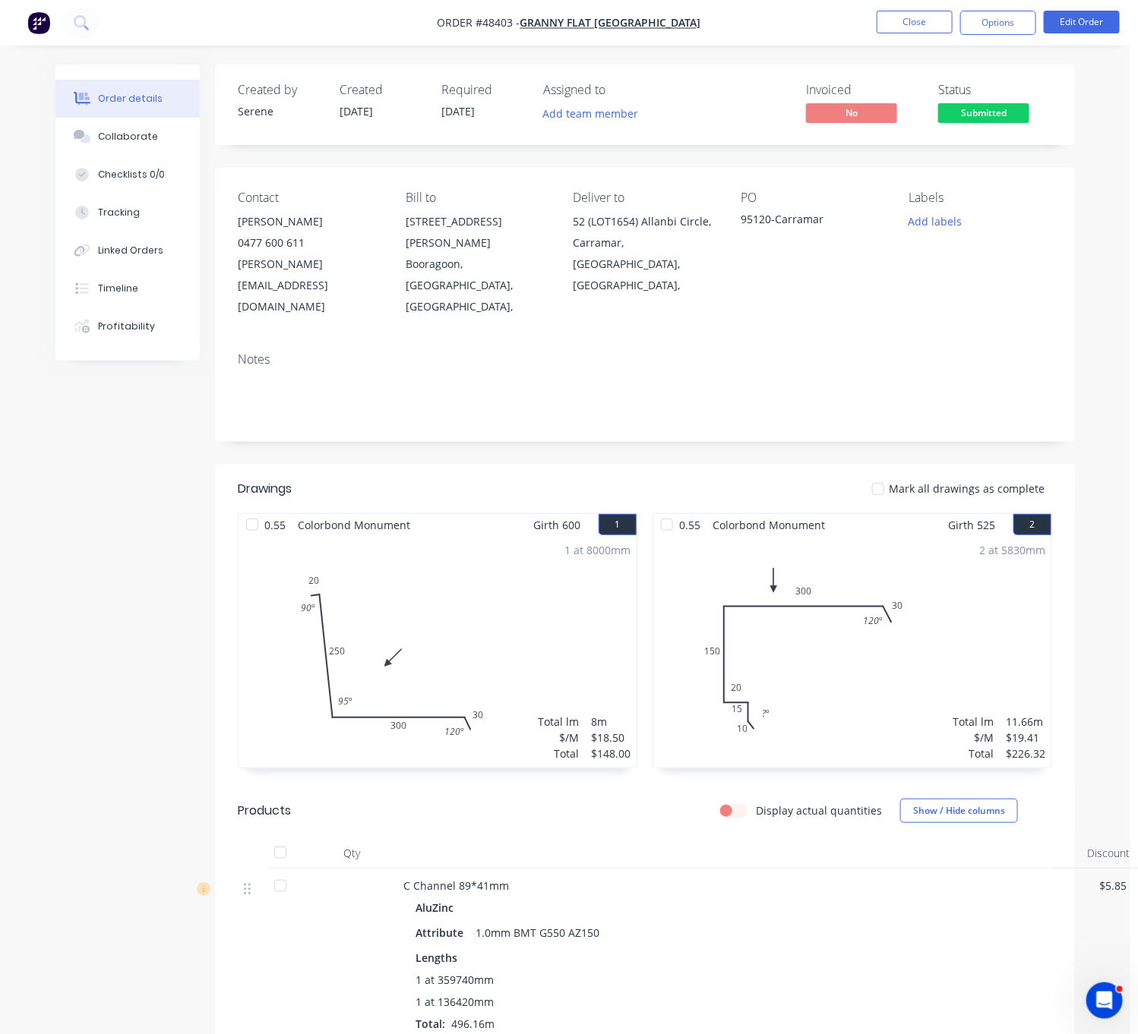
drag, startPoint x: 671, startPoint y: 457, endPoint x: 601, endPoint y: 460, distance: 69.9
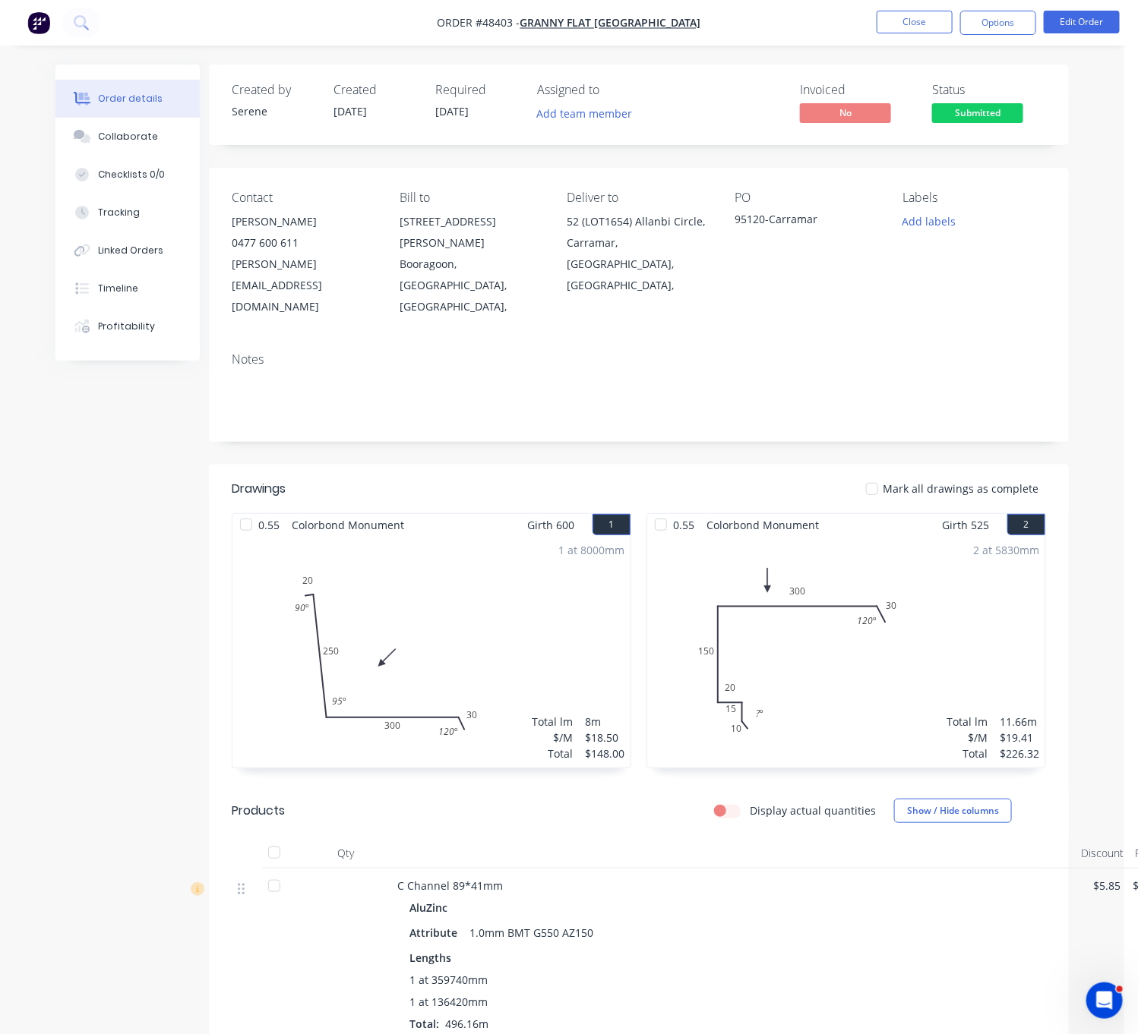
scroll to position [0, 22]
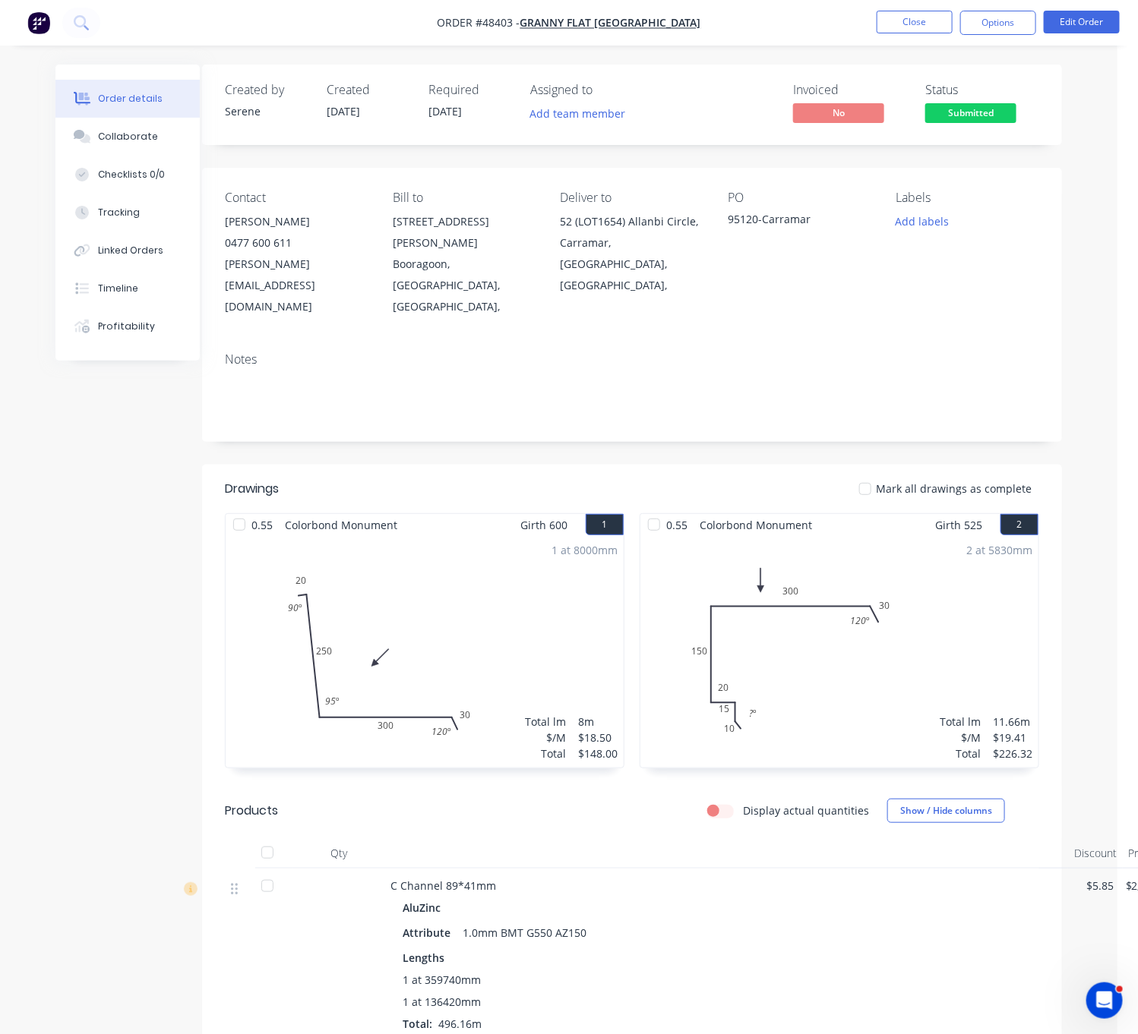
drag, startPoint x: 592, startPoint y: 456, endPoint x: 626, endPoint y: 452, distance: 33.6
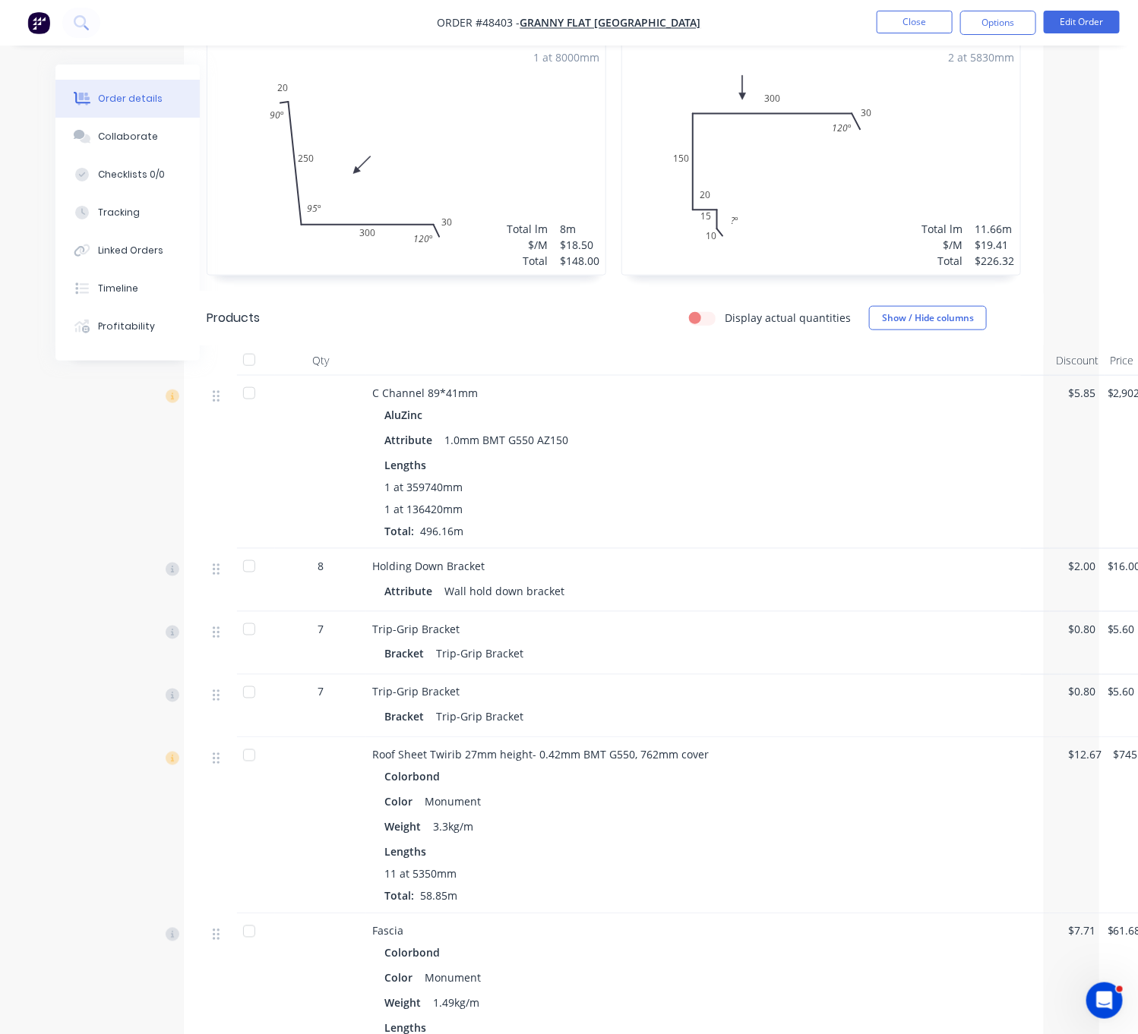
scroll to position [493, 80]
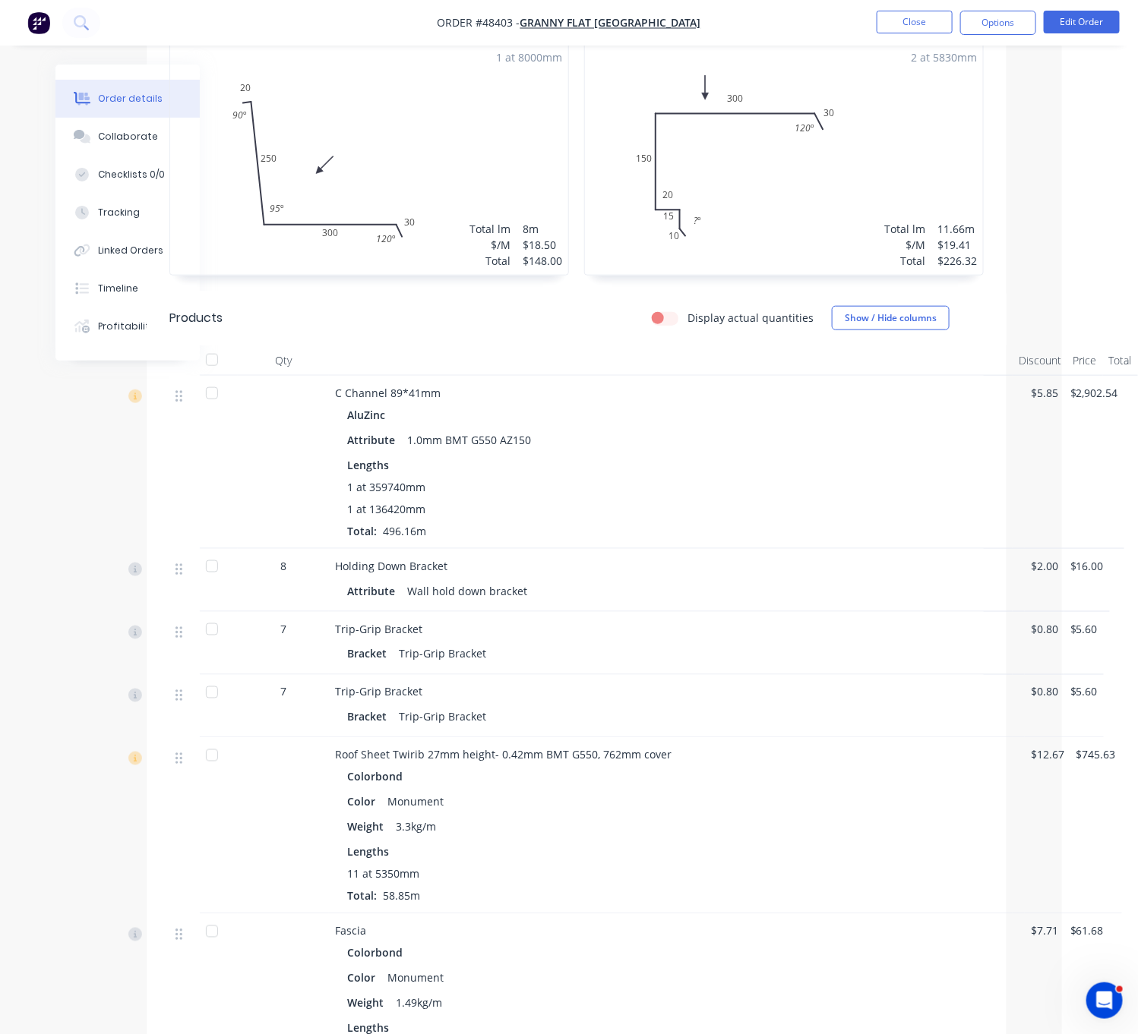
drag, startPoint x: 660, startPoint y: 489, endPoint x: 819, endPoint y: 494, distance: 158.8
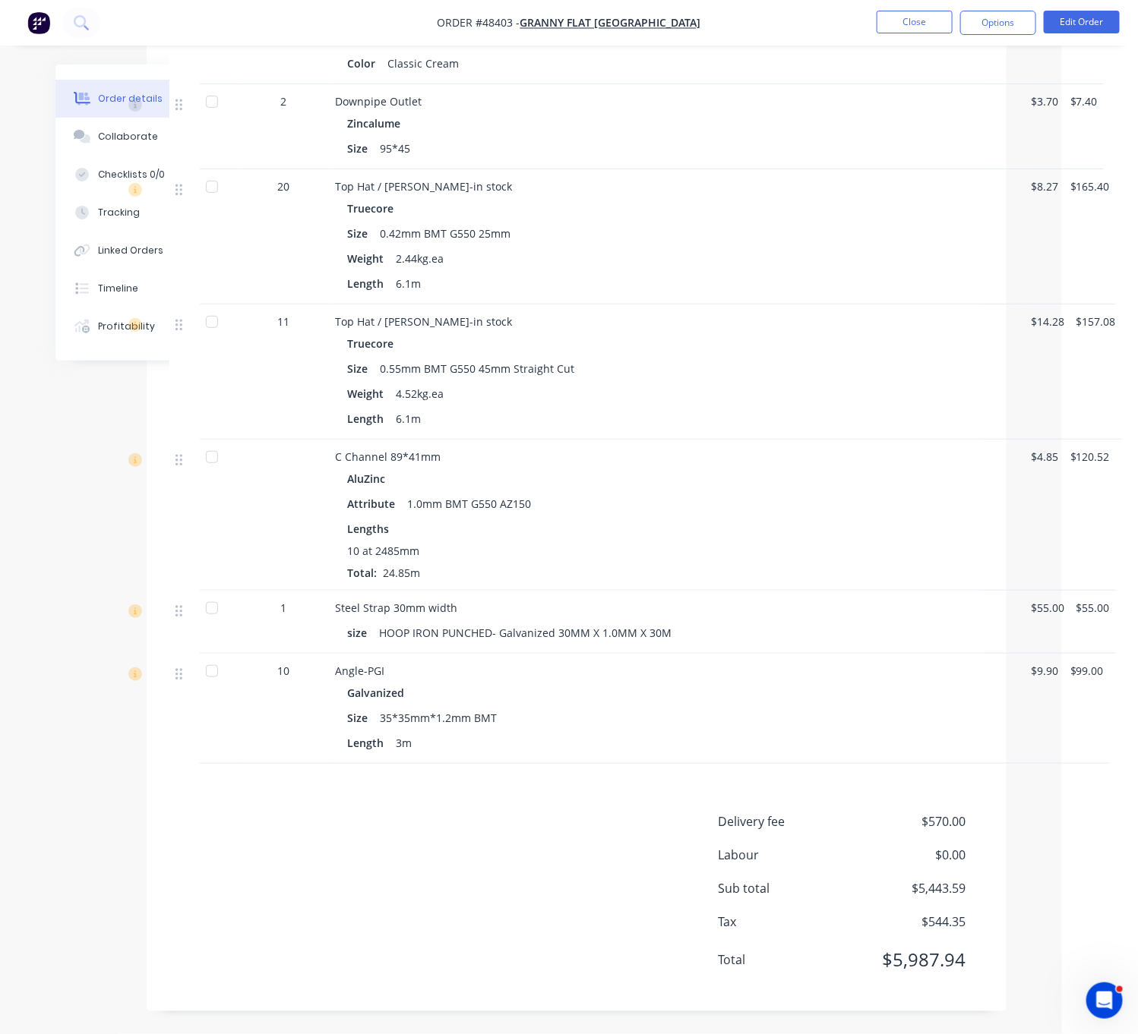
scroll to position [2620, 80]
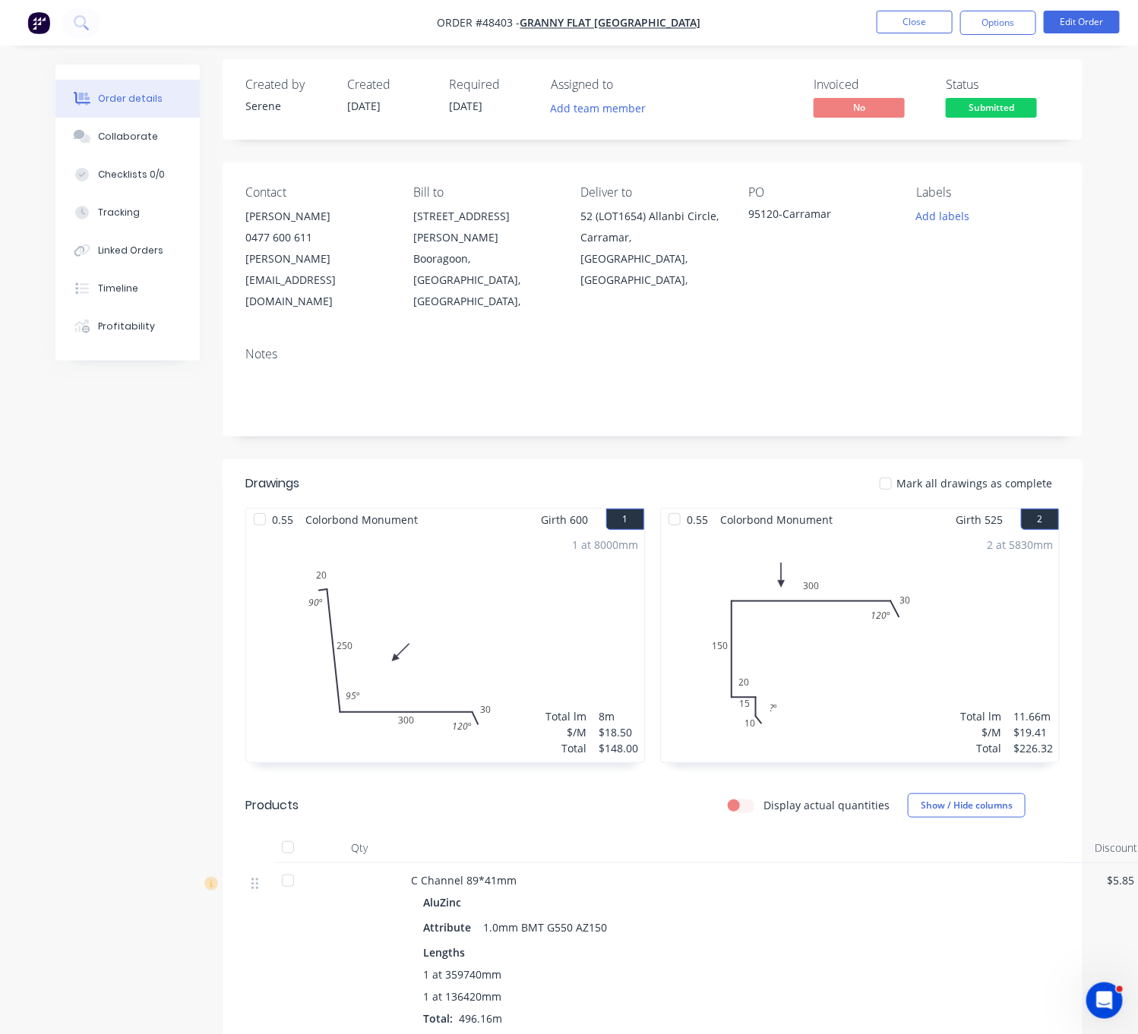
scroll to position [9, 0]
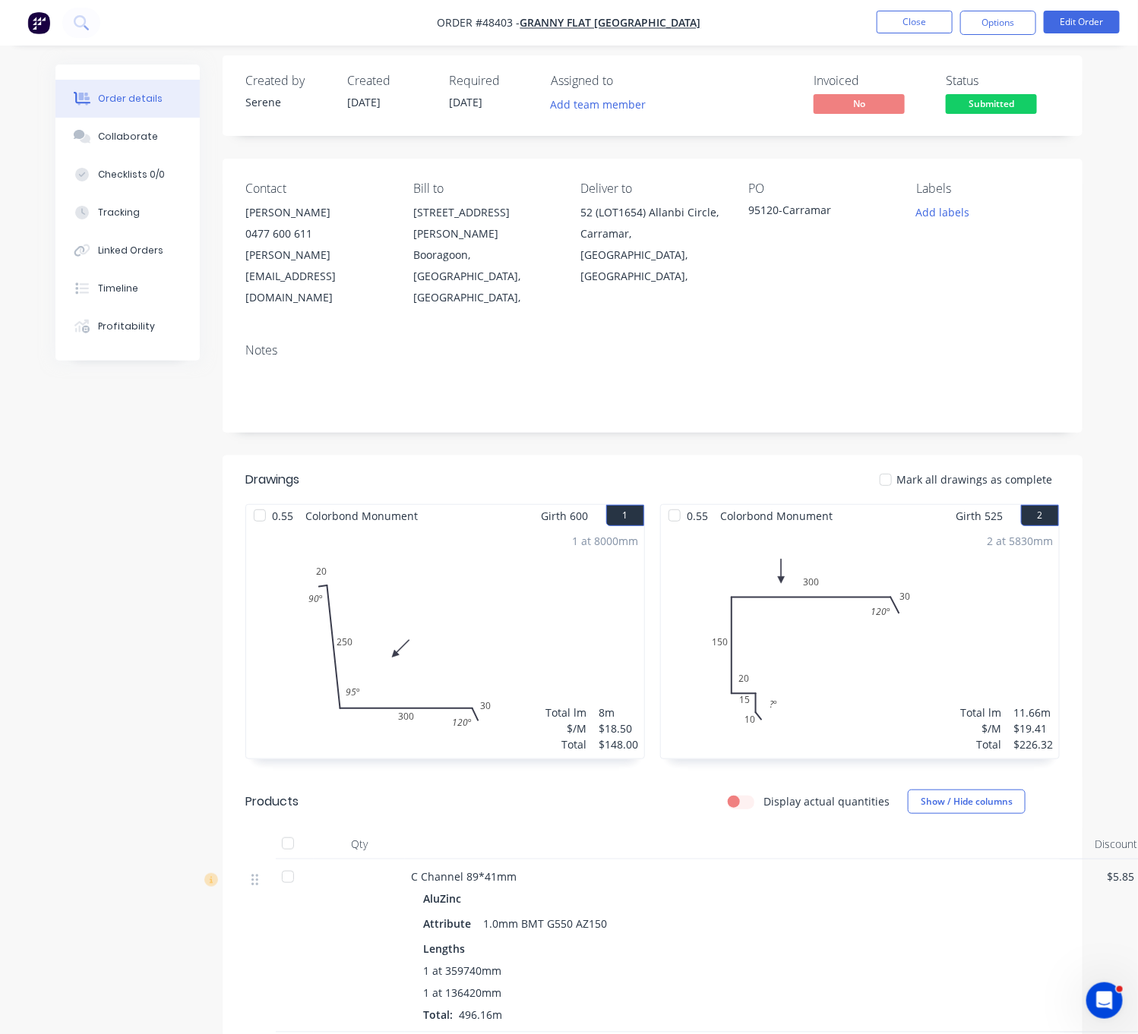
drag, startPoint x: 1043, startPoint y: 257, endPoint x: 870, endPoint y: 268, distance: 173.5
click at [905, 29] on button "Close" at bounding box center [915, 22] width 76 height 23
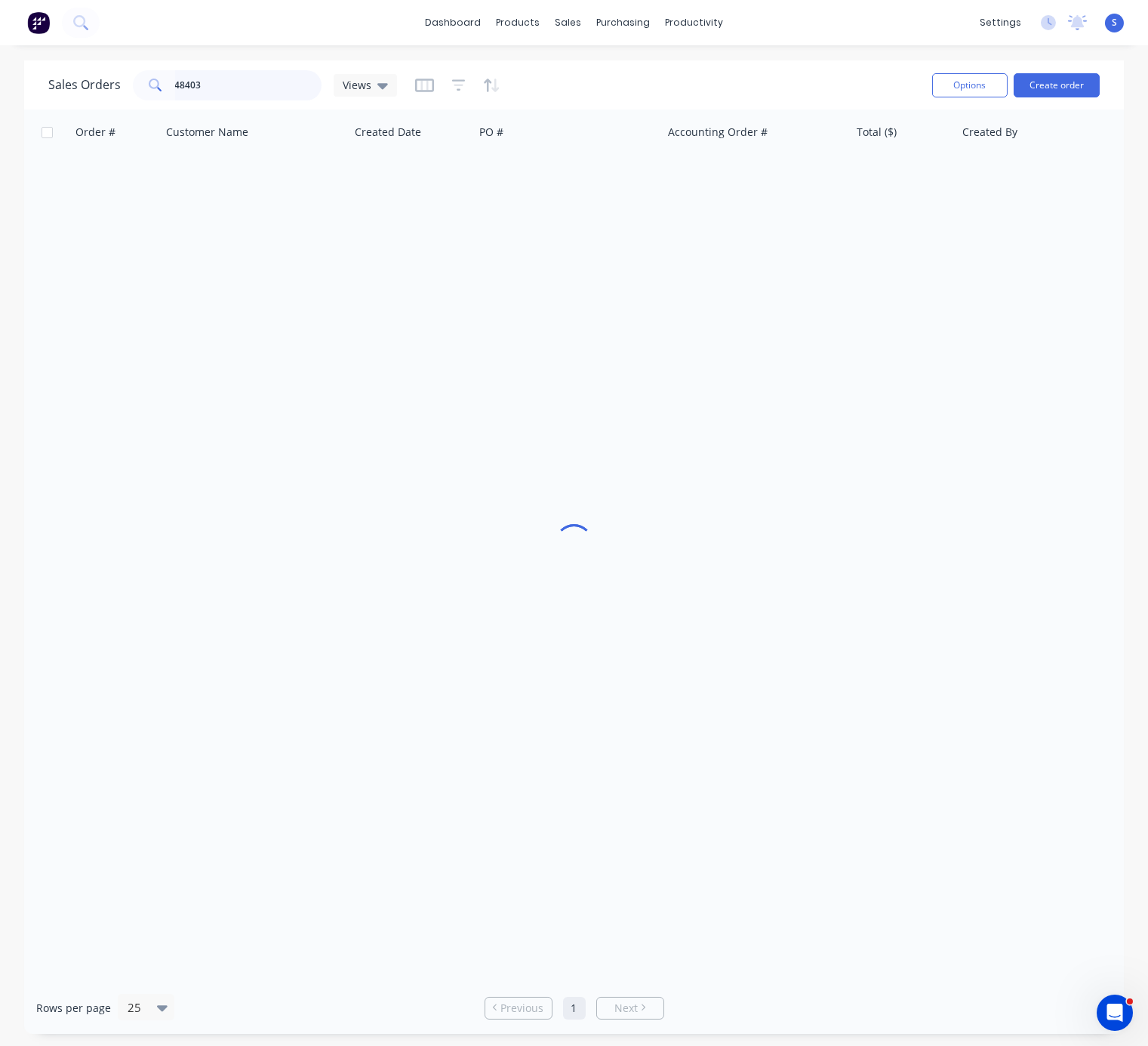
drag, startPoint x: 227, startPoint y: 87, endPoint x: 111, endPoint y: 91, distance: 116.1
click at [113, 92] on div "Sales Orders 48403 Views" at bounding box center [223, 86] width 349 height 30
click at [0, 146] on div "Sales Orders Views Options Create order Order # Customer Name Created Date PO #…" at bounding box center [574, 547] width 1148 height 973
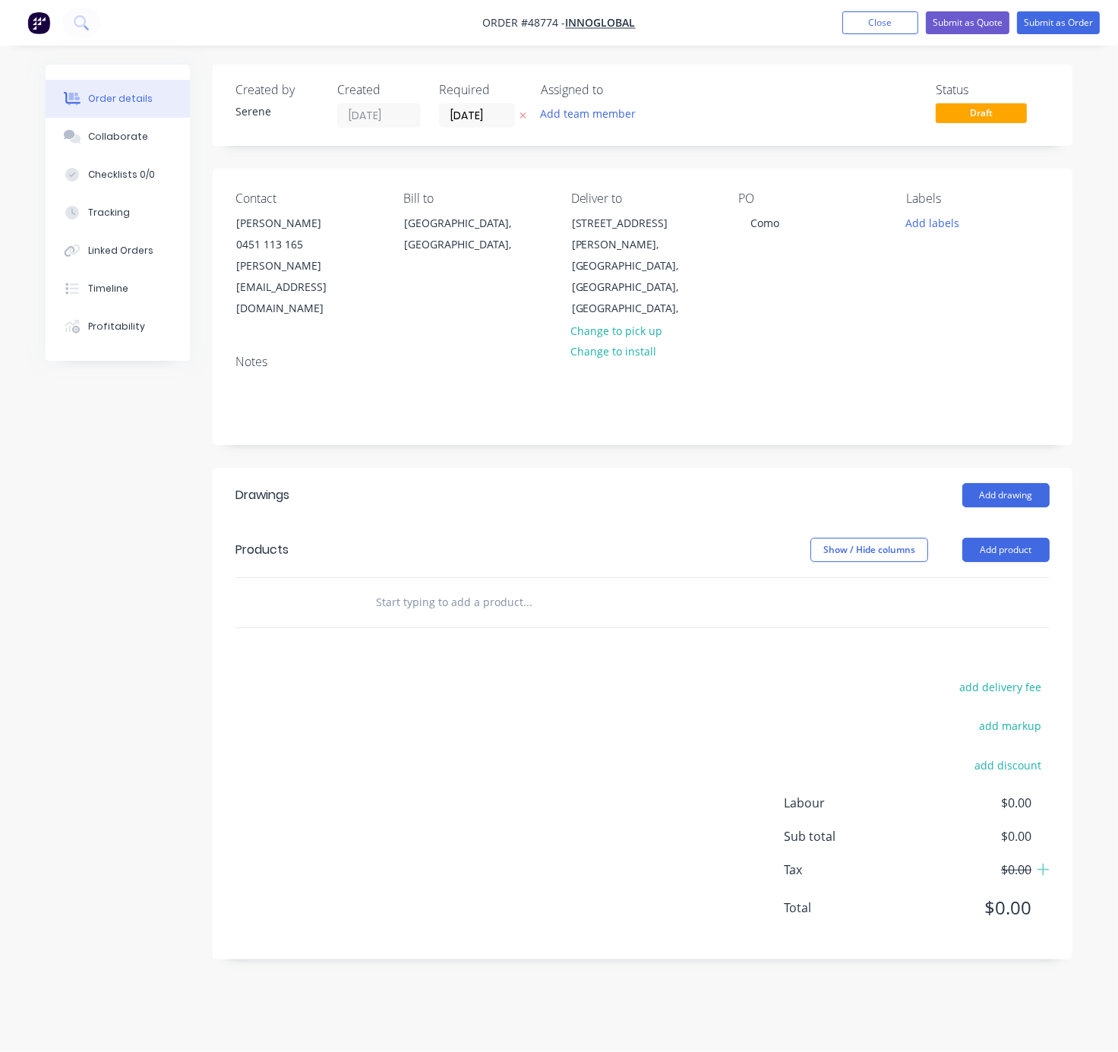
click at [314, 696] on div "add delivery fee add markup add discount Labour $0.00 Sub total $0.00 Tax $0.00…" at bounding box center [642, 807] width 814 height 260
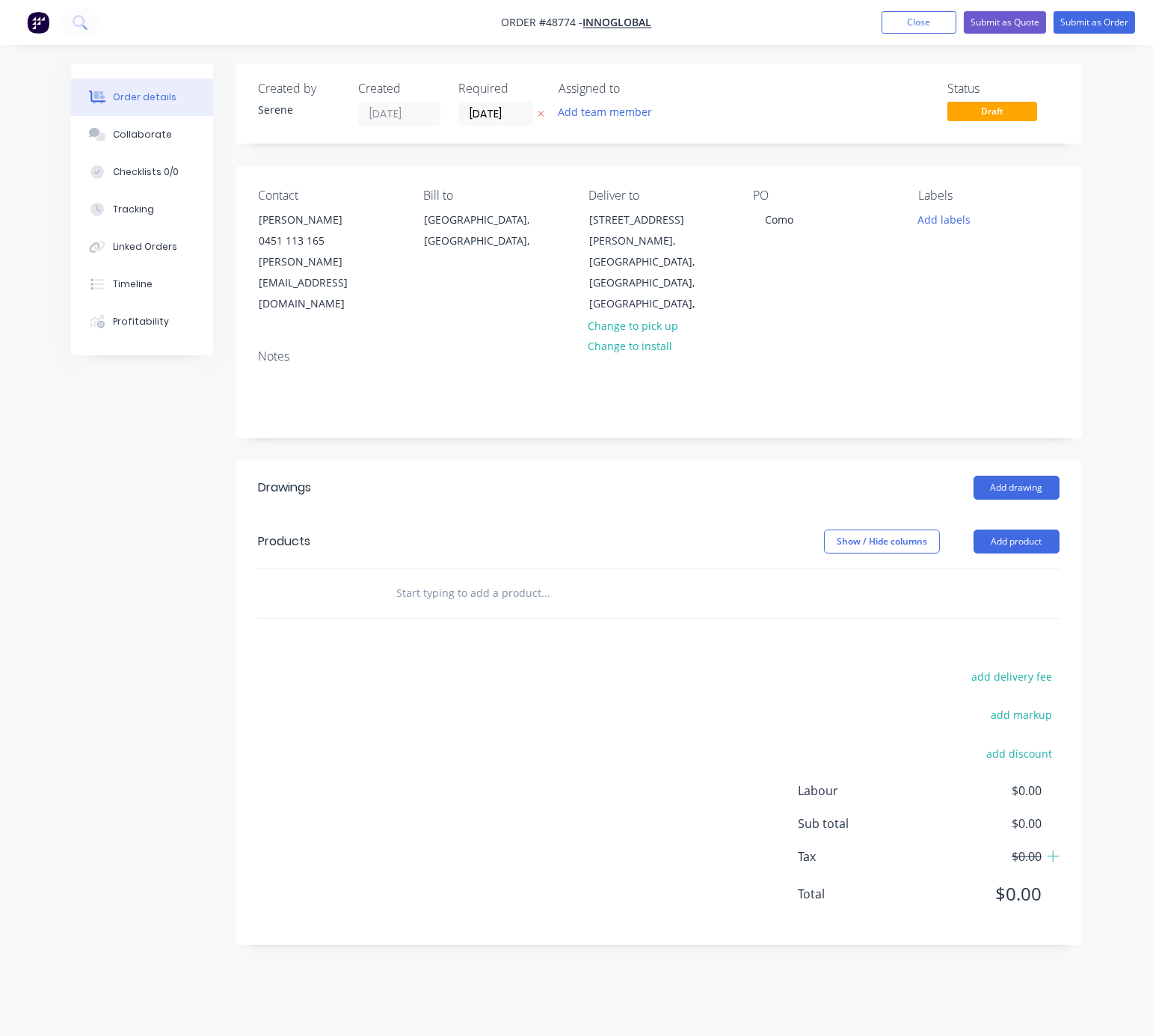
drag, startPoint x: 531, startPoint y: 505, endPoint x: 663, endPoint y: 502, distance: 132.0
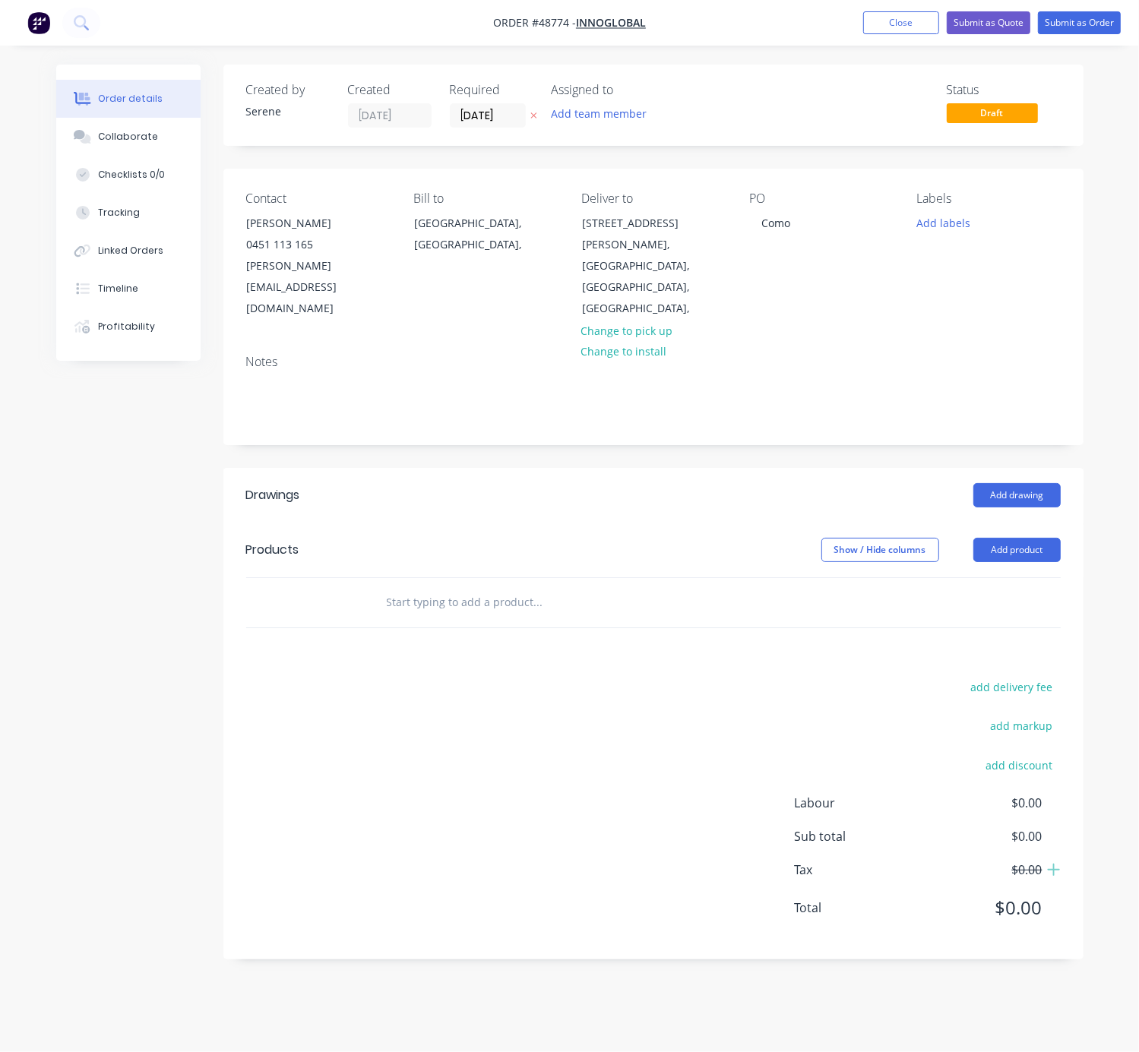
click at [477, 726] on div "add delivery fee add markup add discount Labour $0.00 Sub total $0.00 Tax $0.00…" at bounding box center [653, 807] width 814 height 260
click at [491, 483] on div "Add drawing" at bounding box center [739, 495] width 641 height 24
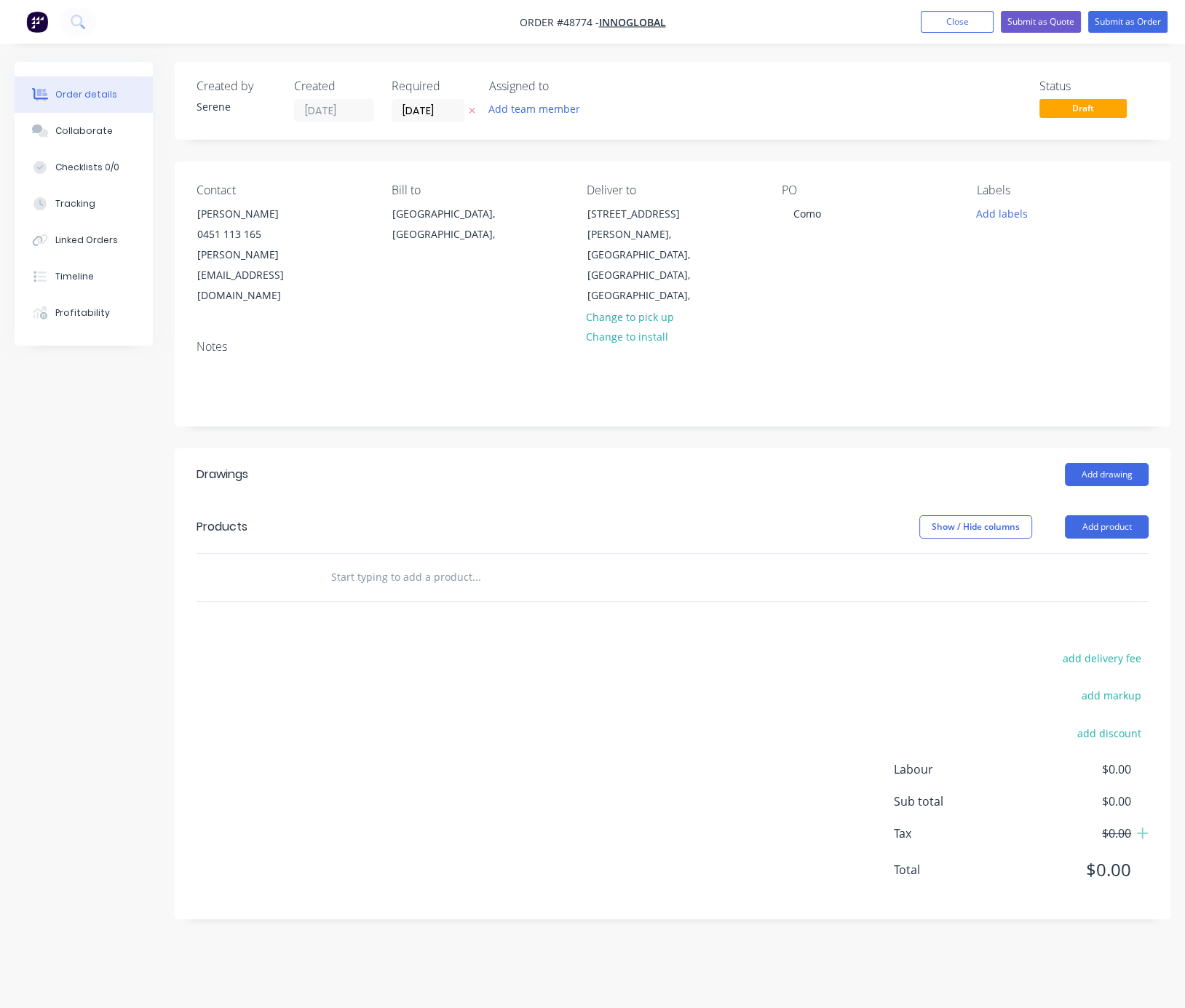
click at [504, 470] on header "Drawings Add drawing" at bounding box center [672, 474] width 995 height 53
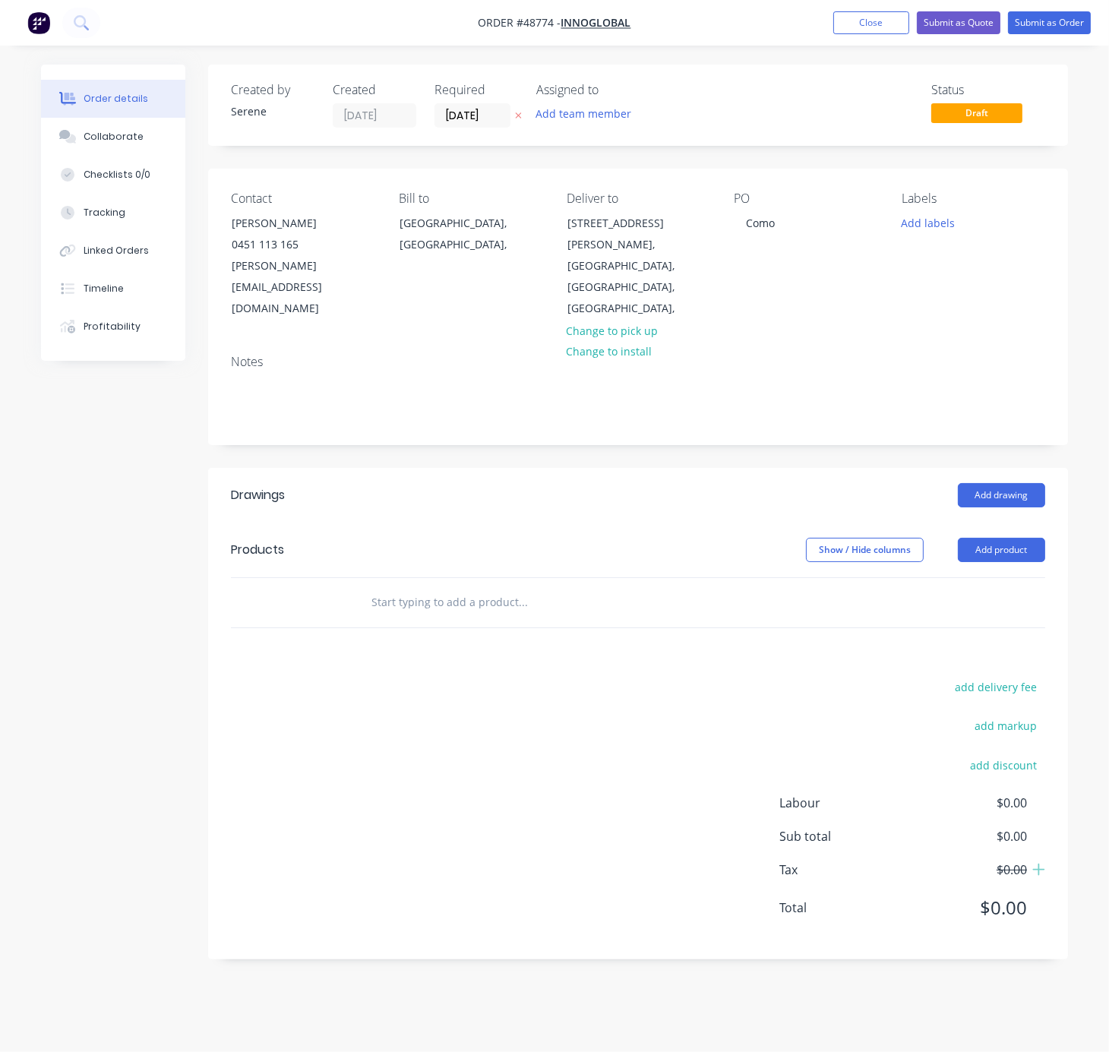
click at [479, 538] on div "Show / Hide columns Add product" at bounding box center [724, 550] width 641 height 24
